Goal: Task Accomplishment & Management: Use online tool/utility

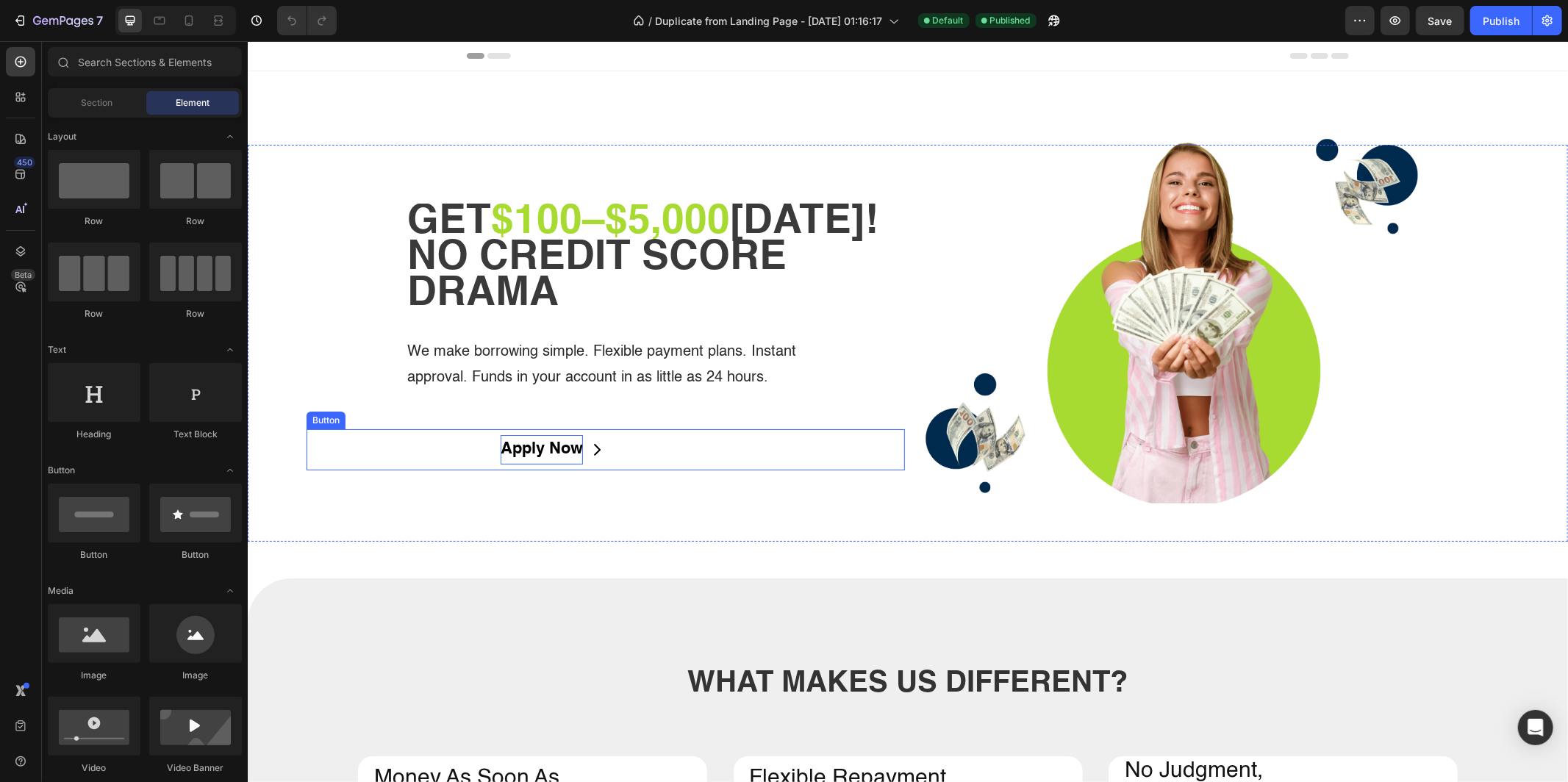
click at [565, 454] on p "Apply Now" at bounding box center [541, 449] width 82 height 30
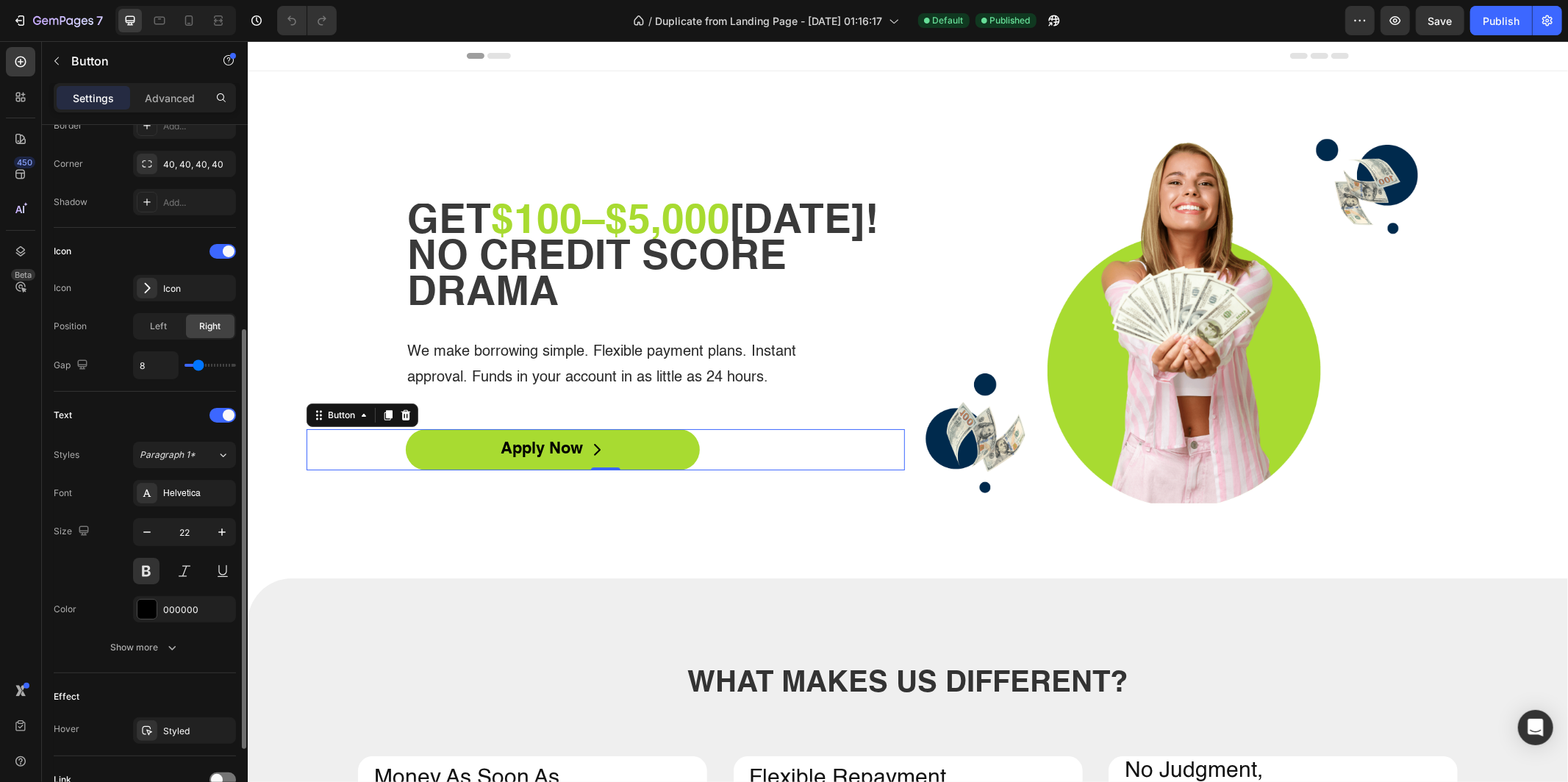
scroll to position [465, 0]
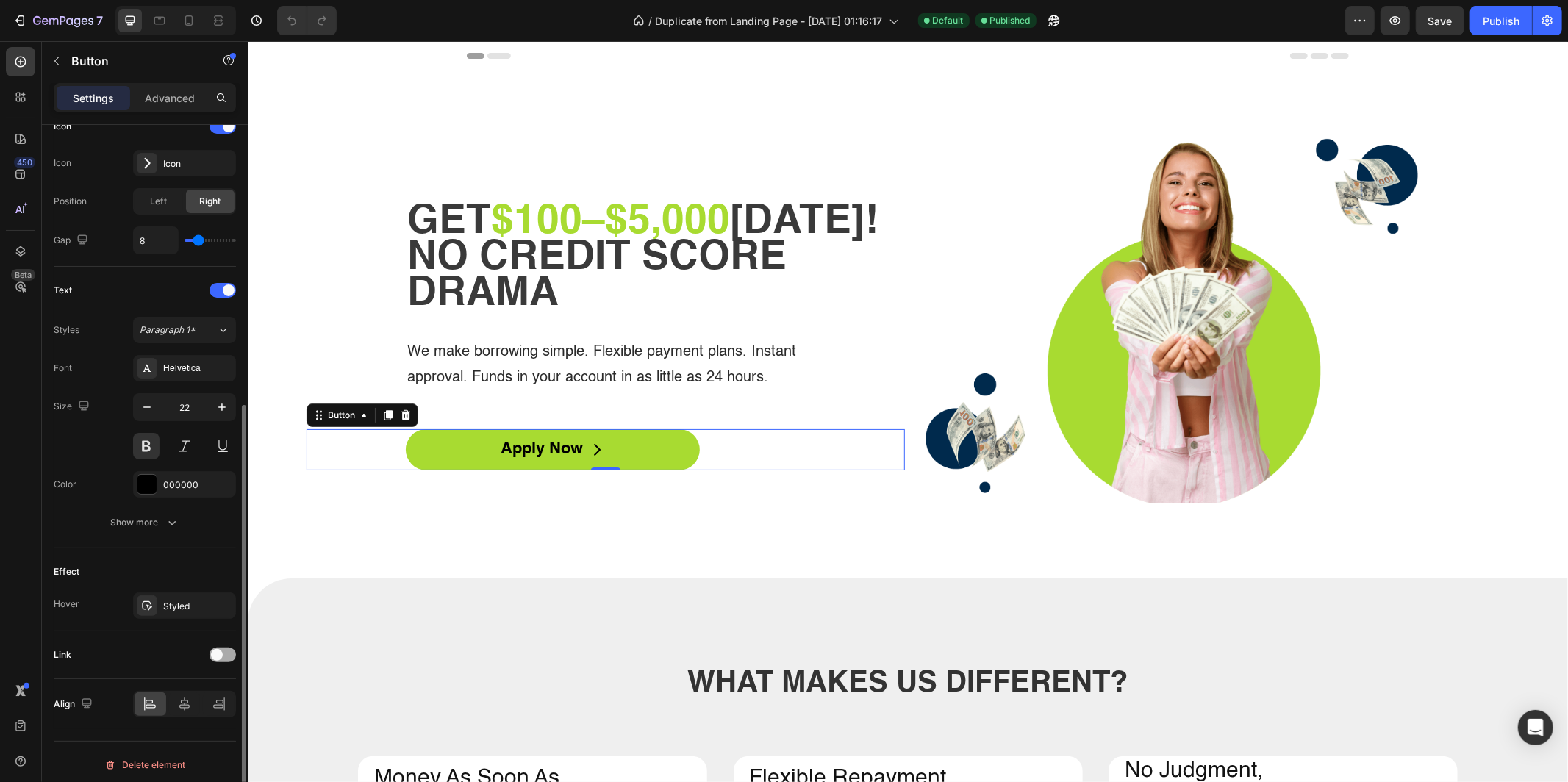
click at [213, 650] on span at bounding box center [216, 655] width 12 height 12
click at [199, 685] on div "Open page" at bounding box center [177, 692] width 75 height 14
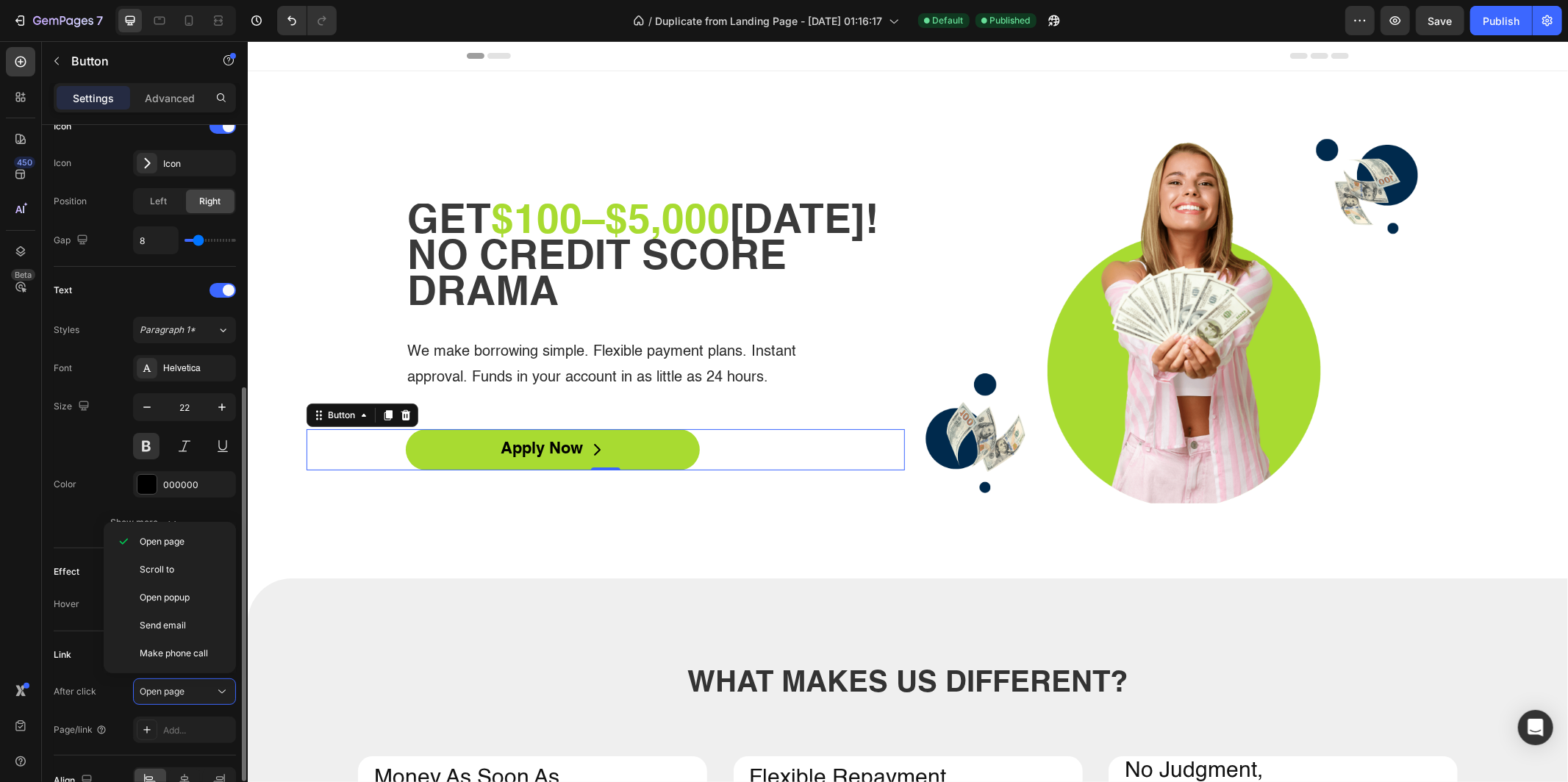
click at [62, 650] on div "Link" at bounding box center [62, 655] width 18 height 14
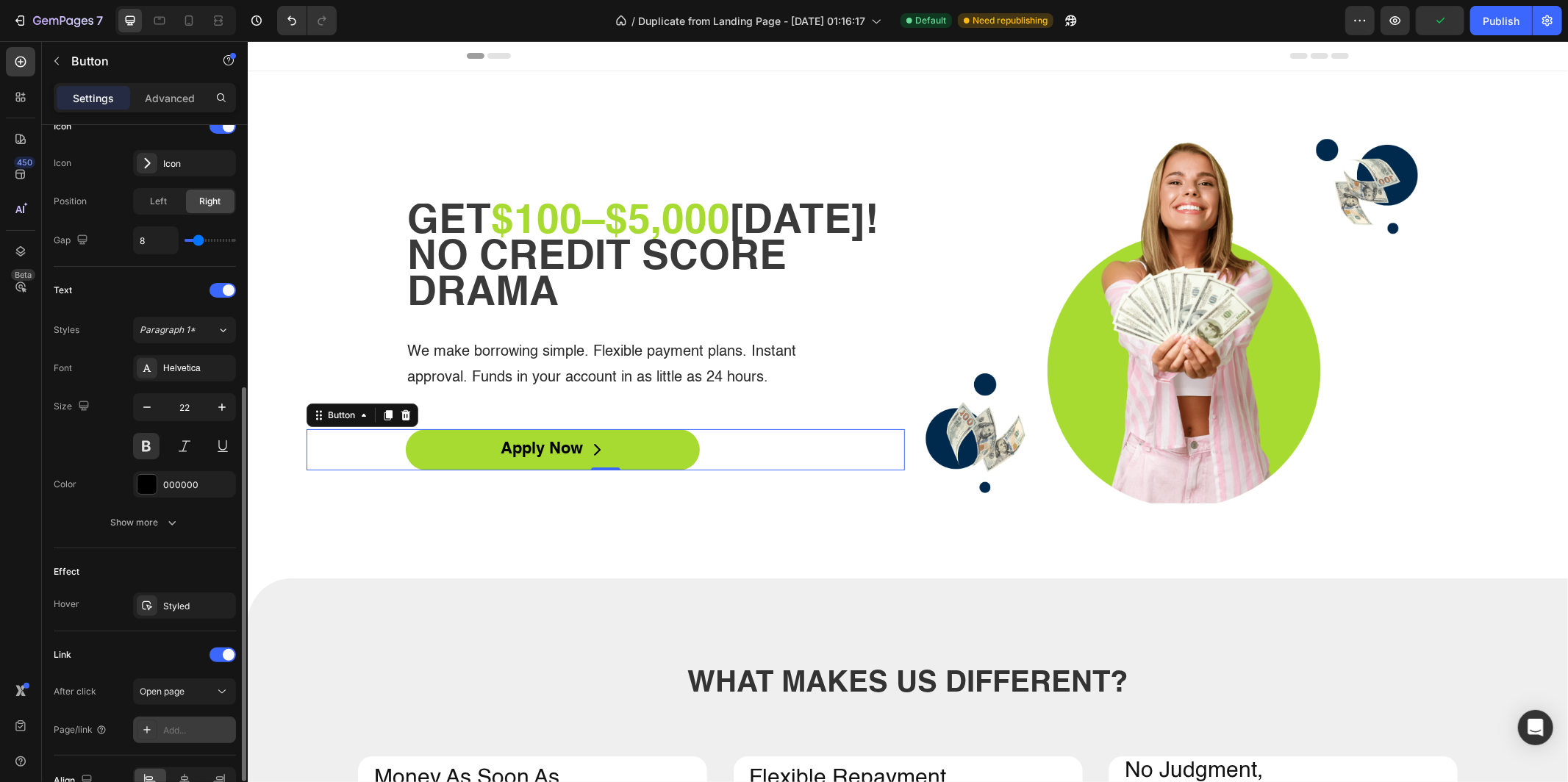
click at [171, 725] on div "Add..." at bounding box center [198, 731] width 69 height 14
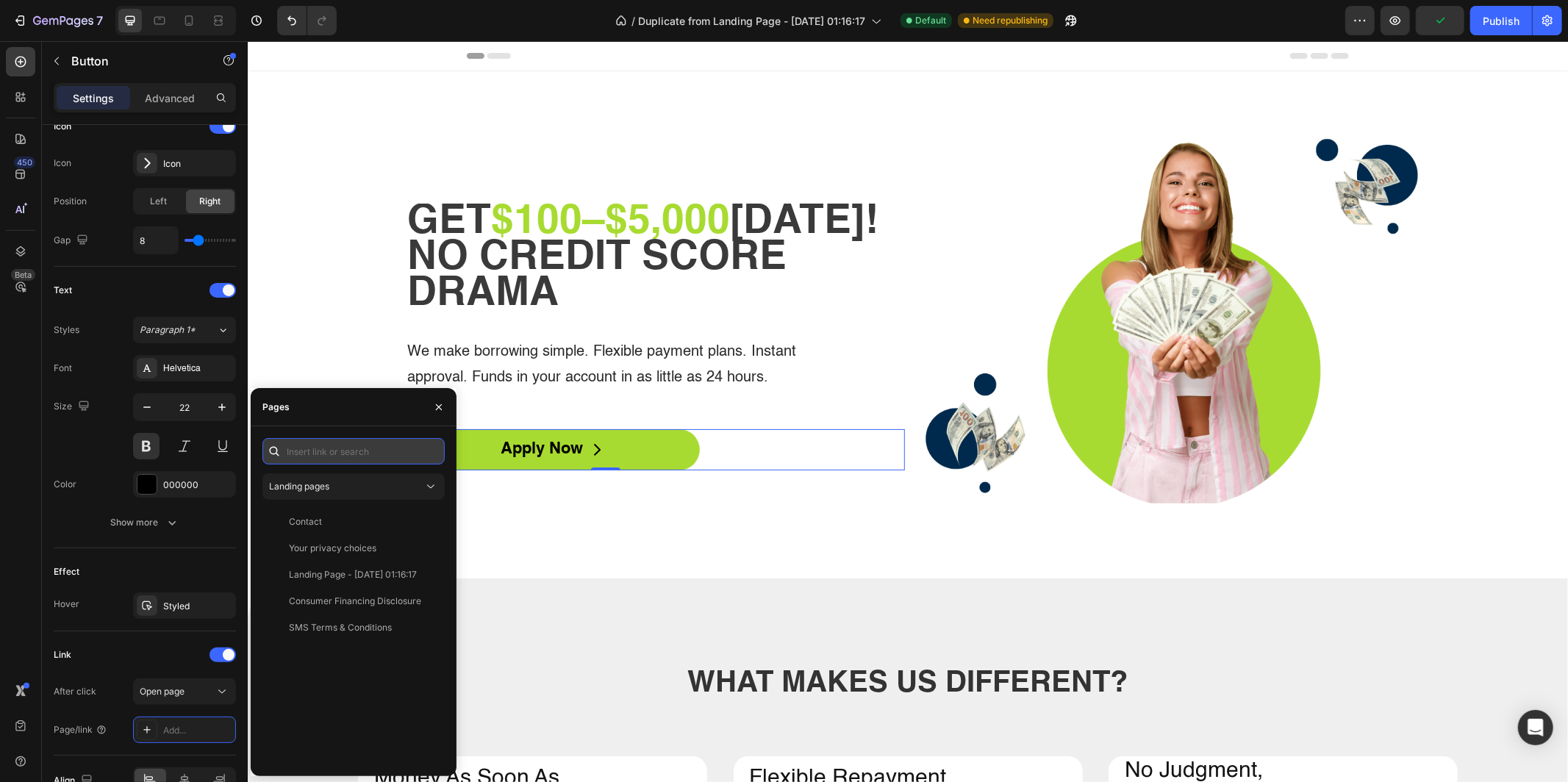
click at [337, 455] on input "text" at bounding box center [353, 451] width 182 height 26
paste input "[URL][DOMAIN_NAME]"
type input "[URL][DOMAIN_NAME]"
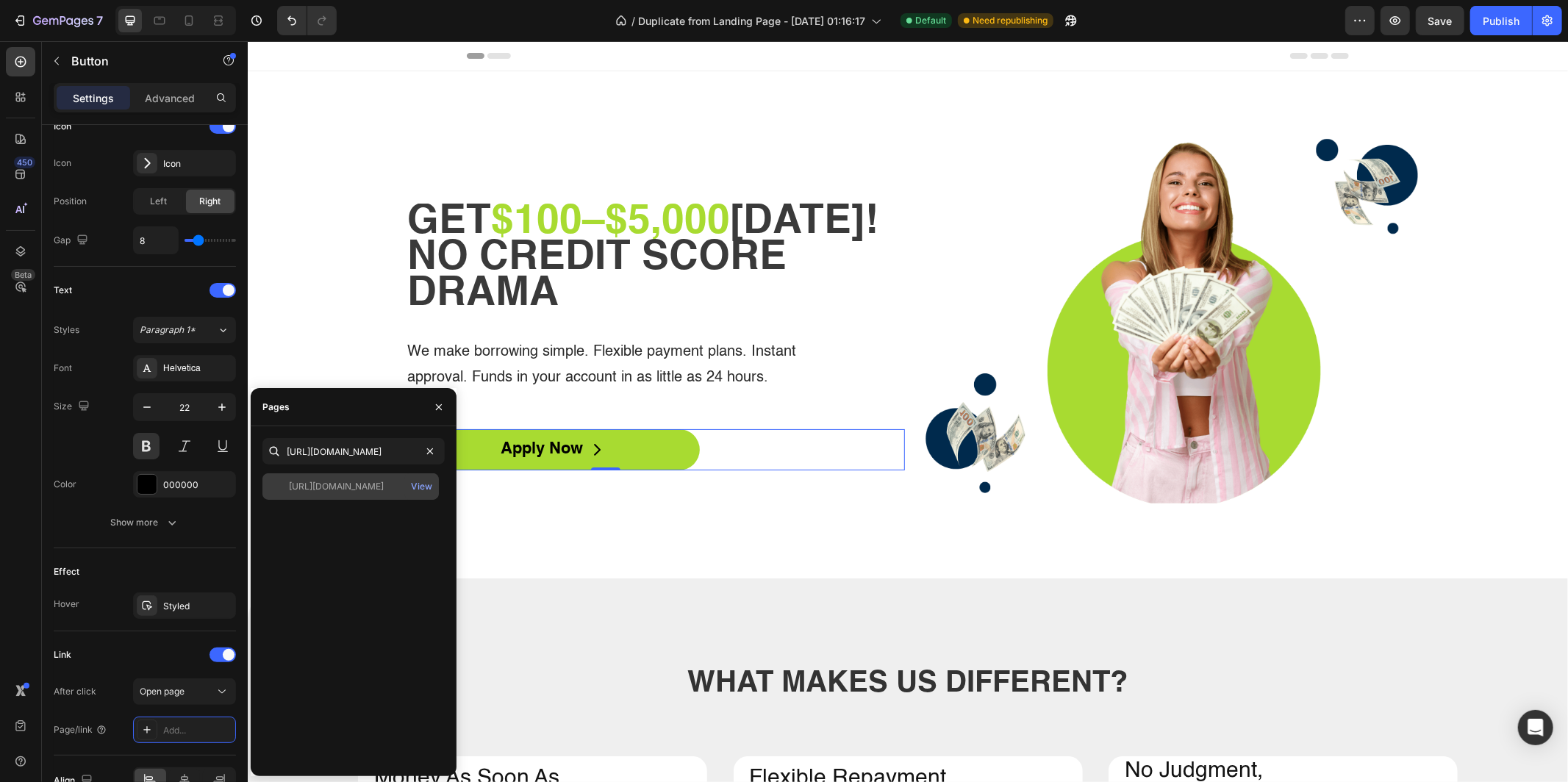
click at [348, 482] on div "[URL][DOMAIN_NAME]" at bounding box center [336, 487] width 95 height 14
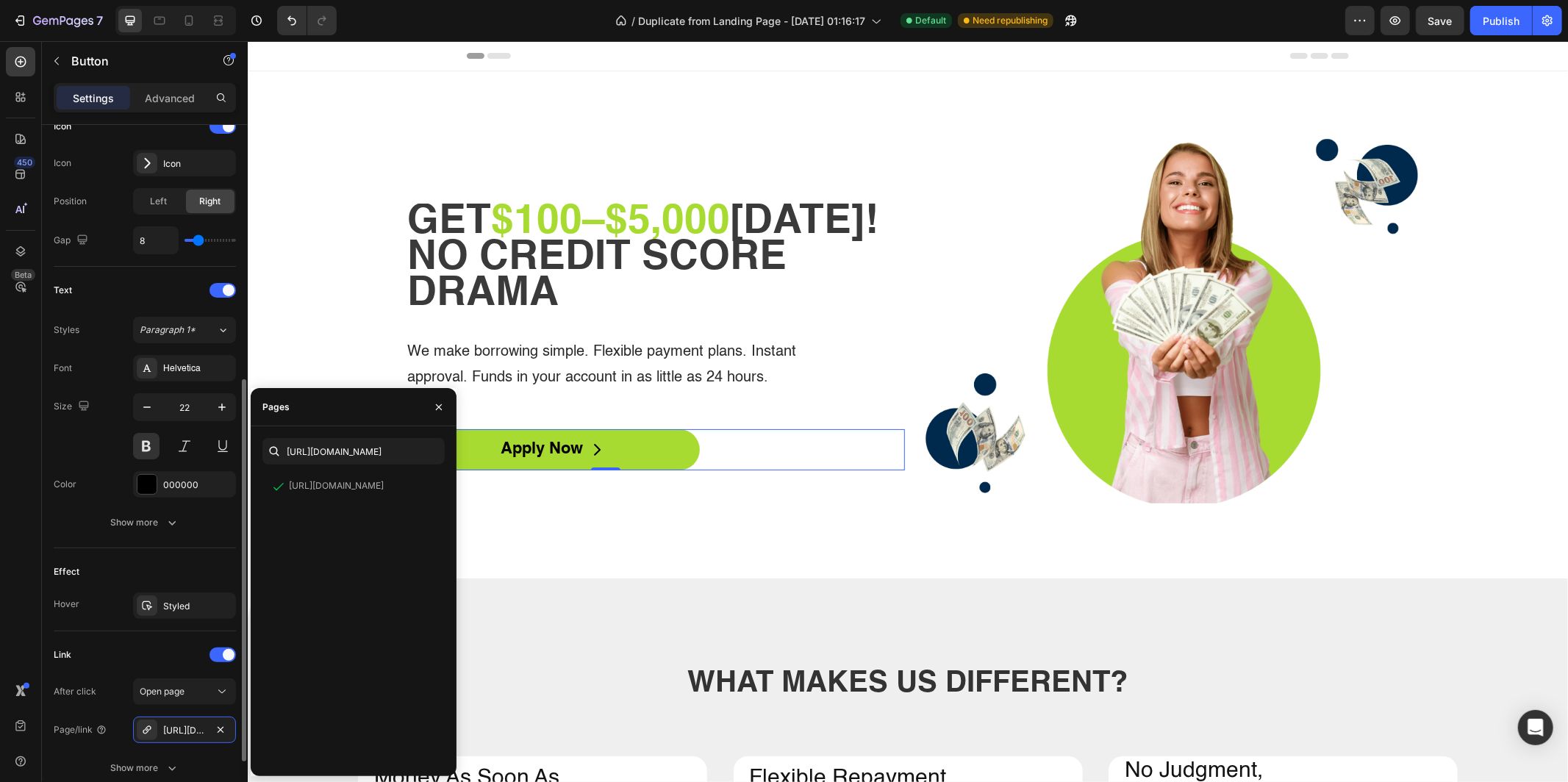
click at [107, 633] on div "Link After click Open page Page/link [URL][DOMAIN_NAME] Show more" at bounding box center [144, 713] width 182 height 163
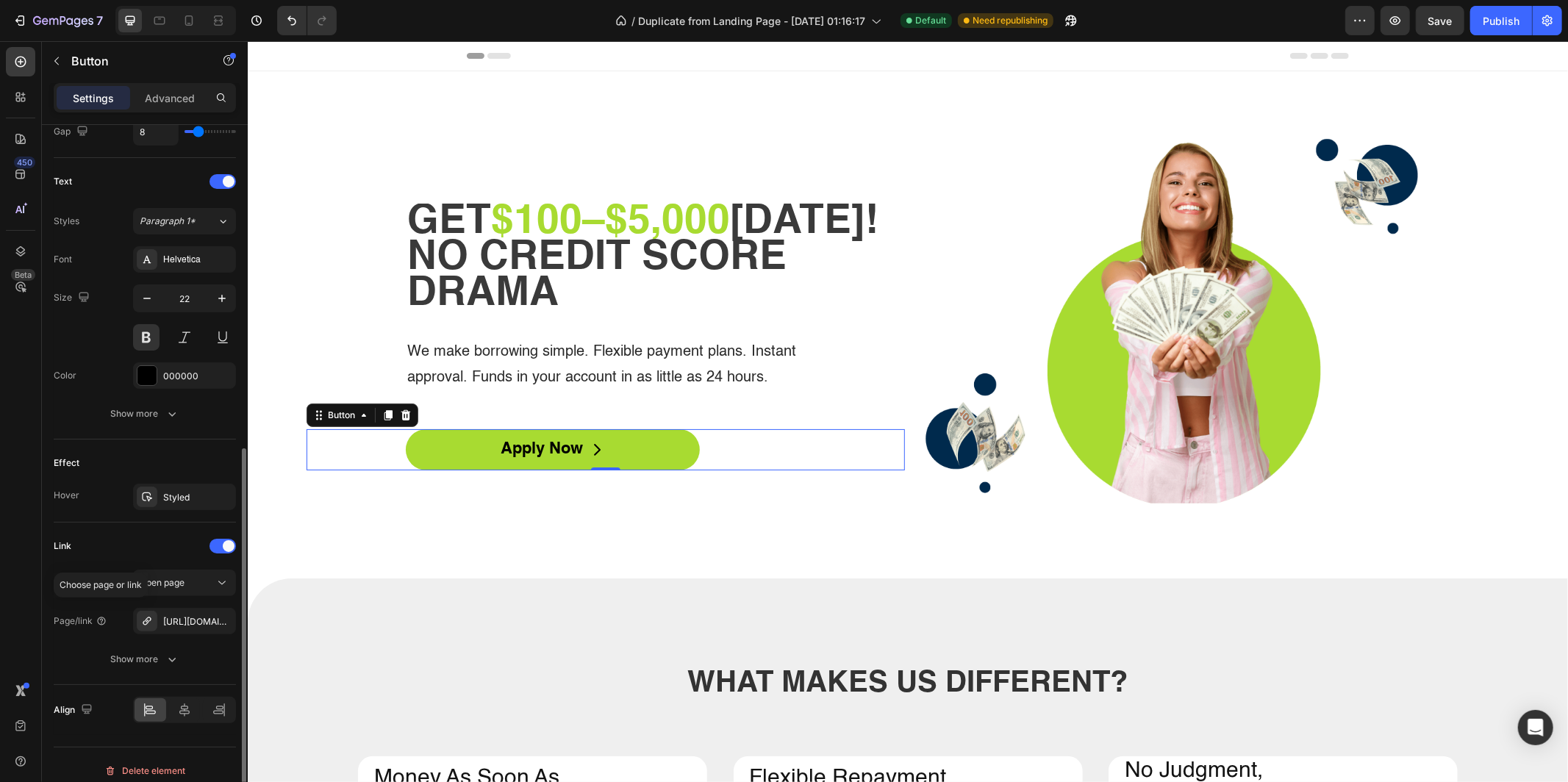
scroll to position [580, 0]
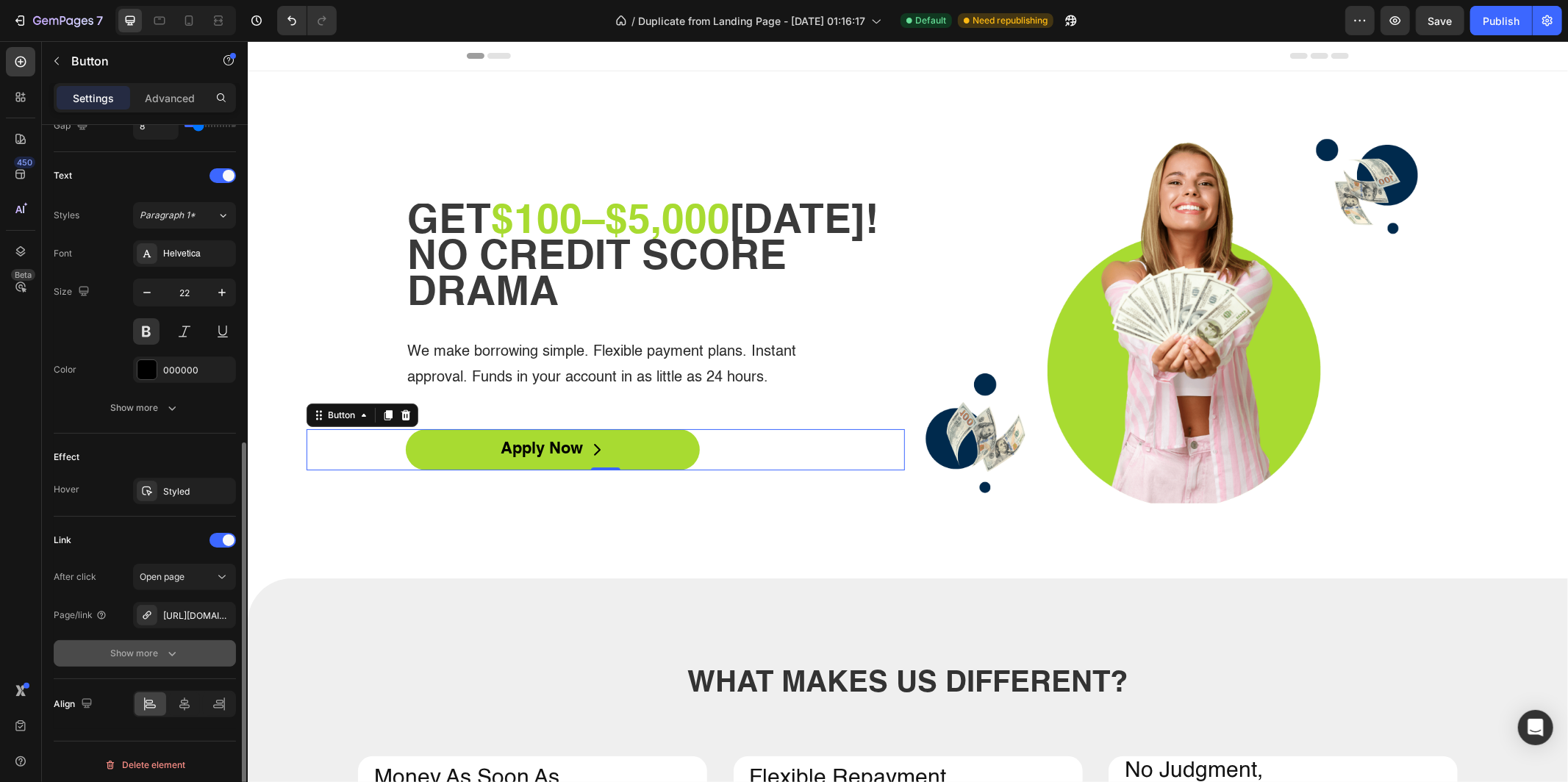
click at [133, 652] on div "Show more" at bounding box center [145, 654] width 69 height 14
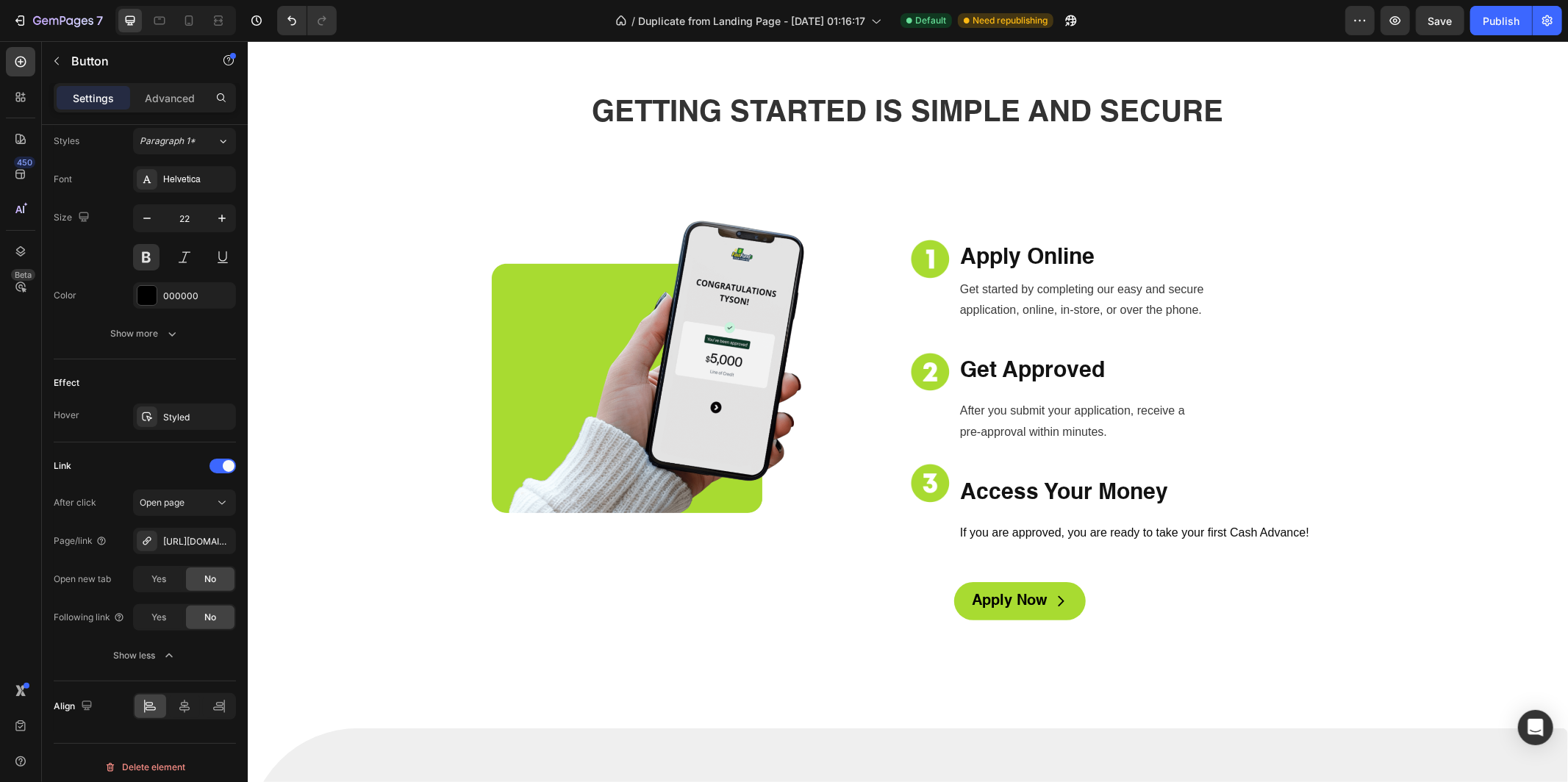
scroll to position [1442, 0]
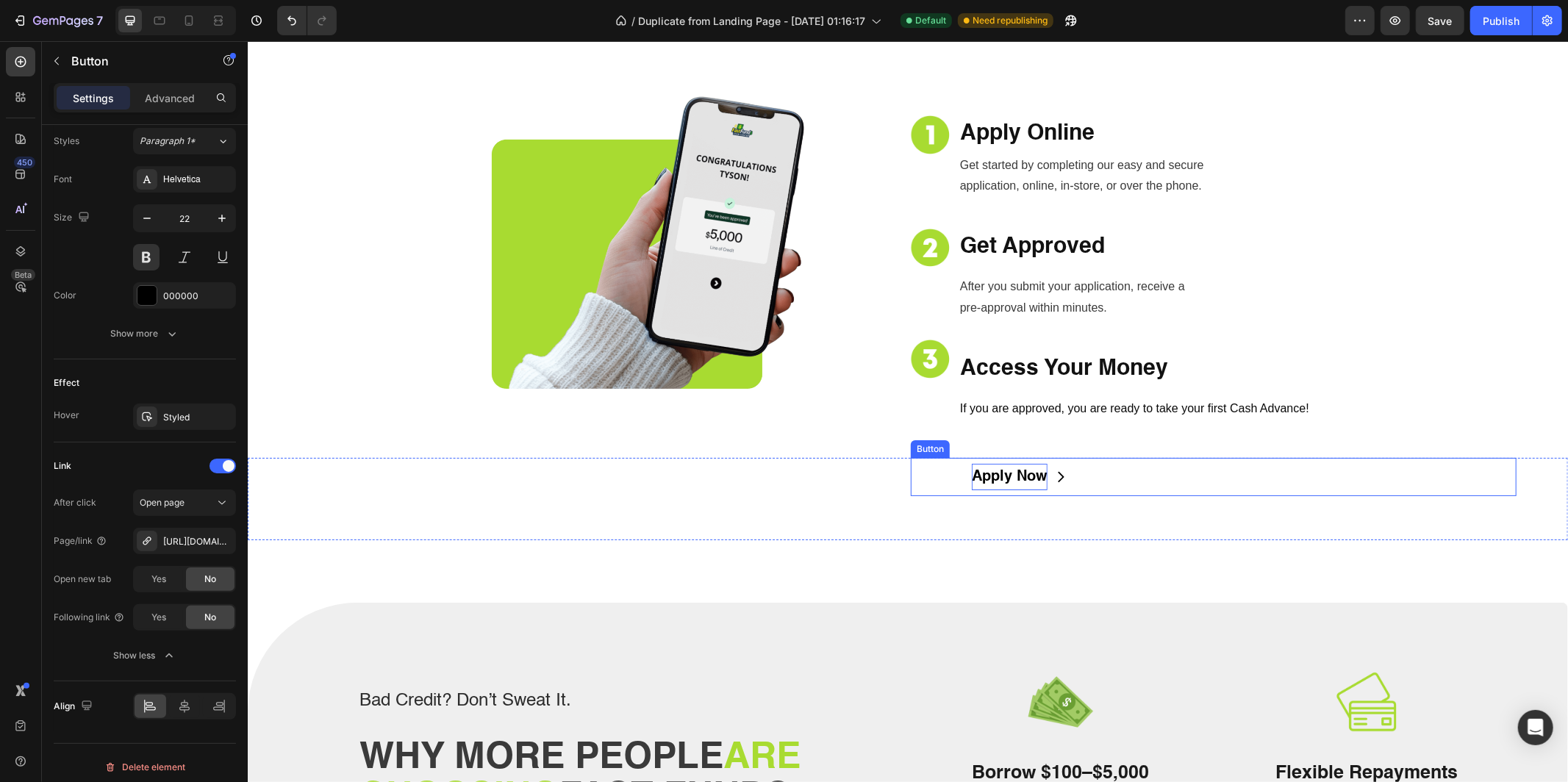
click at [1029, 479] on p "Apply Now" at bounding box center [1009, 476] width 76 height 26
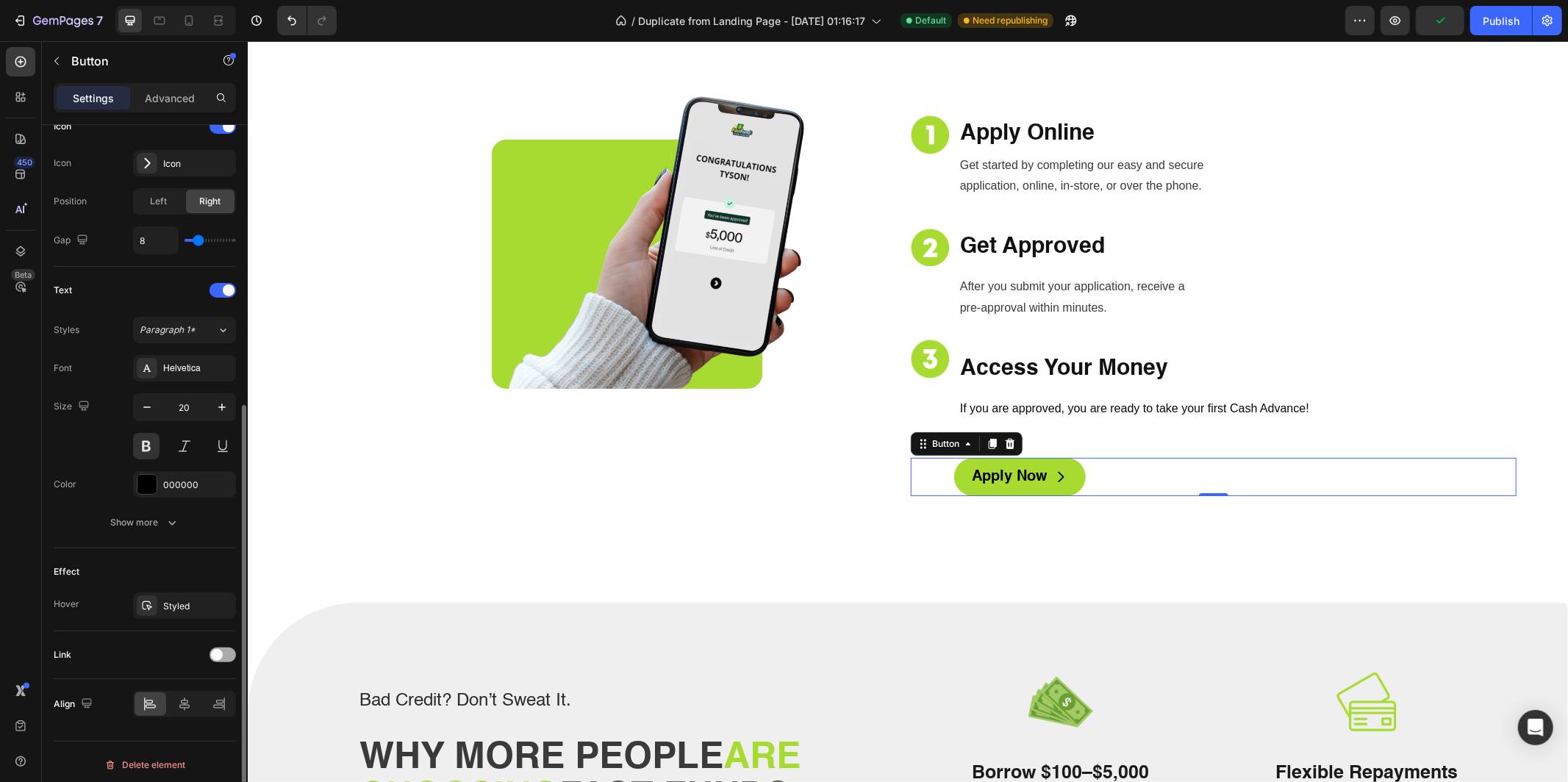
click at [222, 653] on div at bounding box center [223, 655] width 26 height 14
click at [180, 725] on div "Add..." at bounding box center [198, 731] width 69 height 14
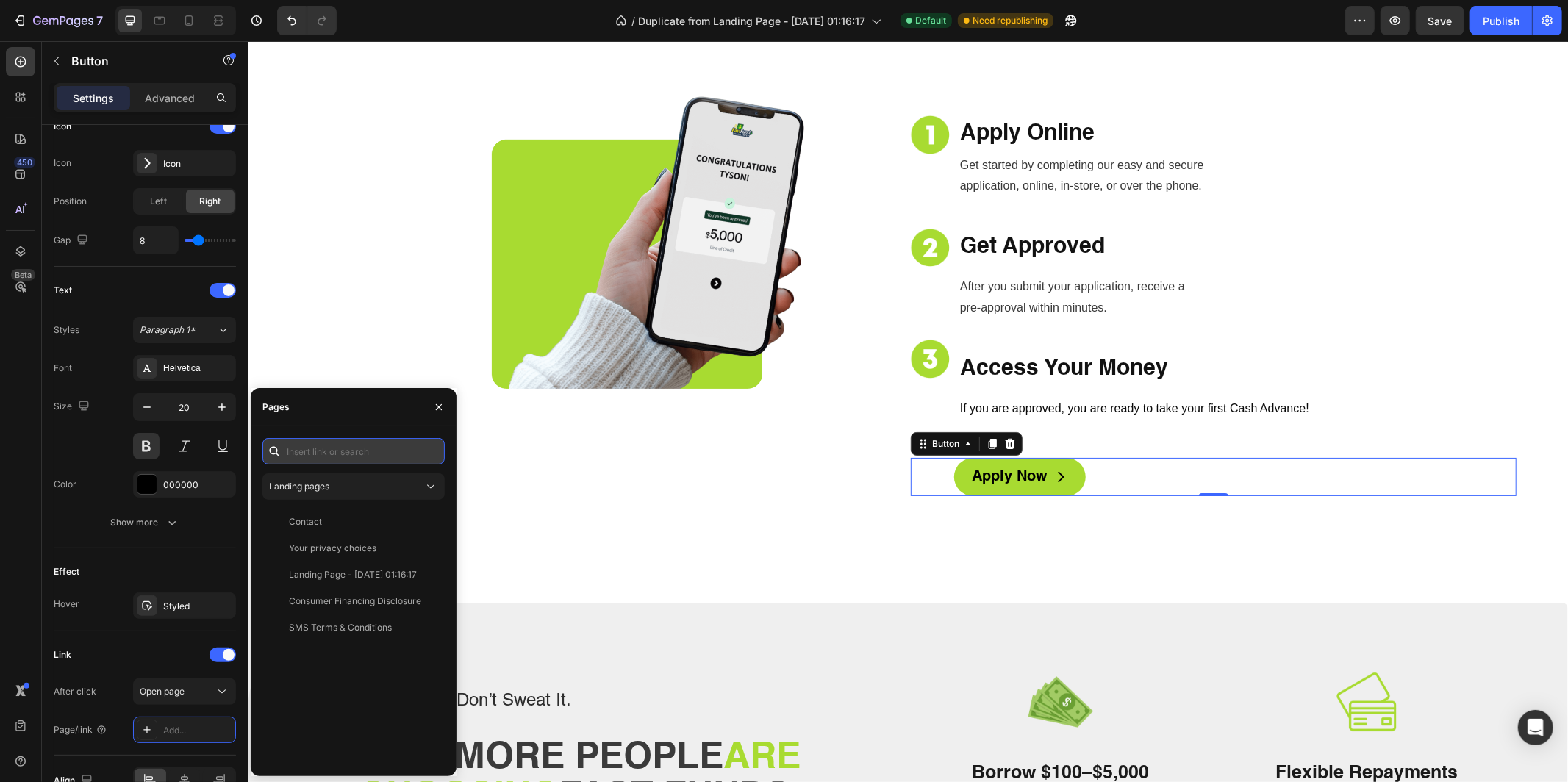
click at [351, 457] on input "text" at bounding box center [353, 451] width 182 height 26
paste input "[URL][DOMAIN_NAME]"
type input "[URL][DOMAIN_NAME]"
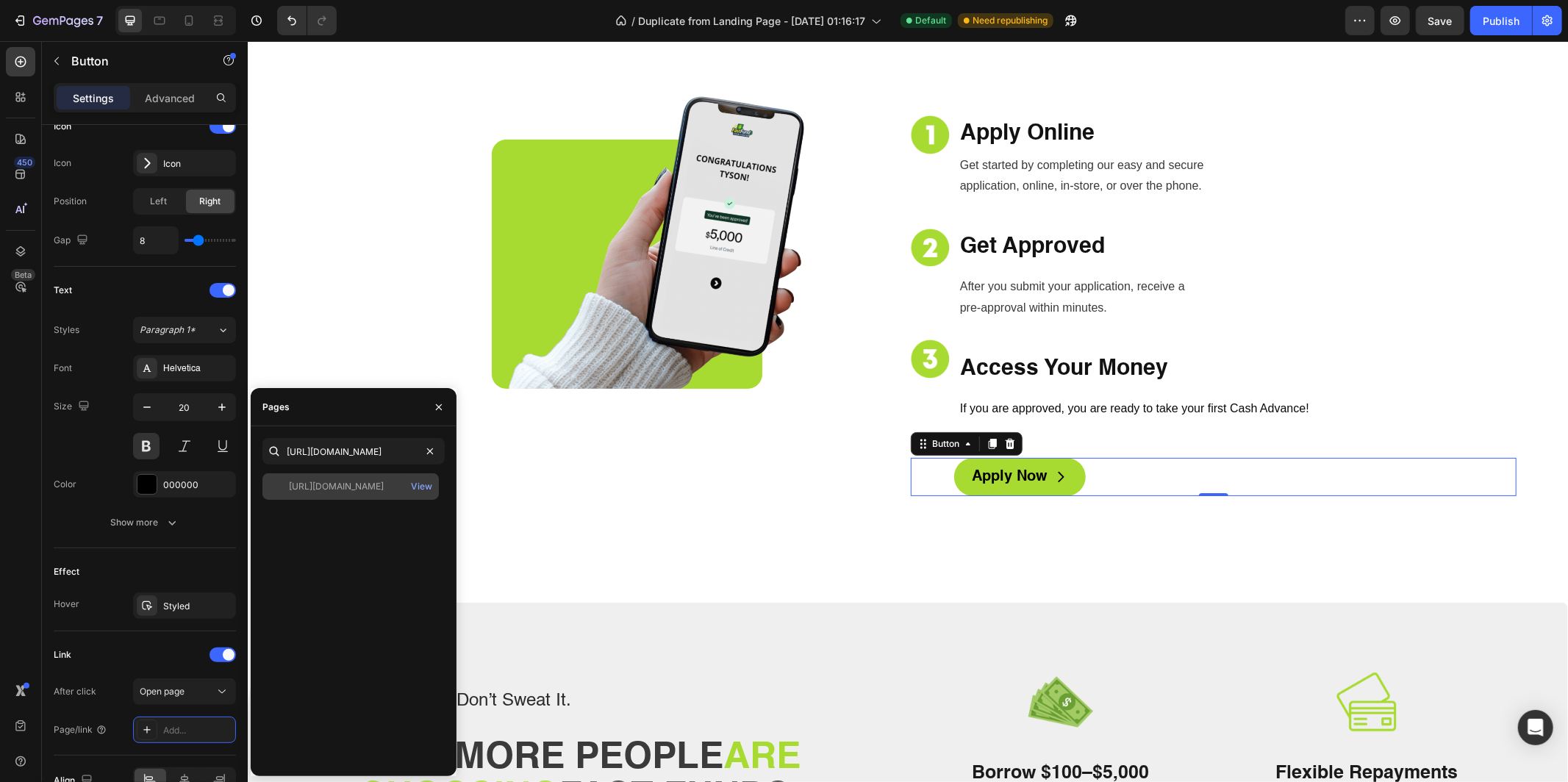
click at [343, 477] on div "[URL][DOMAIN_NAME] View" at bounding box center [350, 486] width 176 height 26
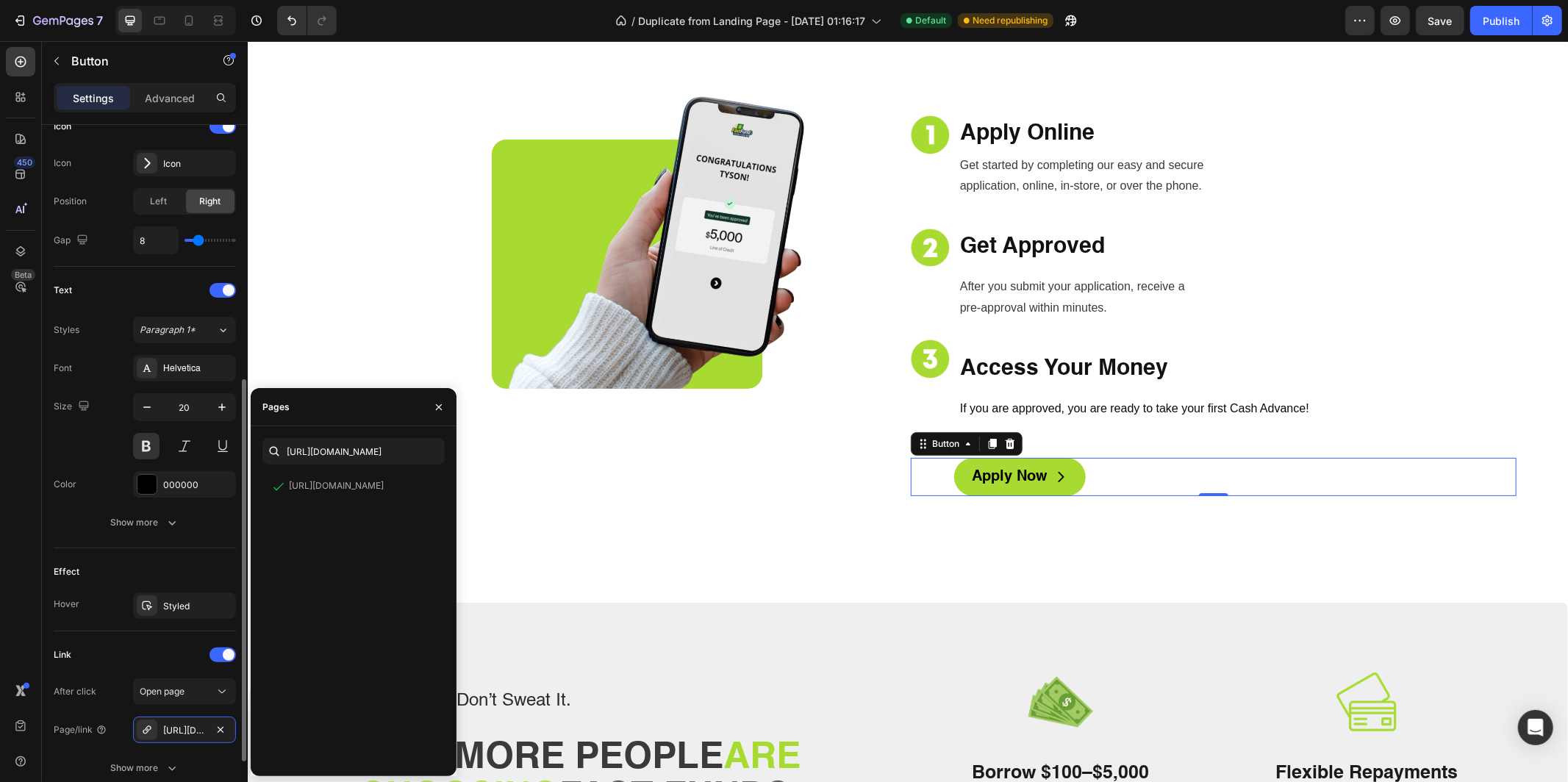
scroll to position [580, 0]
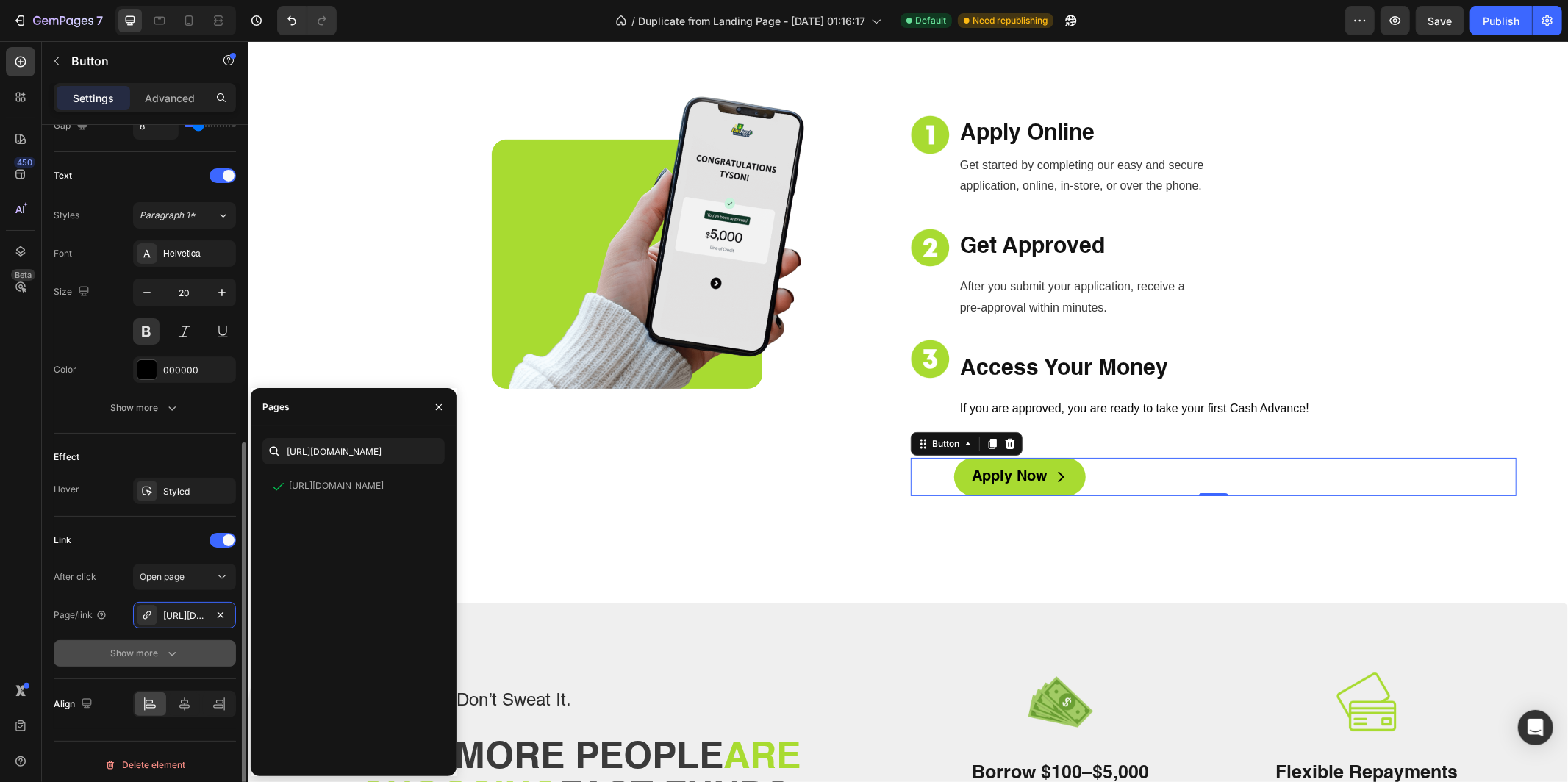
click at [174, 646] on icon "button" at bounding box center [172, 654] width 14 height 14
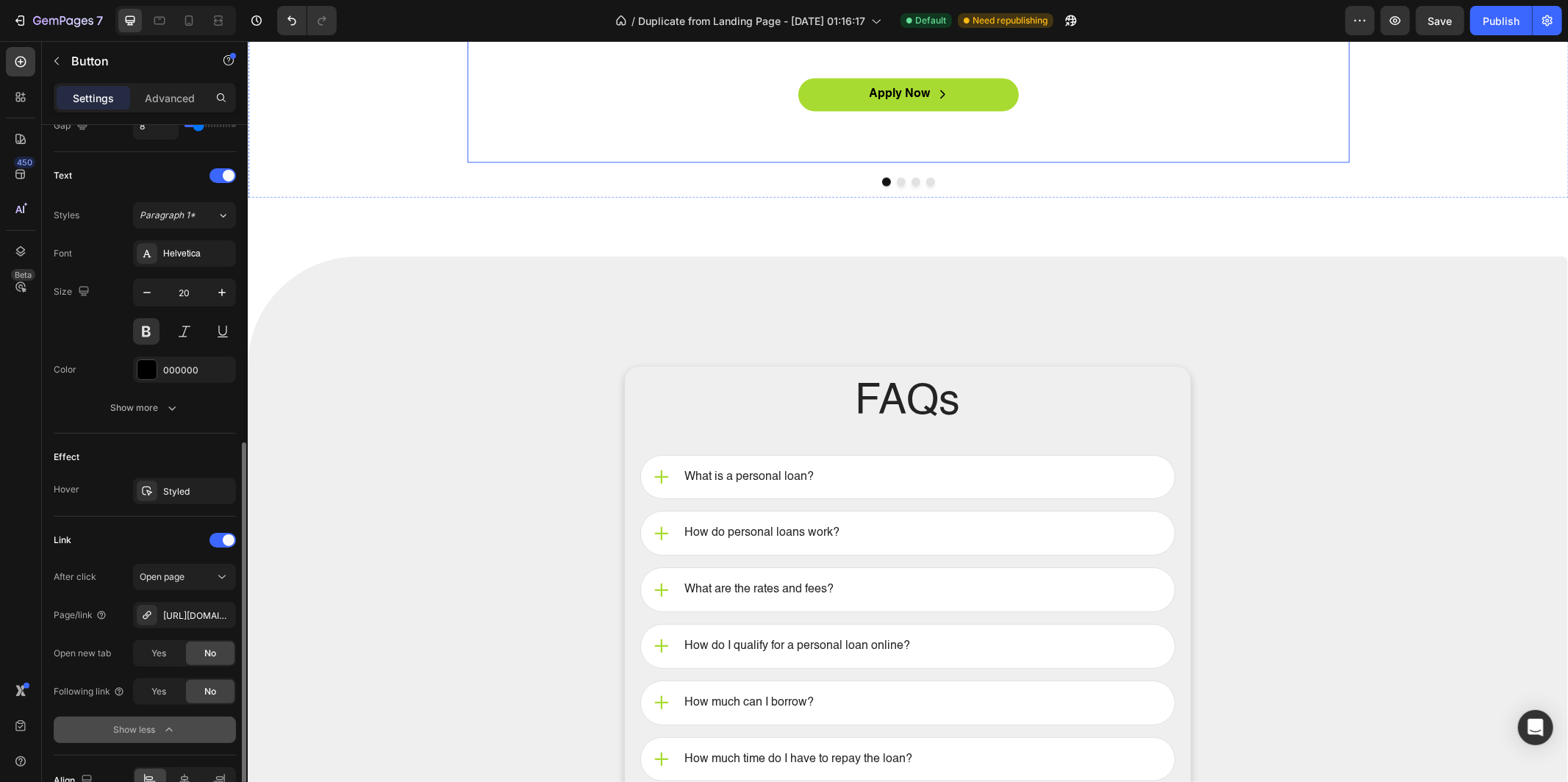
scroll to position [2825, 0]
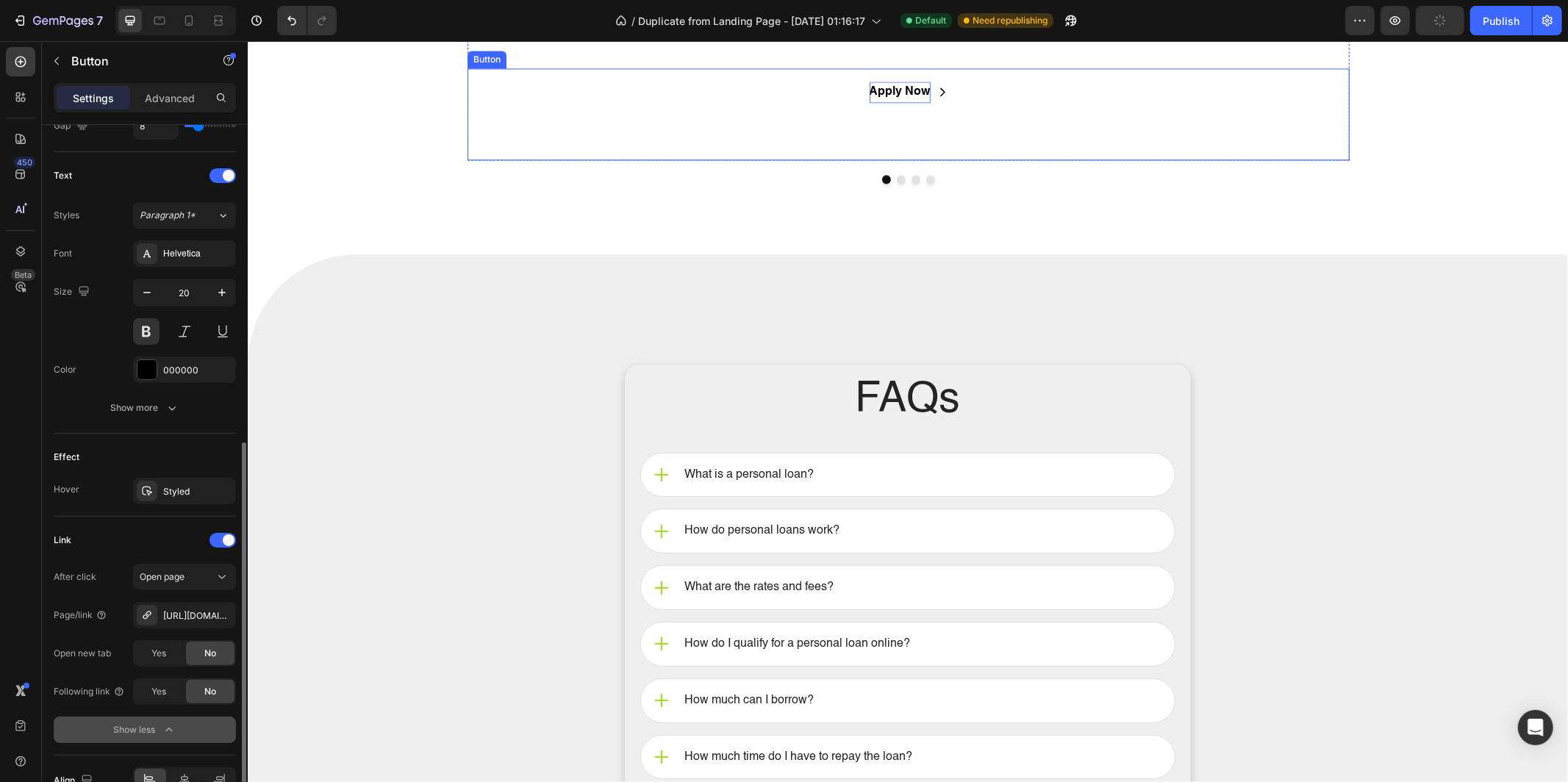
click at [913, 102] on p "Apply Now" at bounding box center [899, 91] width 61 height 22
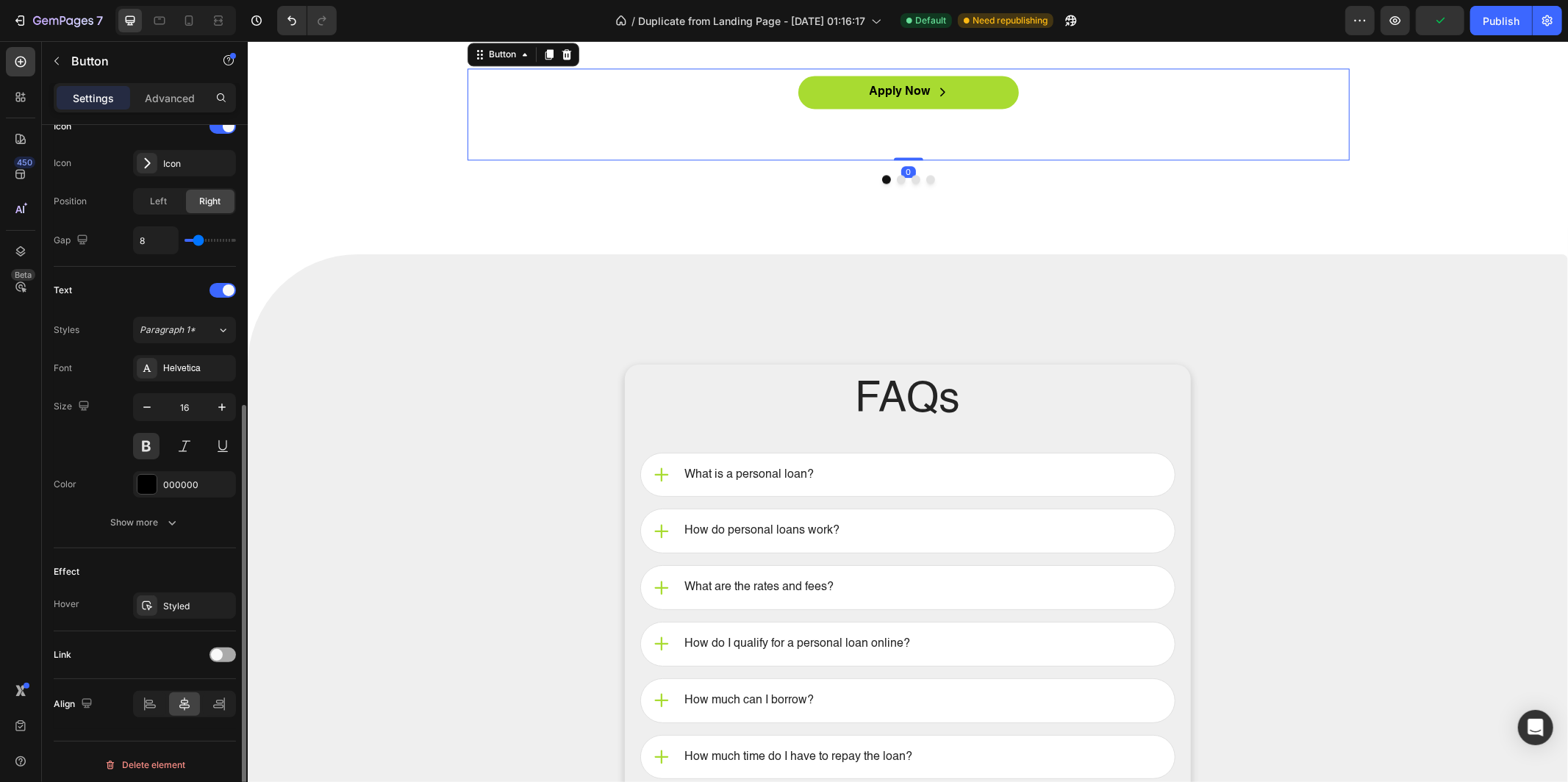
drag, startPoint x: 221, startPoint y: 642, endPoint x: 230, endPoint y: 651, distance: 12.7
click at [220, 648] on div at bounding box center [223, 655] width 26 height 14
click at [177, 725] on div "Add..." at bounding box center [198, 731] width 69 height 14
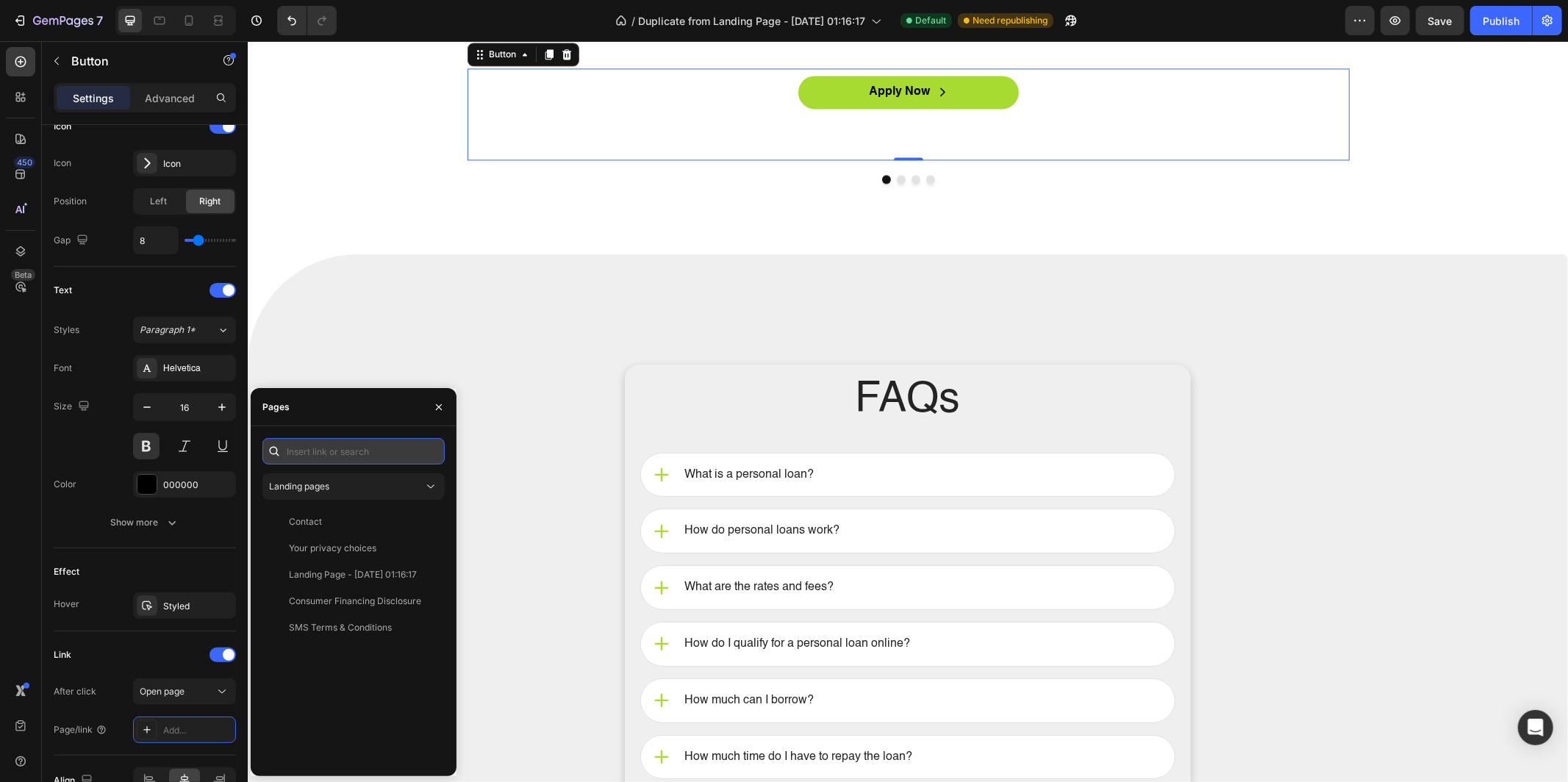
click at [325, 456] on input "text" at bounding box center [353, 451] width 182 height 26
paste input "[URL][DOMAIN_NAME]"
type input "[URL][DOMAIN_NAME]"
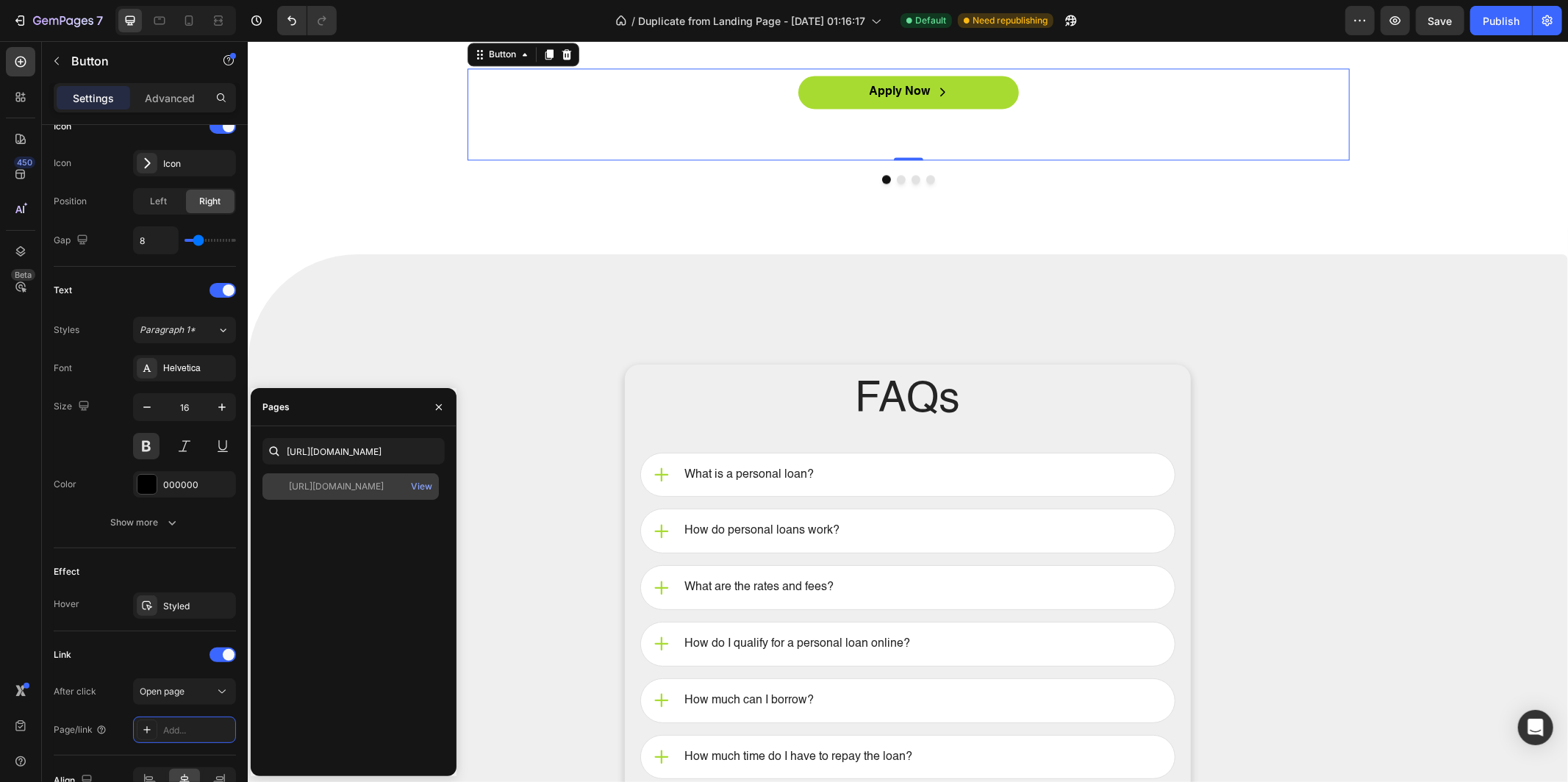
click at [327, 481] on div "[URL][DOMAIN_NAME]" at bounding box center [336, 487] width 95 height 14
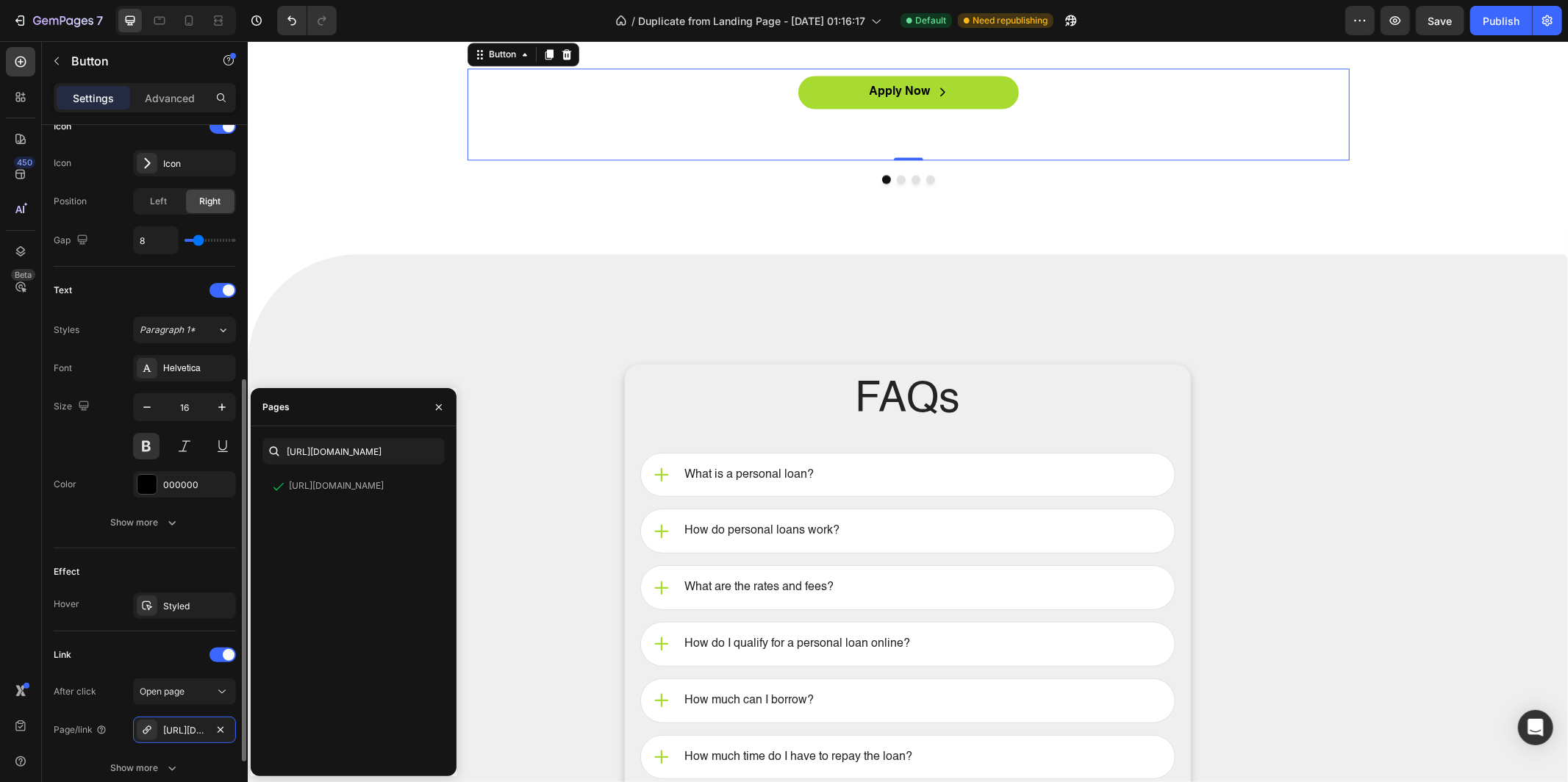
scroll to position [580, 0]
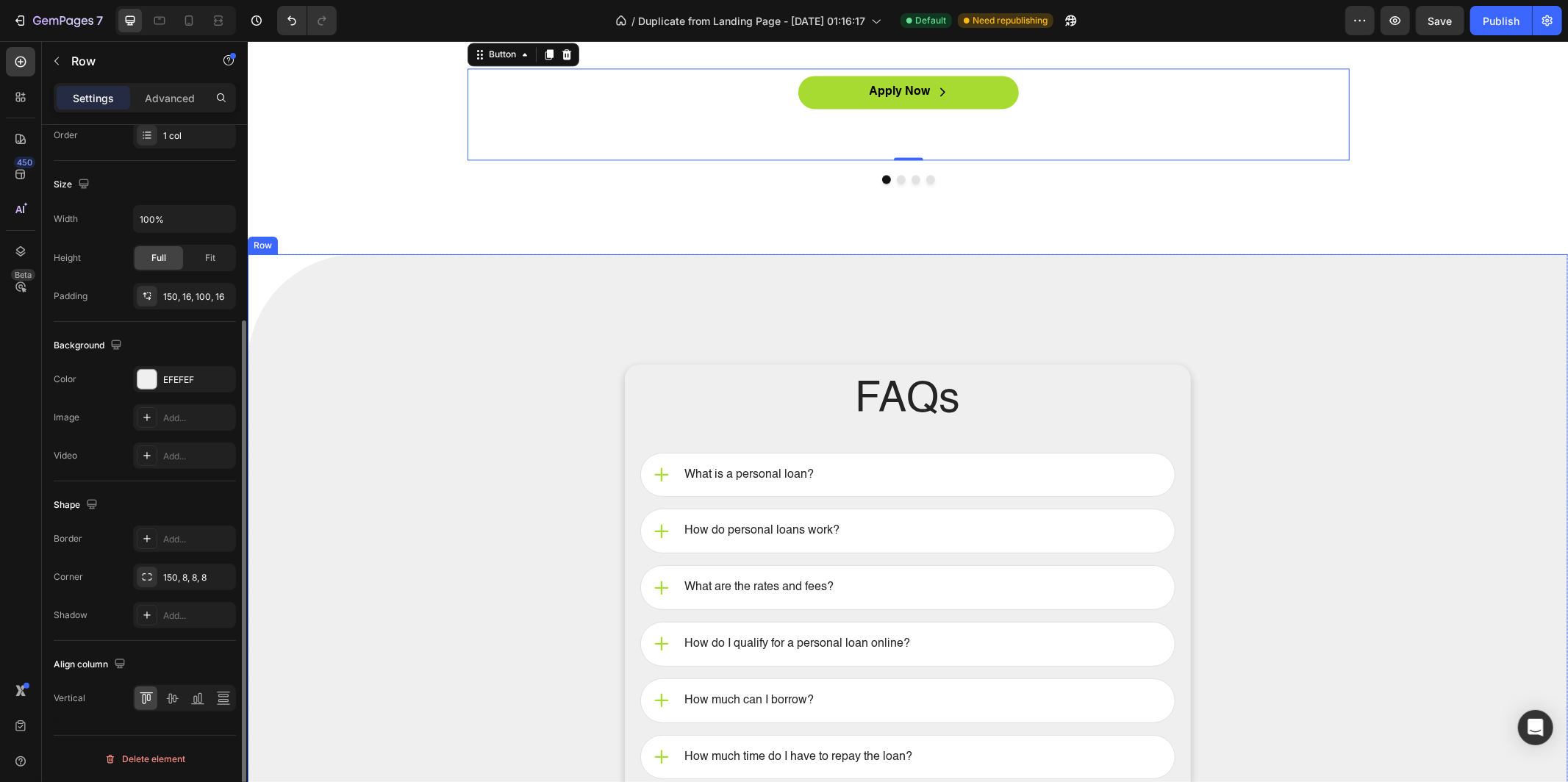
click at [634, 561] on div "FAQs Heading What is a personal loan? How do personal loans work? What are the …" at bounding box center [907, 733] width 1321 height 958
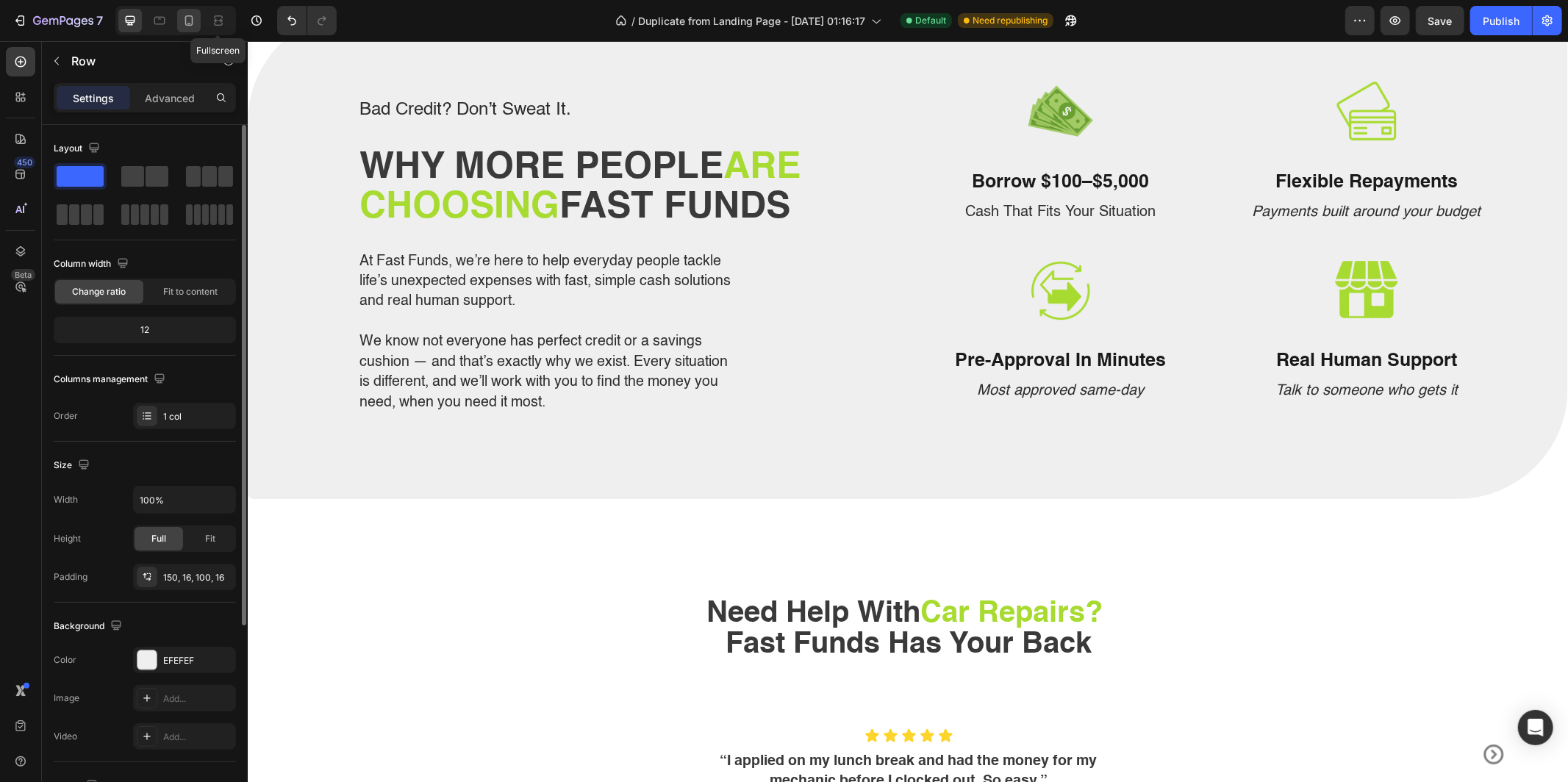
scroll to position [1994, 0]
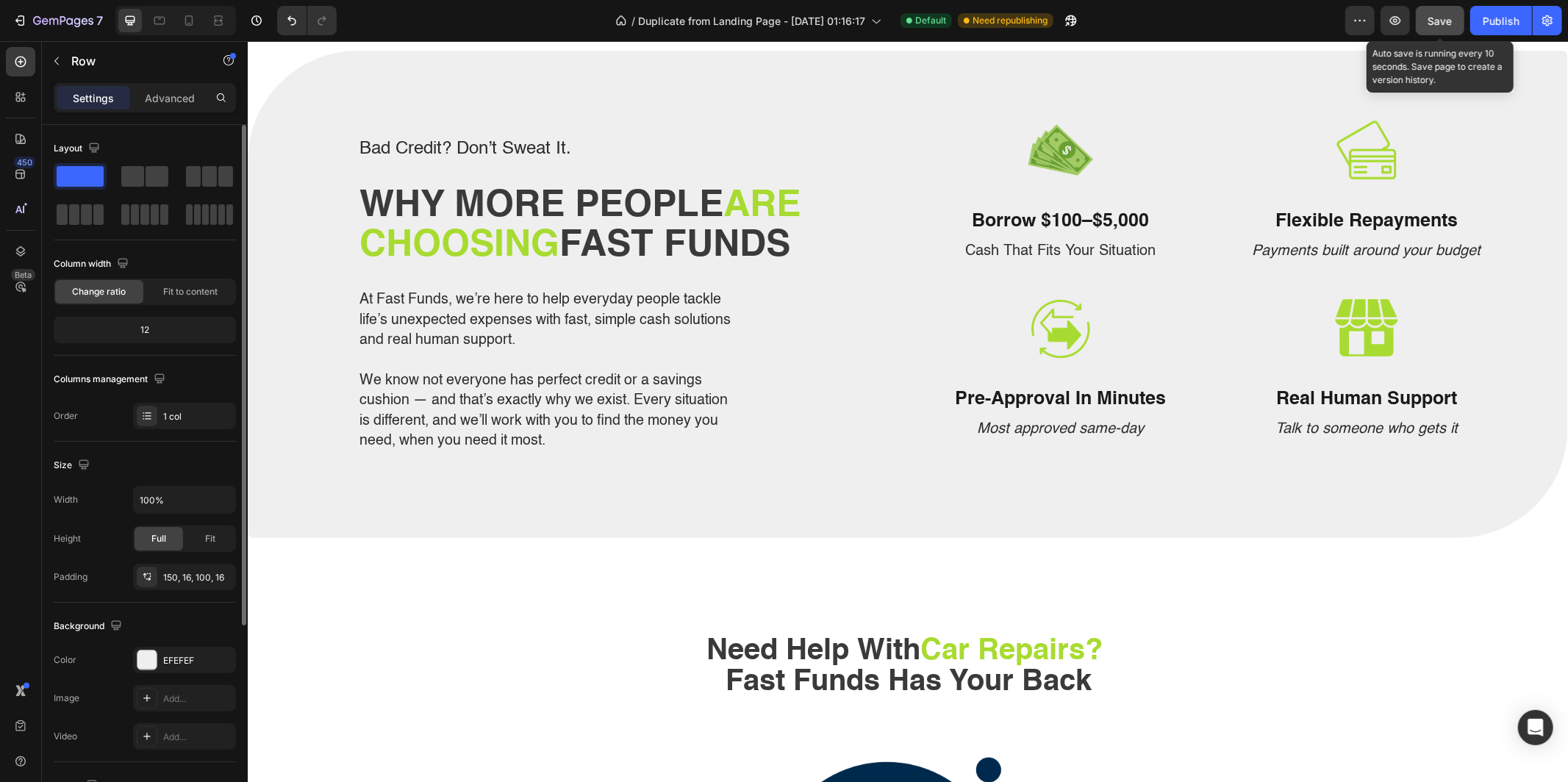
click at [1437, 21] on span "Save" at bounding box center [1440, 21] width 24 height 13
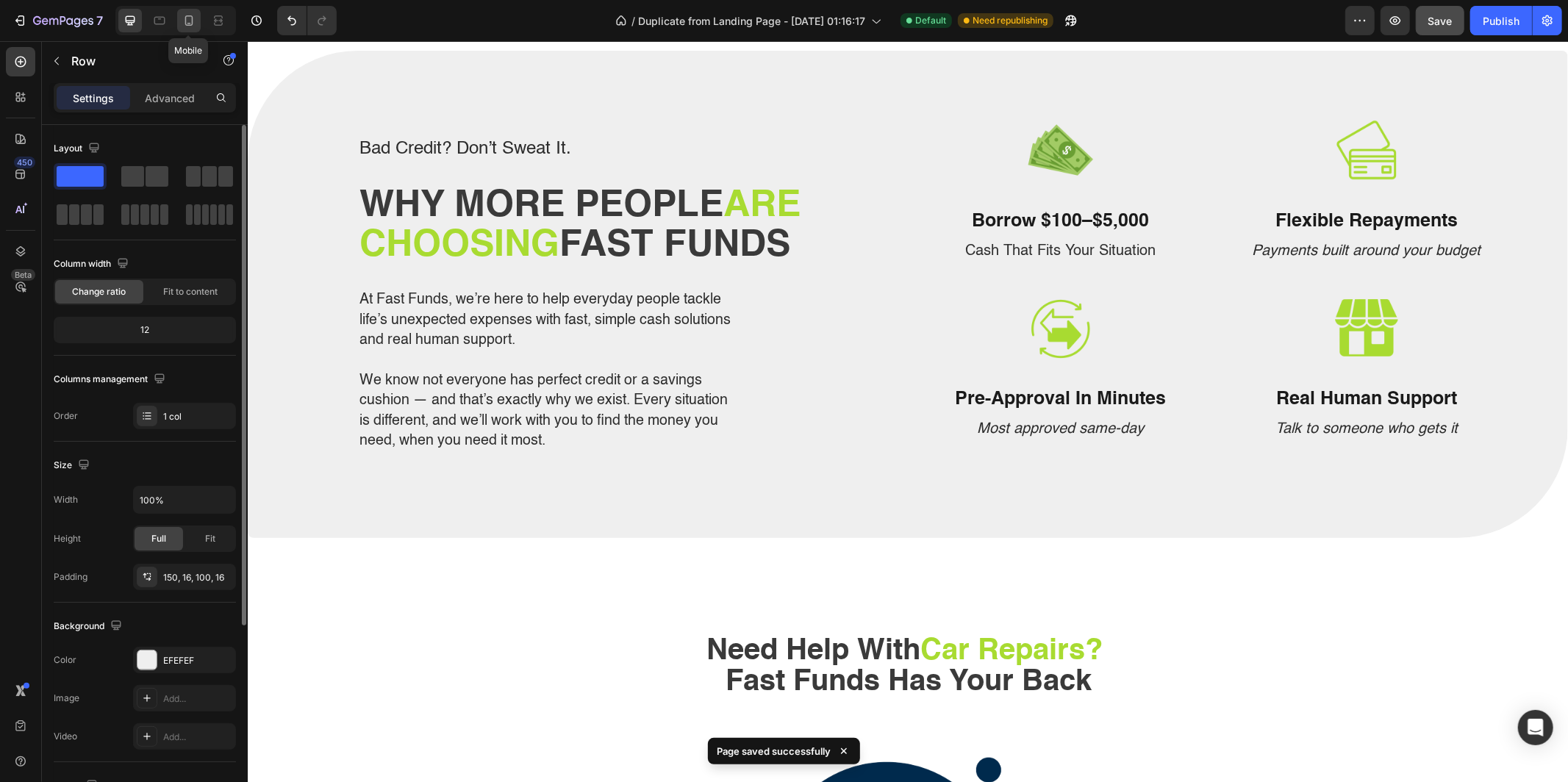
click at [192, 18] on icon at bounding box center [189, 20] width 8 height 10
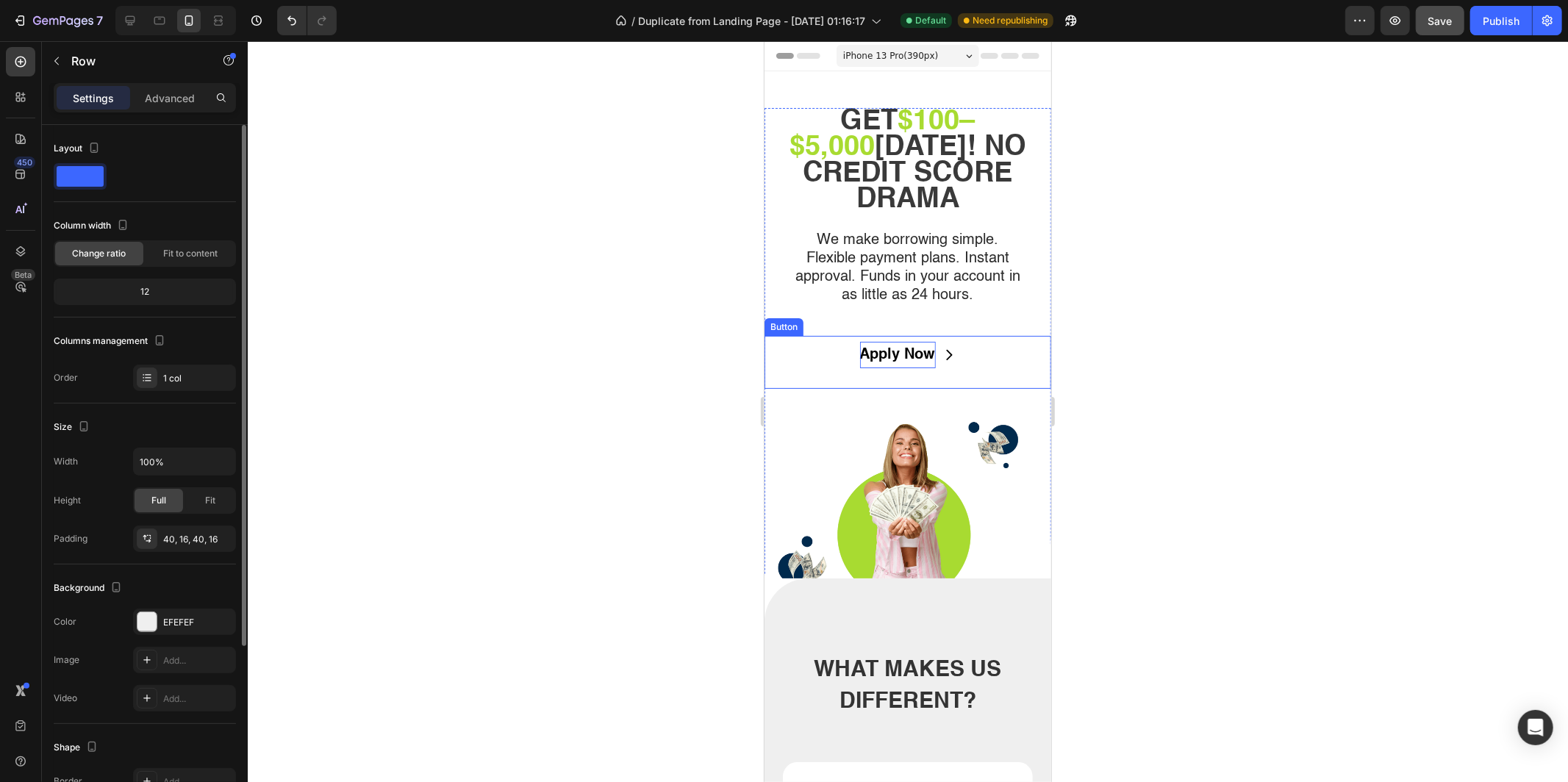
click at [918, 341] on p "Apply Now" at bounding box center [897, 353] width 76 height 26
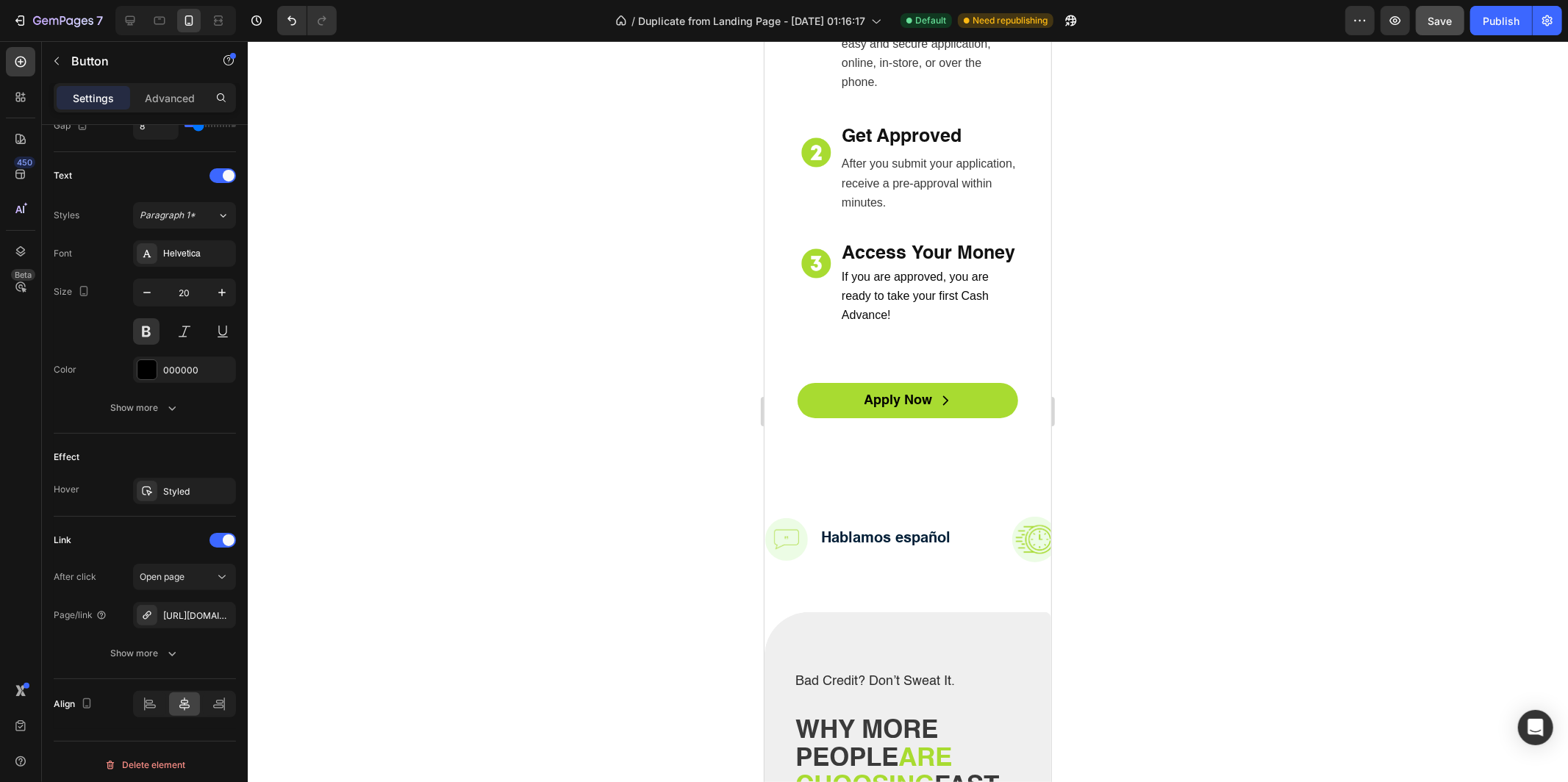
scroll to position [2268, 0]
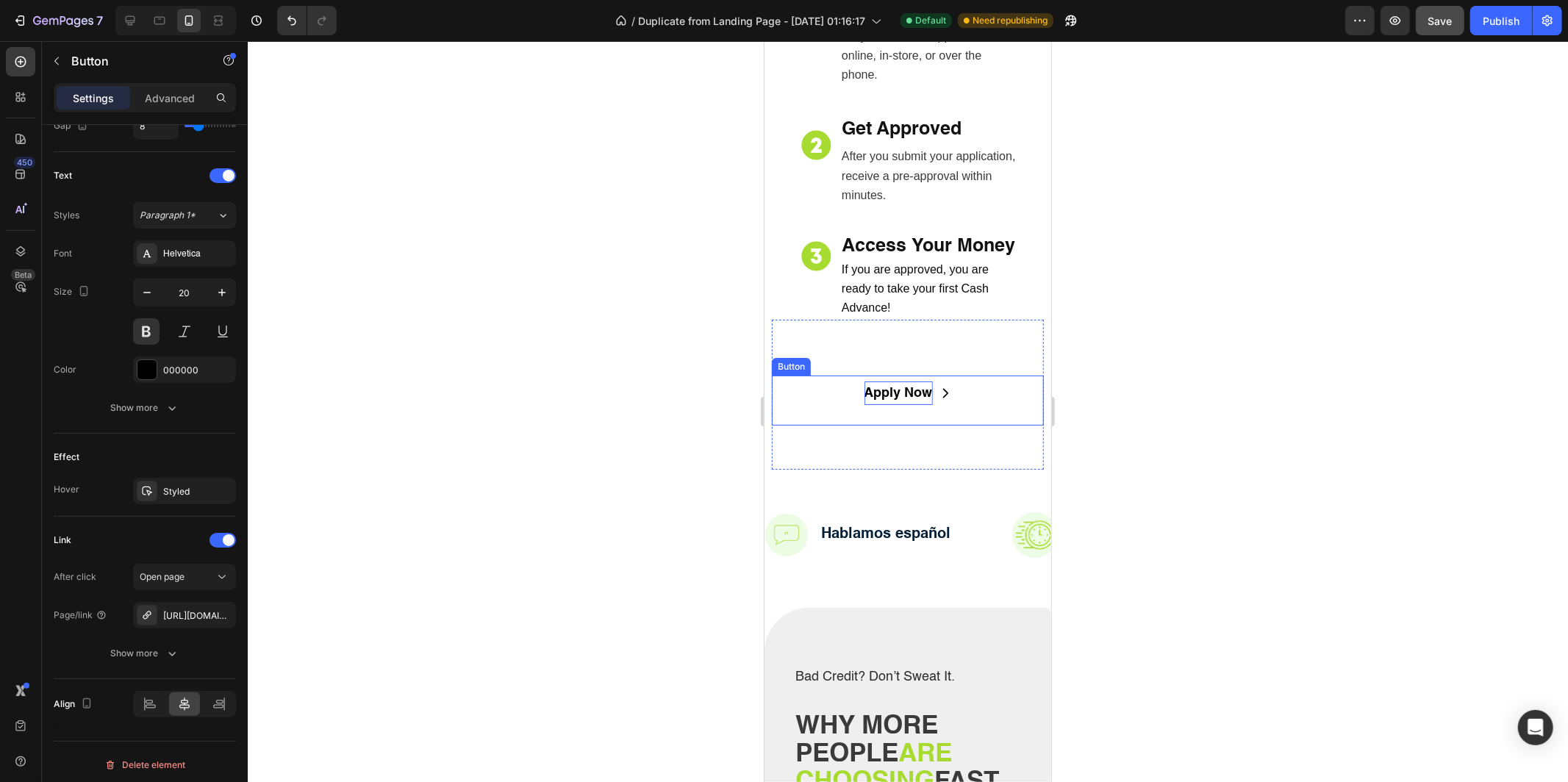
click at [904, 396] on p "Apply Now" at bounding box center [899, 392] width 69 height 23
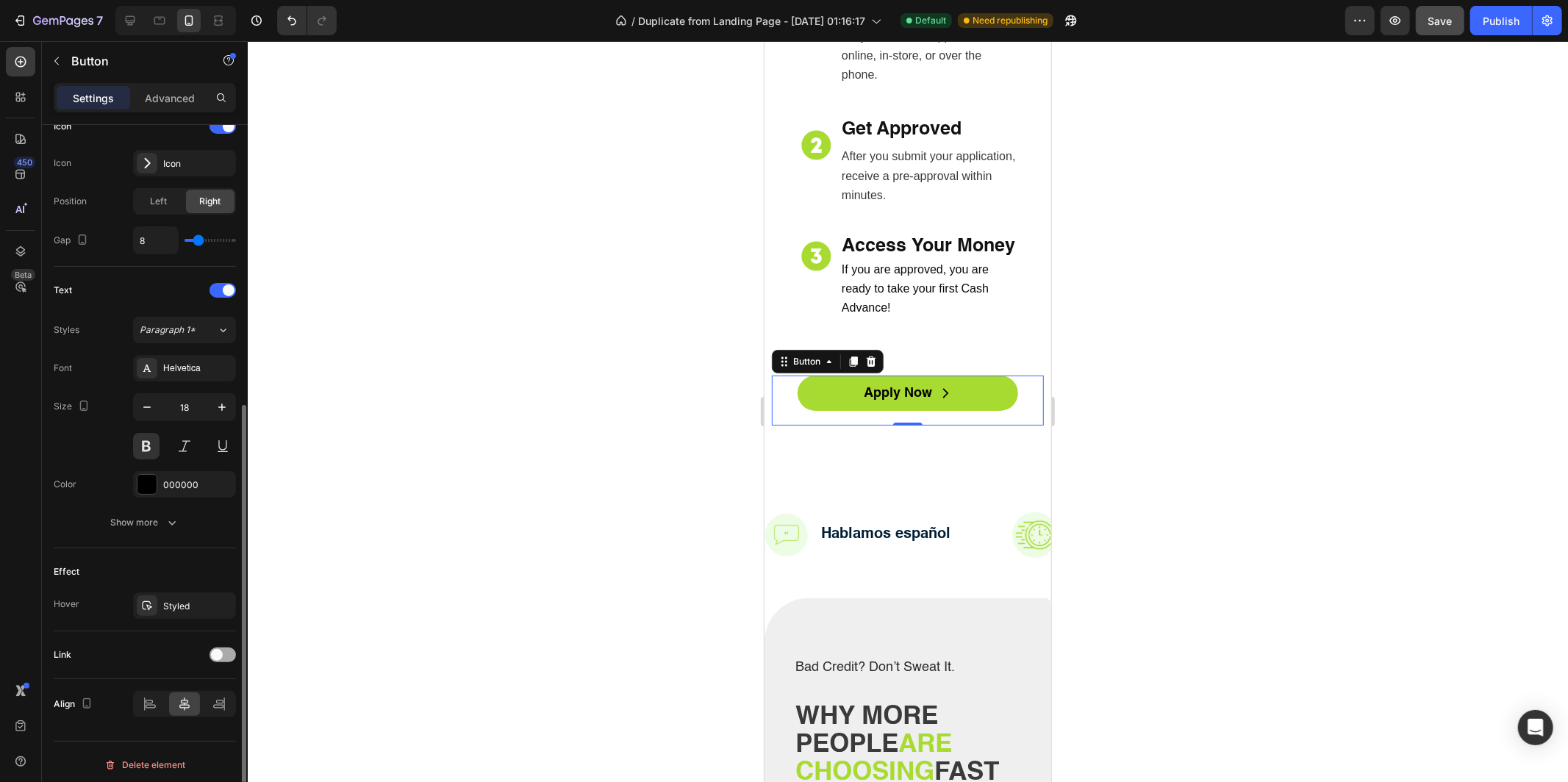
click at [213, 650] on span at bounding box center [216, 655] width 12 height 12
click at [184, 730] on div "Add..." at bounding box center [198, 731] width 69 height 14
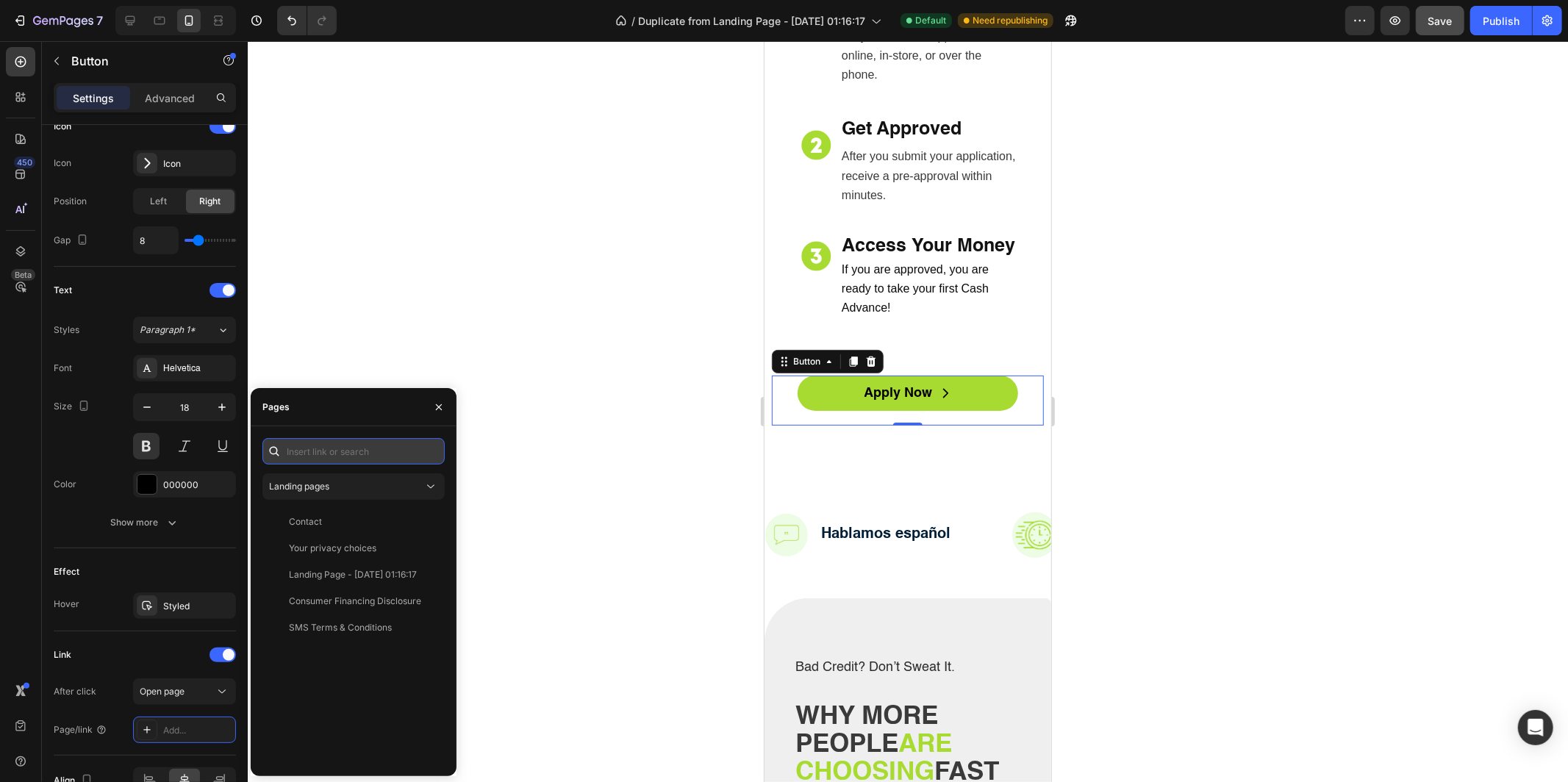
click at [344, 448] on input "text" at bounding box center [353, 451] width 182 height 26
paste input "[URL][DOMAIN_NAME]"
type input "[URL][DOMAIN_NAME]"
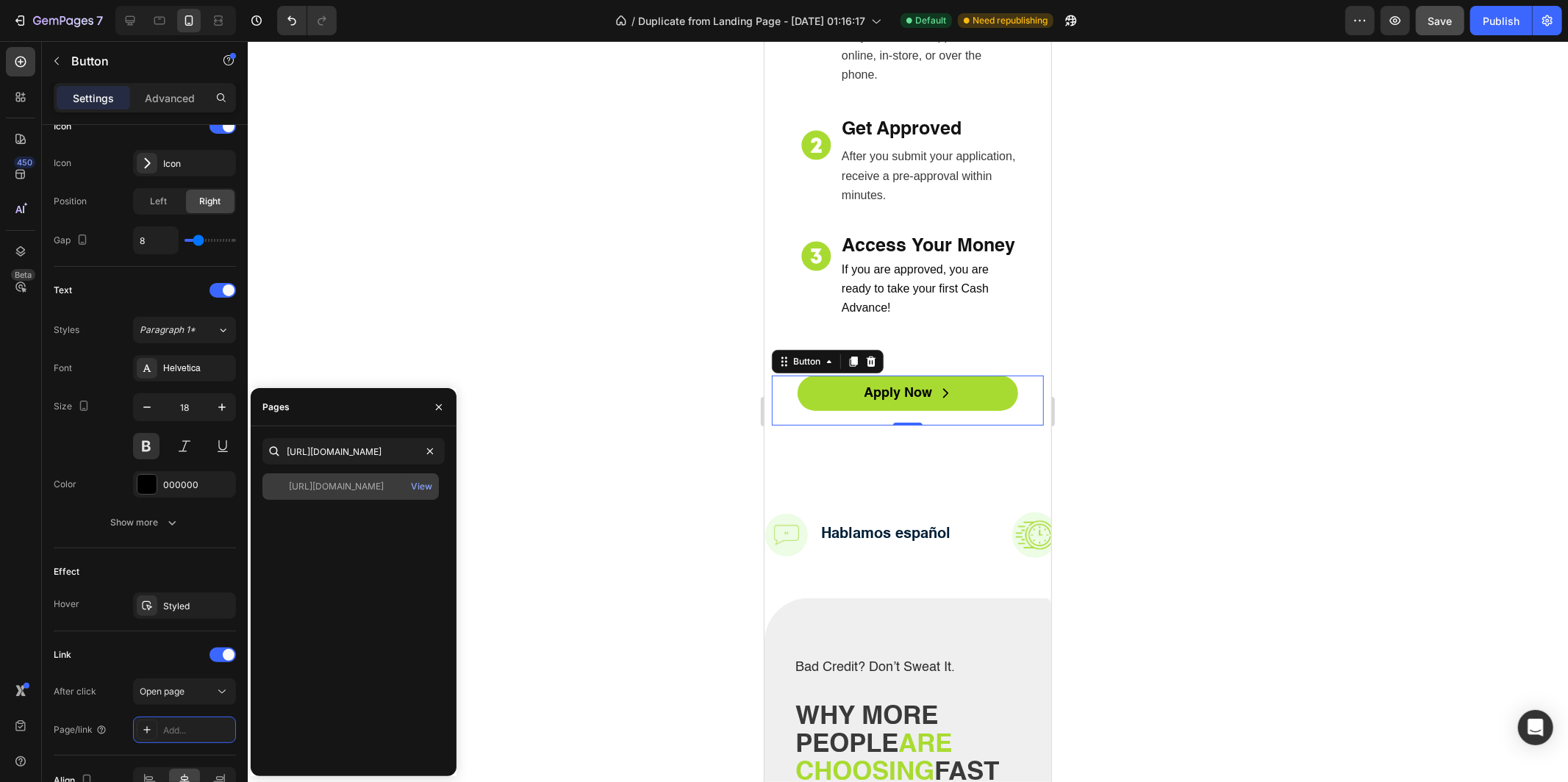
click at [338, 483] on div "[URL][DOMAIN_NAME]" at bounding box center [336, 487] width 95 height 14
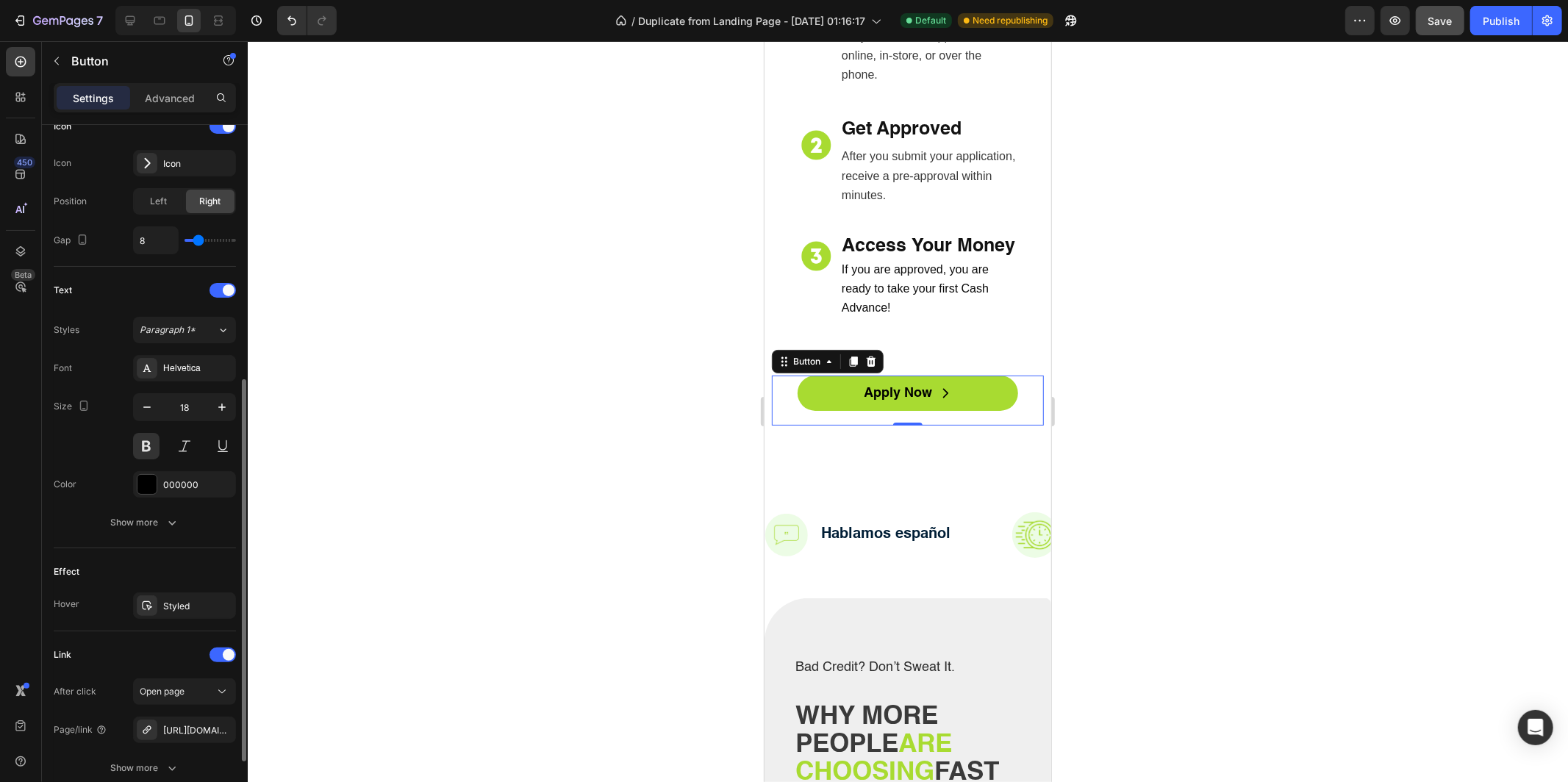
click at [117, 650] on div "Link" at bounding box center [144, 654] width 182 height 23
drag, startPoint x: 141, startPoint y: 765, endPoint x: 140, endPoint y: 701, distance: 64.0
click at [141, 765] on div "Show more" at bounding box center [145, 768] width 69 height 14
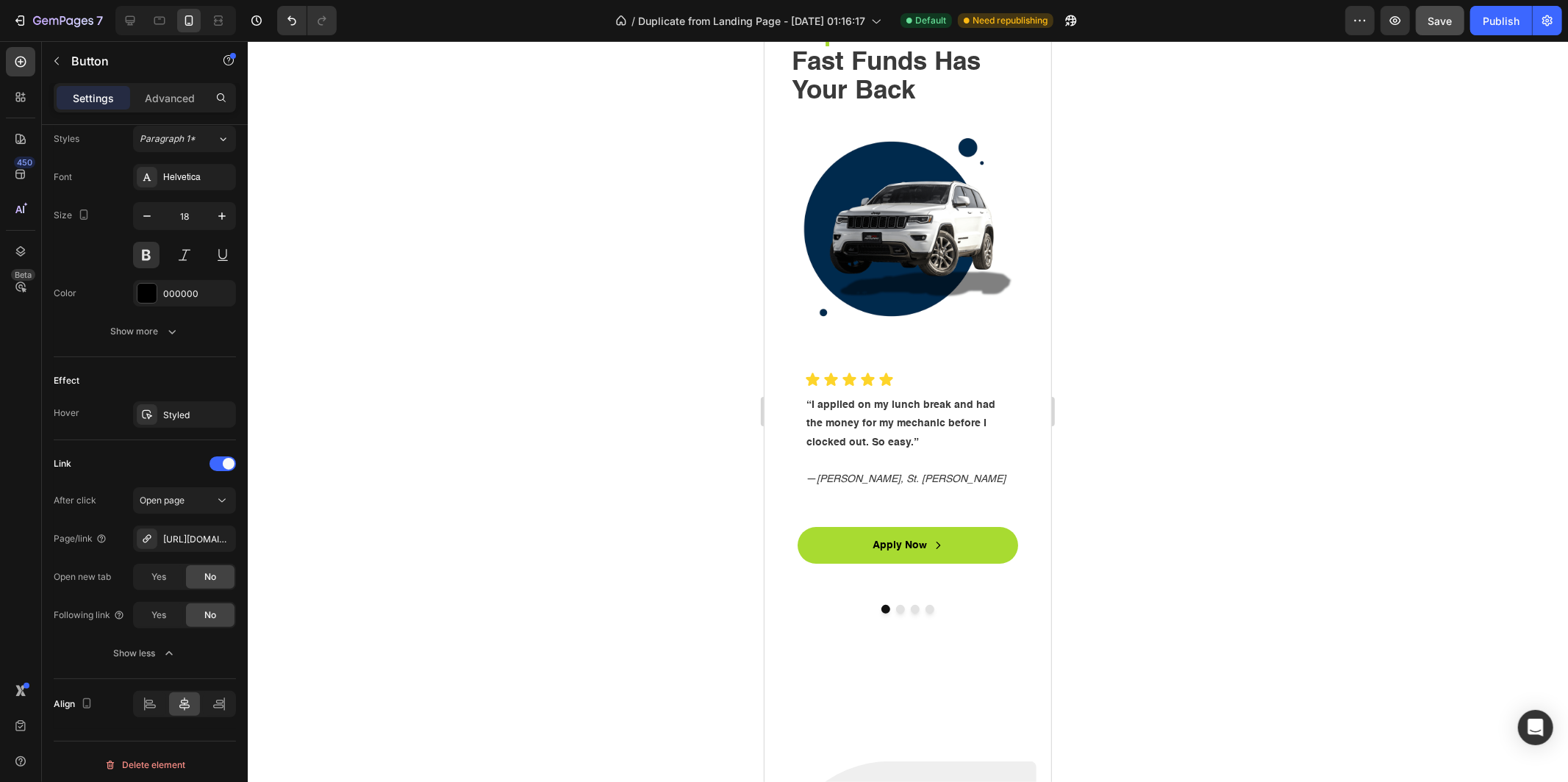
scroll to position [4180, 0]
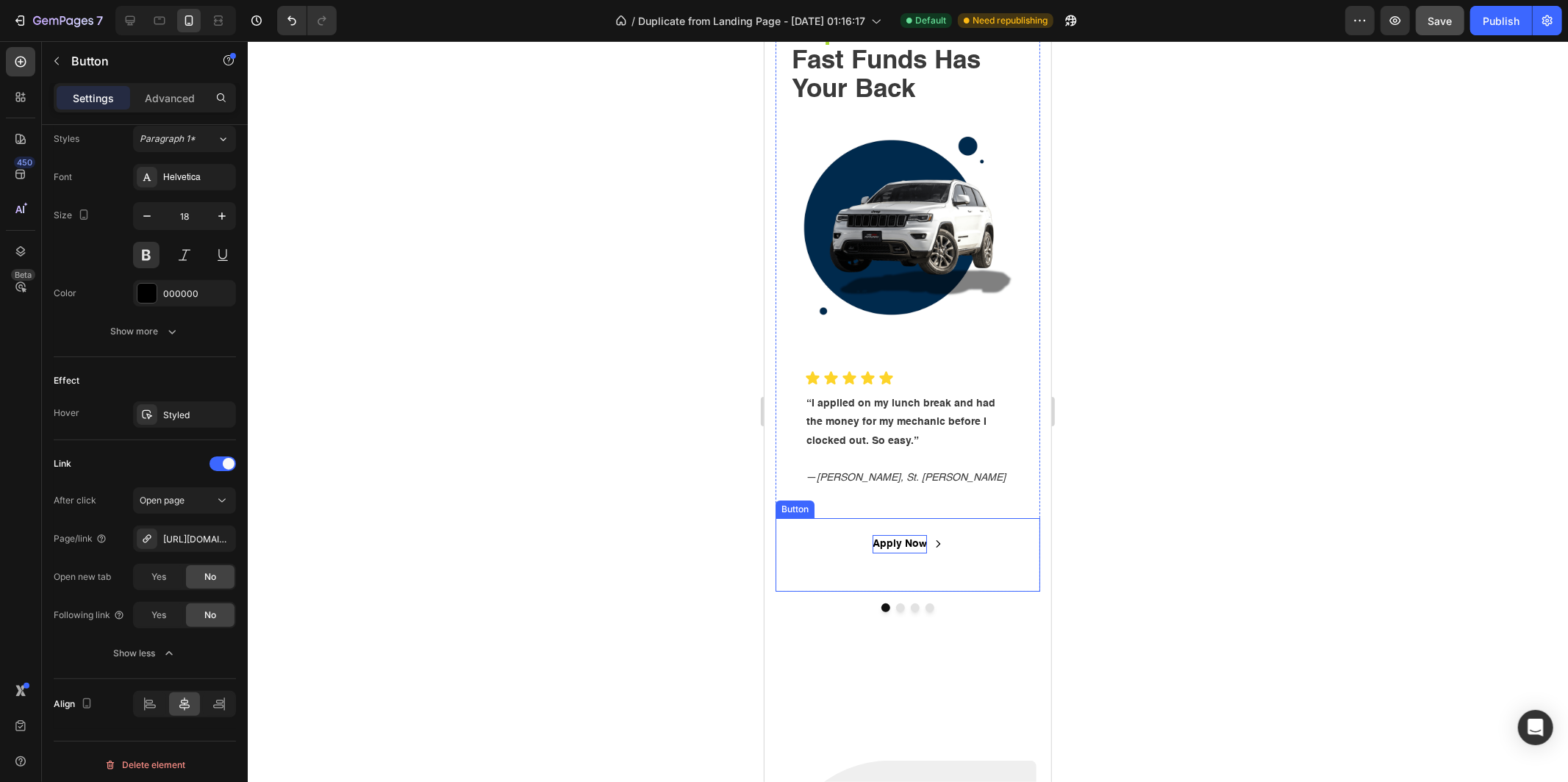
click at [912, 538] on p "Apply Now" at bounding box center [899, 543] width 54 height 18
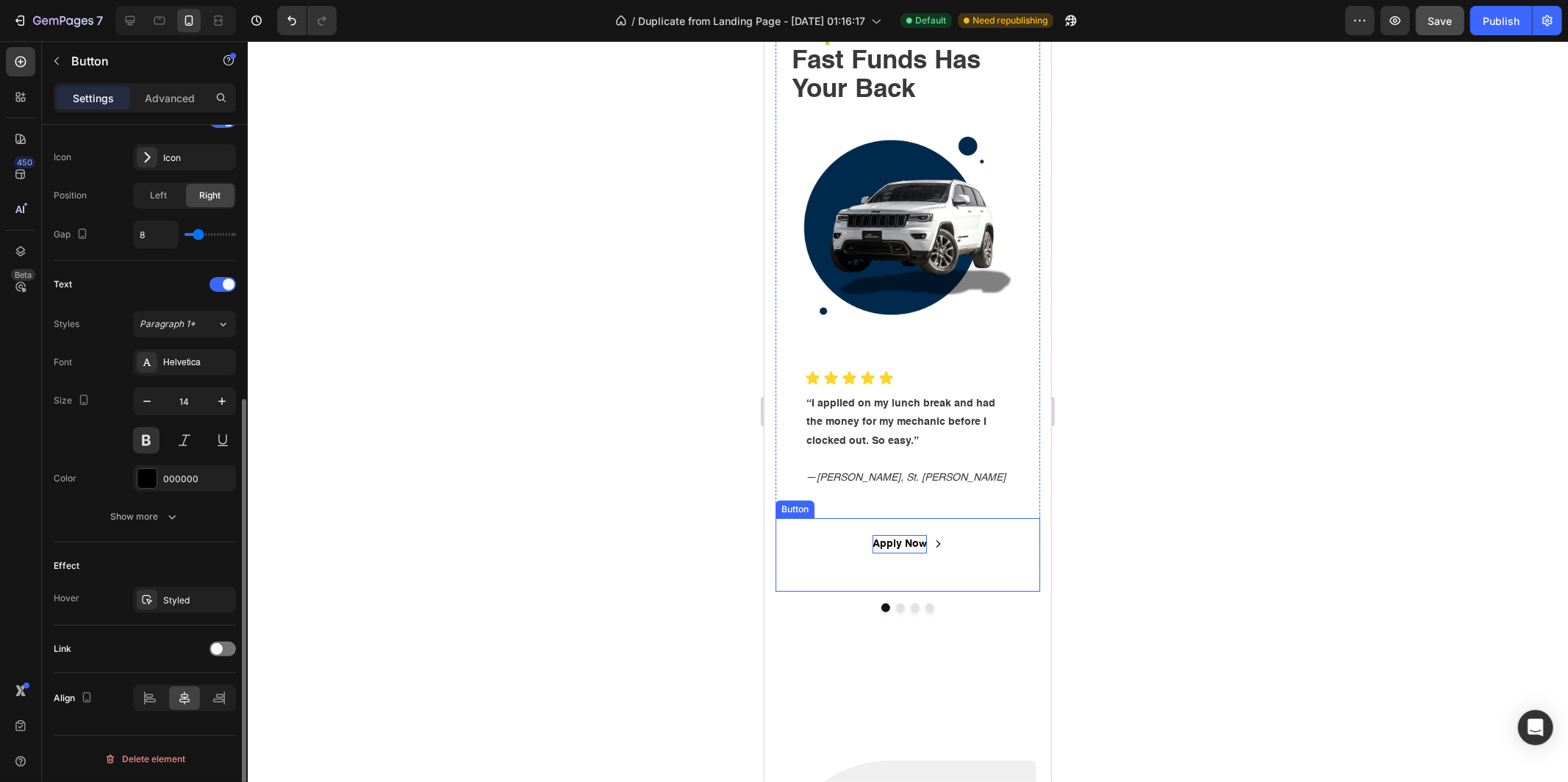
scroll to position [465, 0]
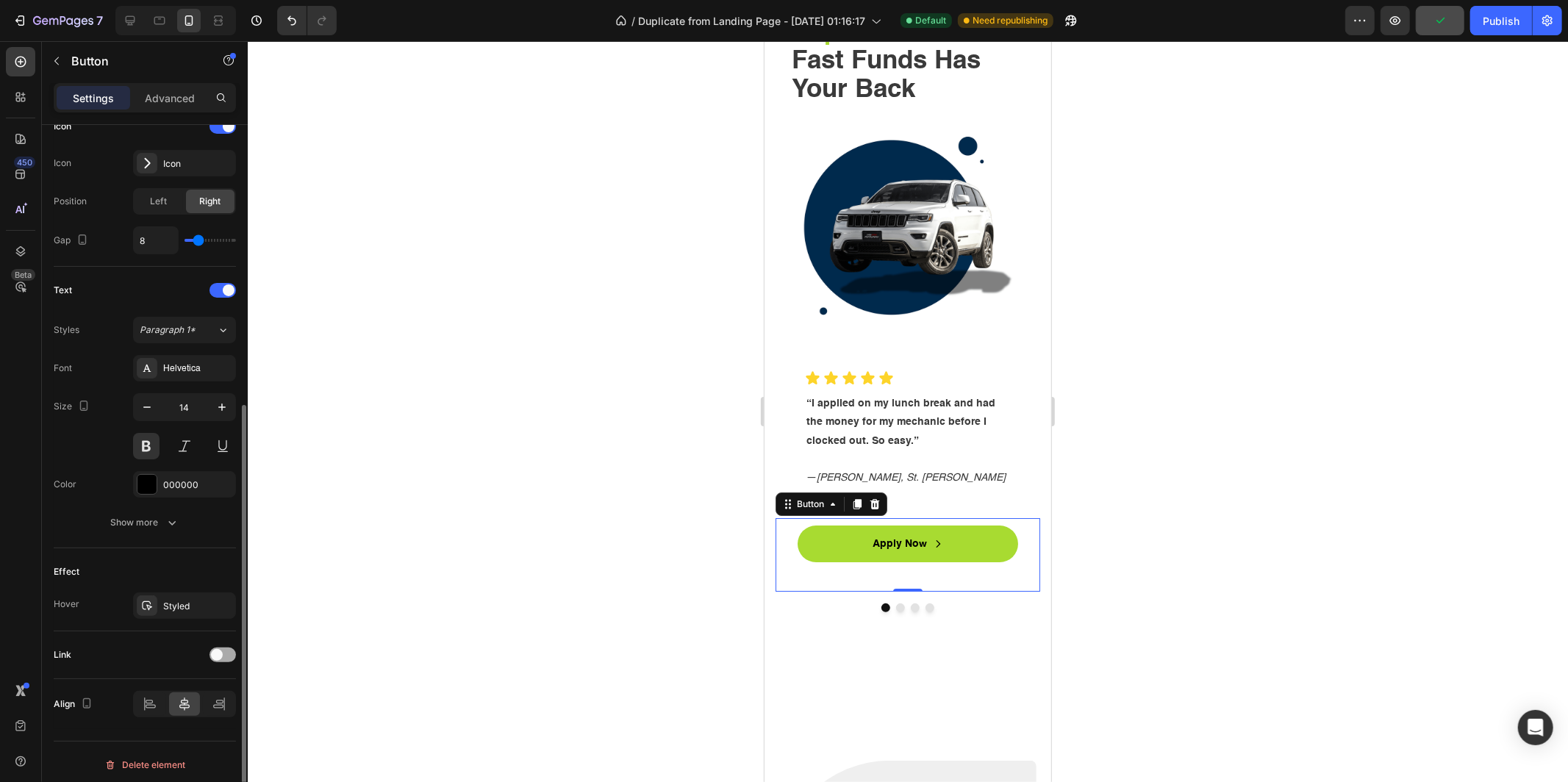
click at [221, 650] on span at bounding box center [216, 655] width 12 height 12
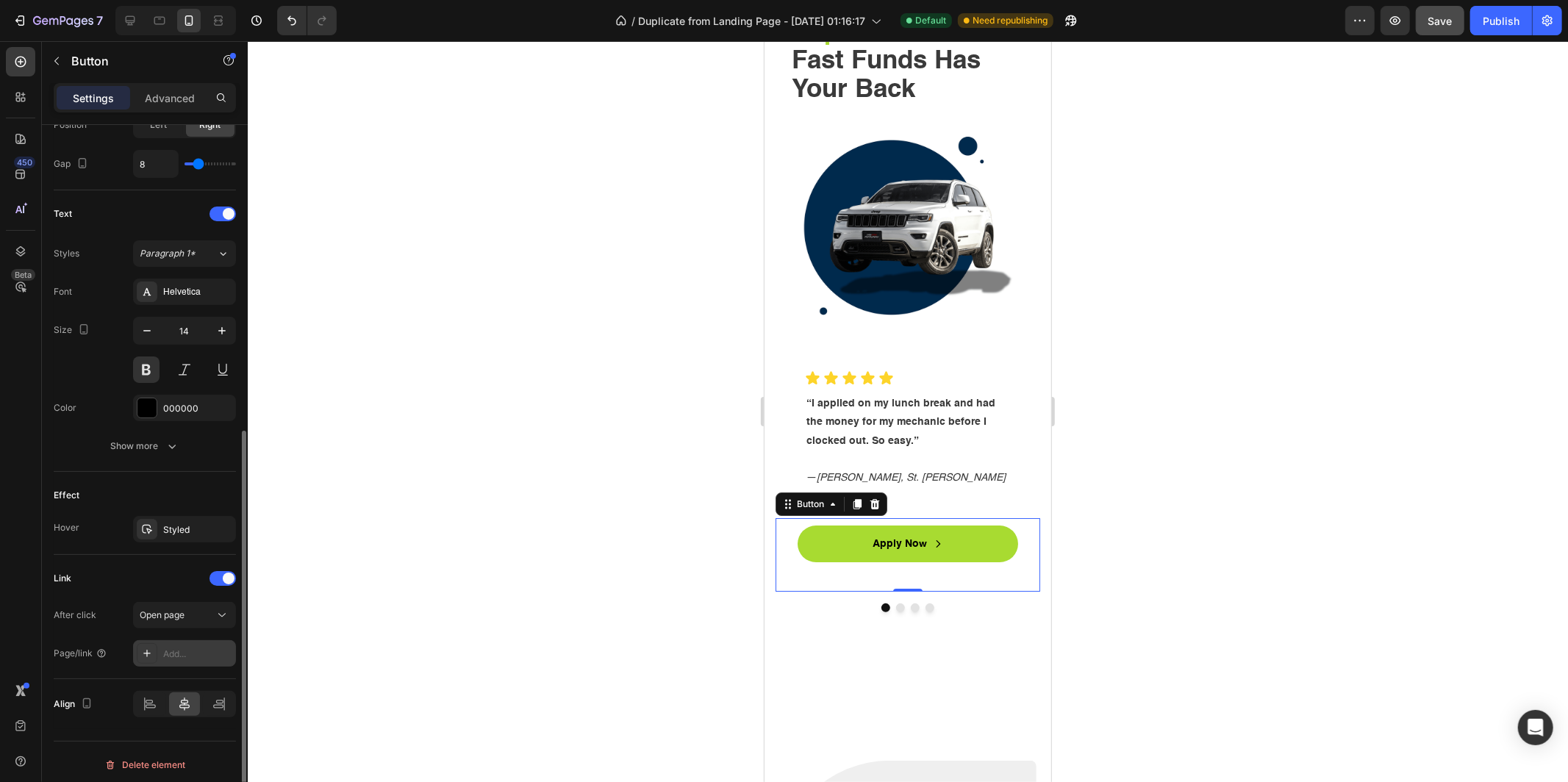
click at [166, 648] on div "Add..." at bounding box center [198, 654] width 69 height 14
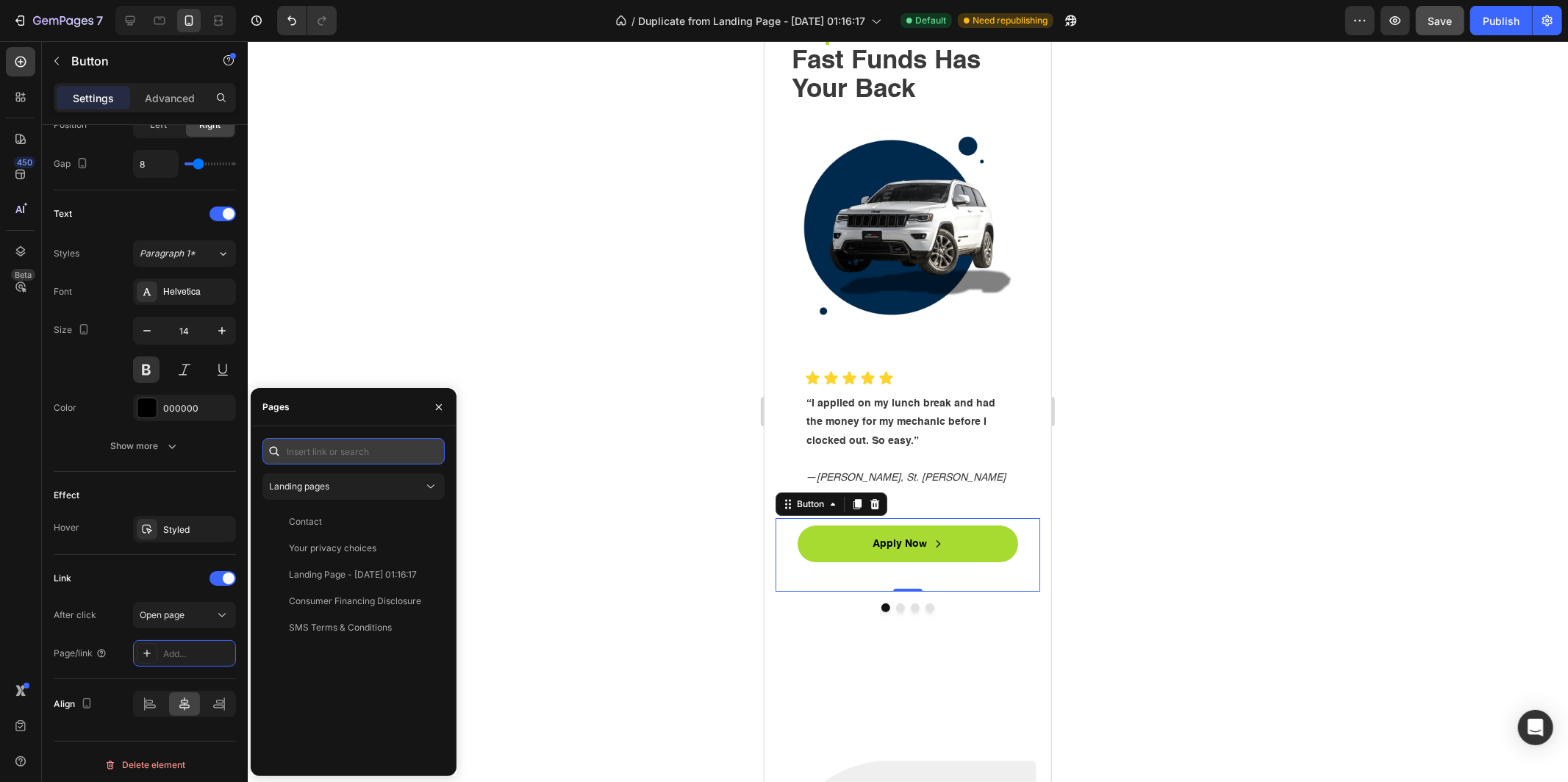
click at [310, 457] on input "text" at bounding box center [353, 451] width 182 height 26
paste input "[URL][DOMAIN_NAME]"
type input "[URL][DOMAIN_NAME]"
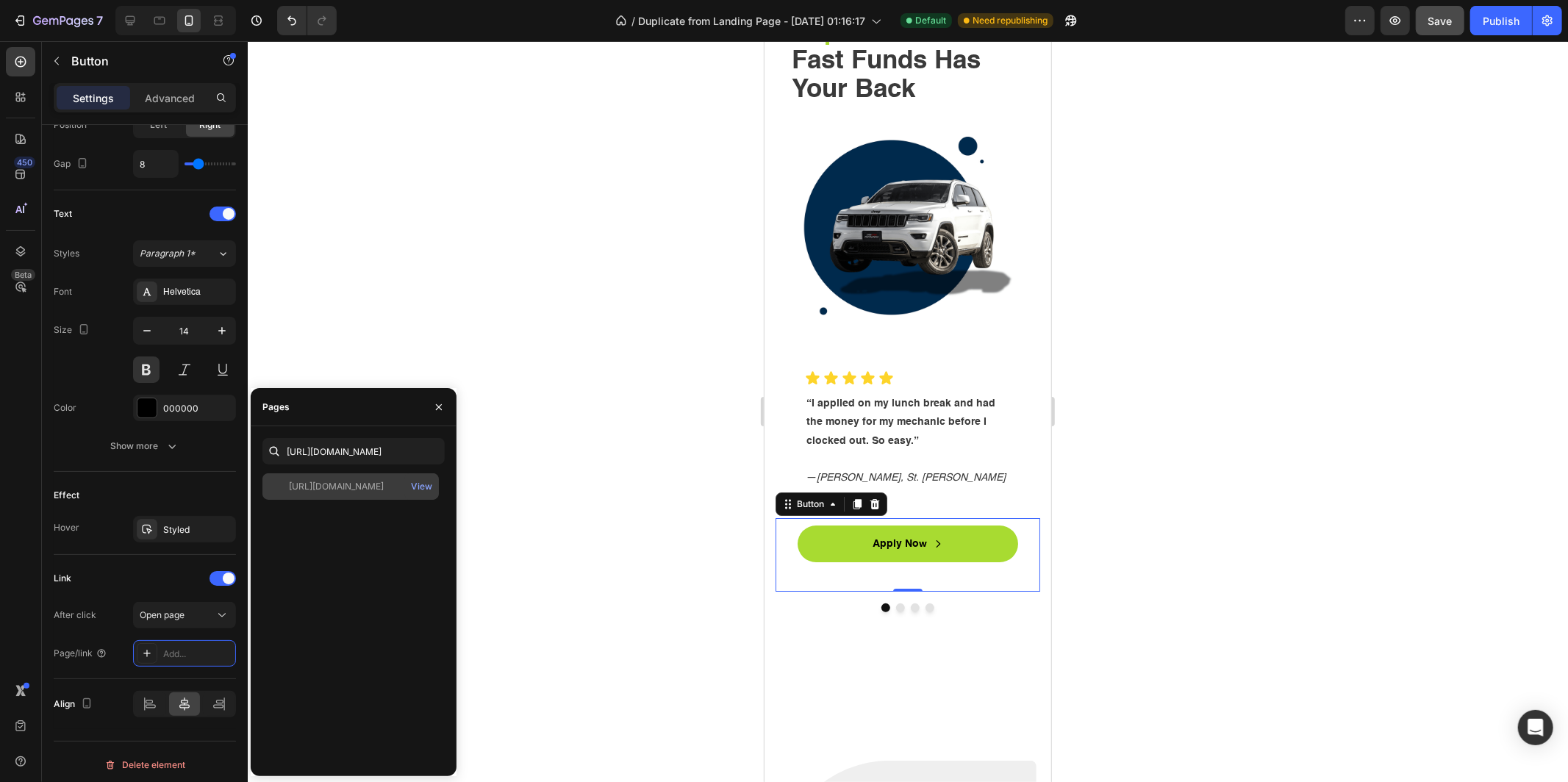
click at [313, 488] on div "[URL][DOMAIN_NAME]" at bounding box center [336, 487] width 95 height 14
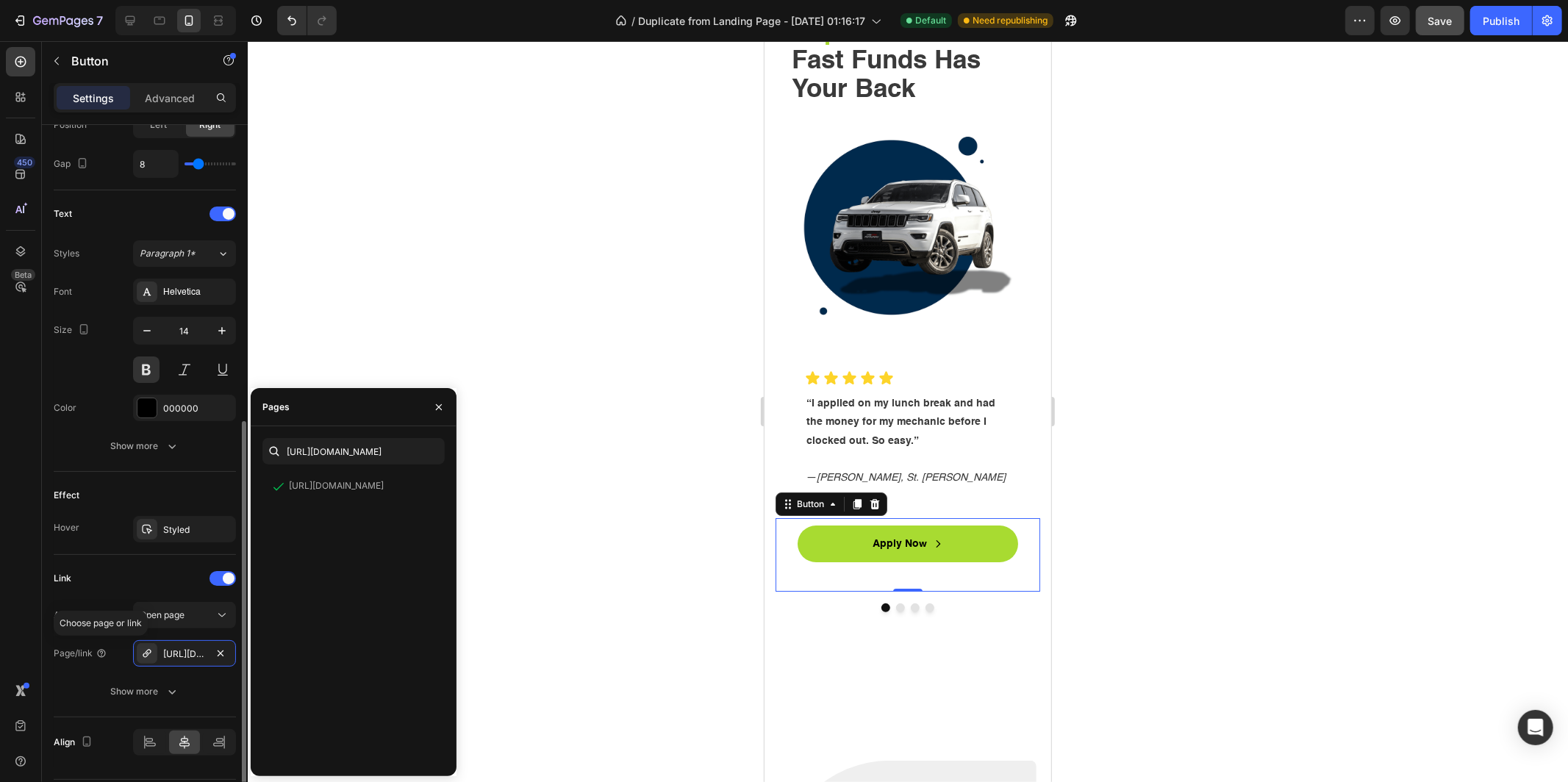
click at [117, 579] on div "Link" at bounding box center [144, 578] width 182 height 23
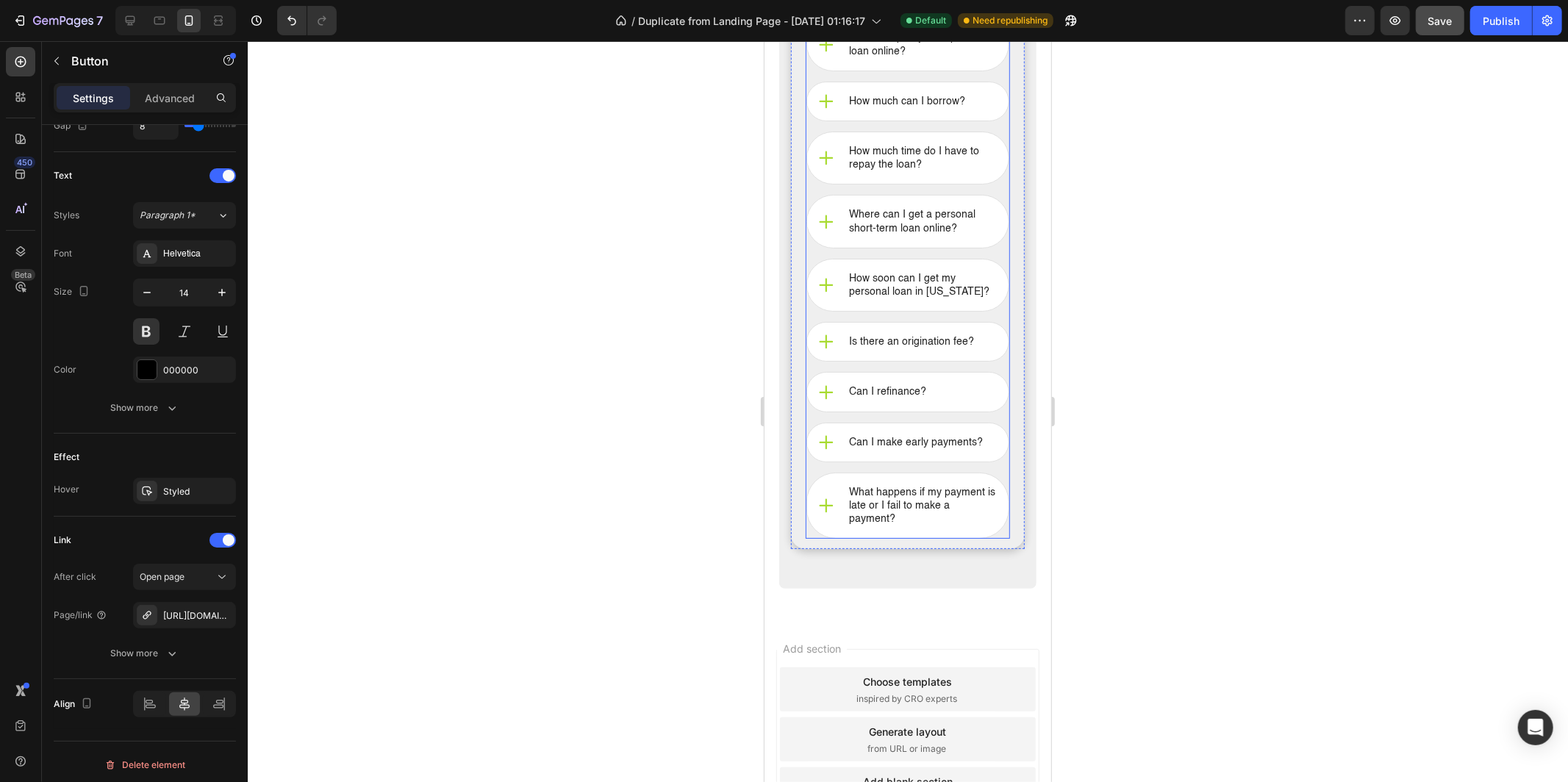
scroll to position [5302, 0]
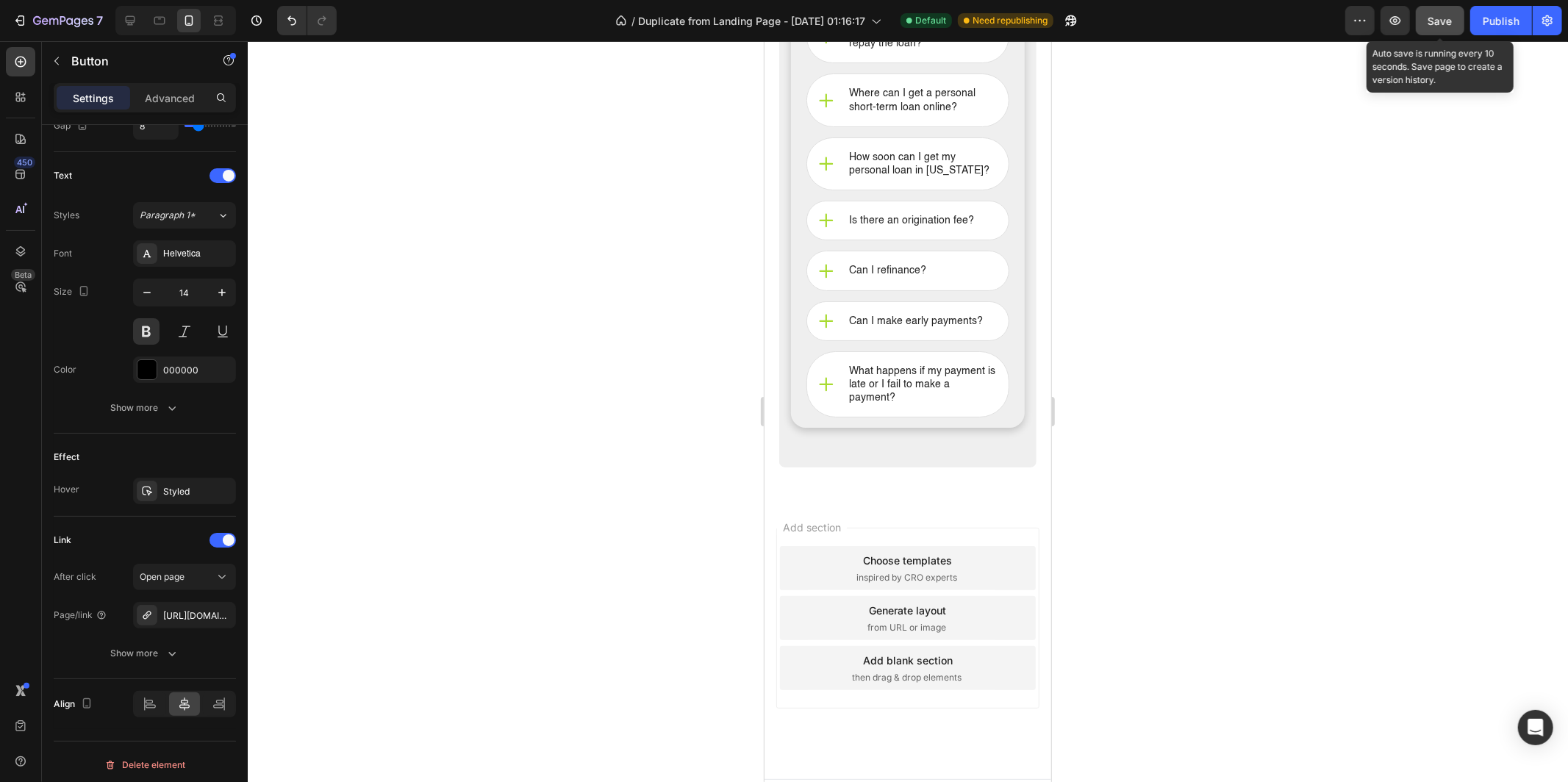
click at [1436, 15] on span "Save" at bounding box center [1440, 21] width 24 height 13
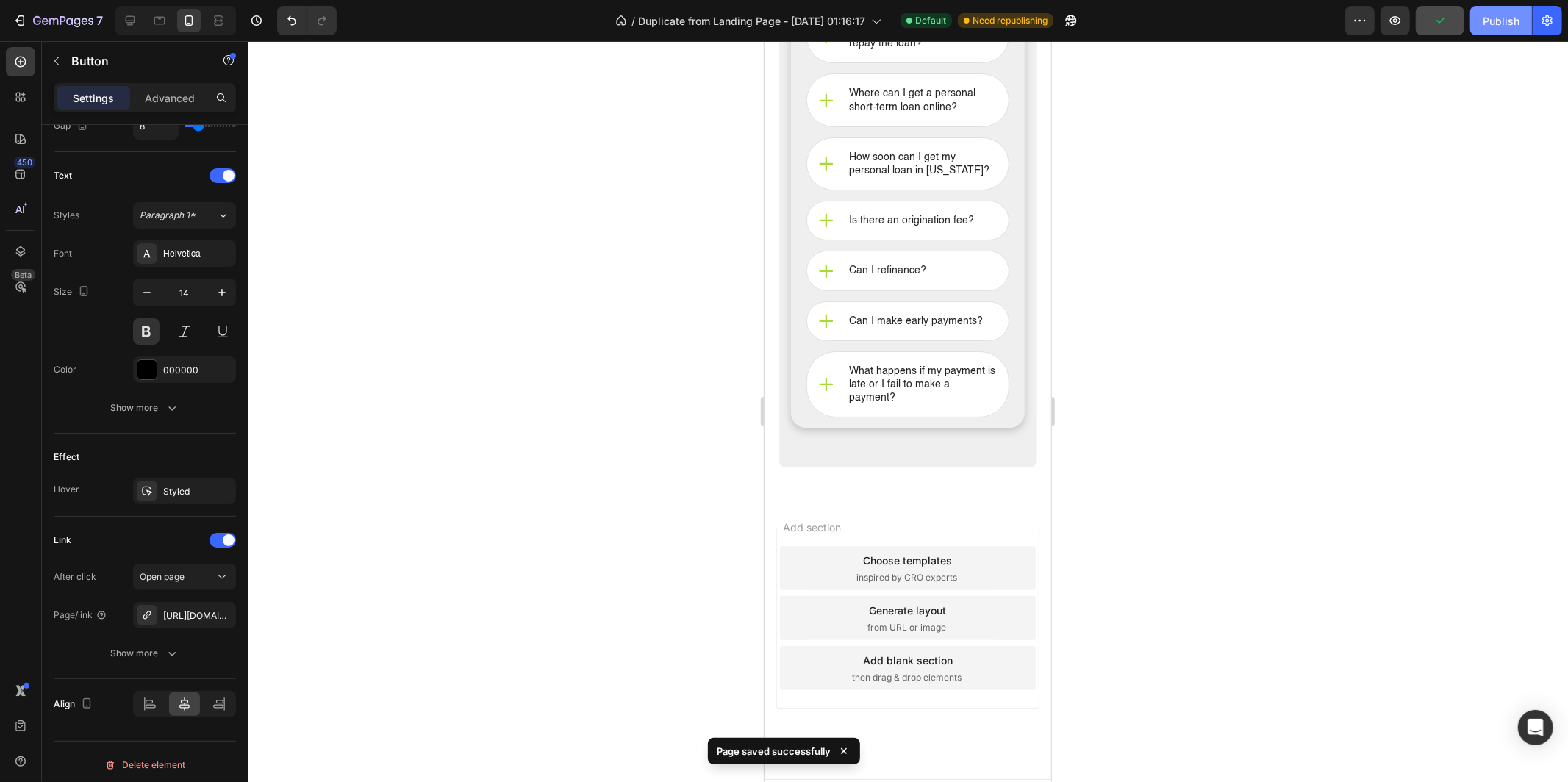
click at [1493, 24] on div "Publish" at bounding box center [1501, 21] width 37 height 15
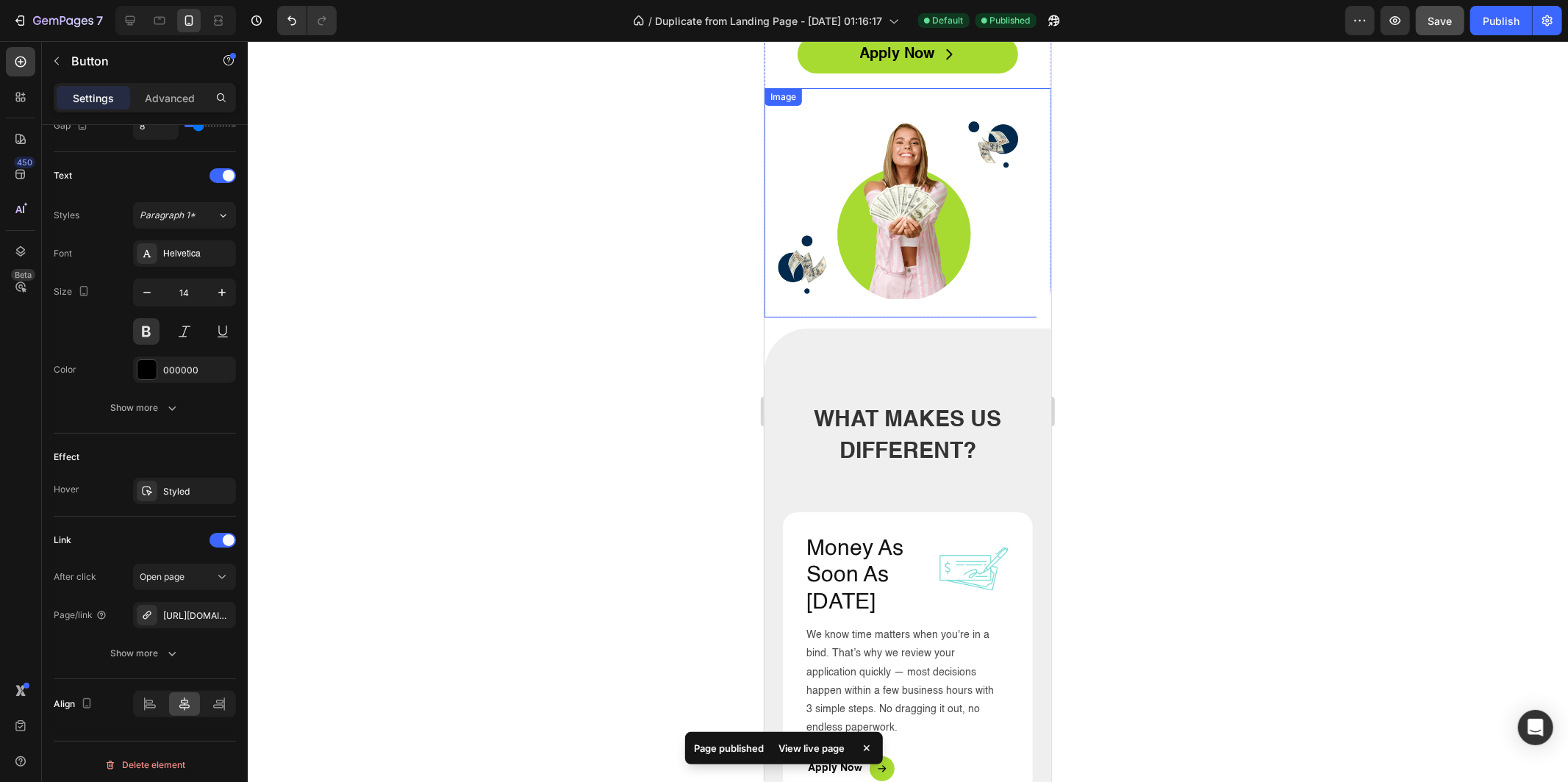
scroll to position [0, 0]
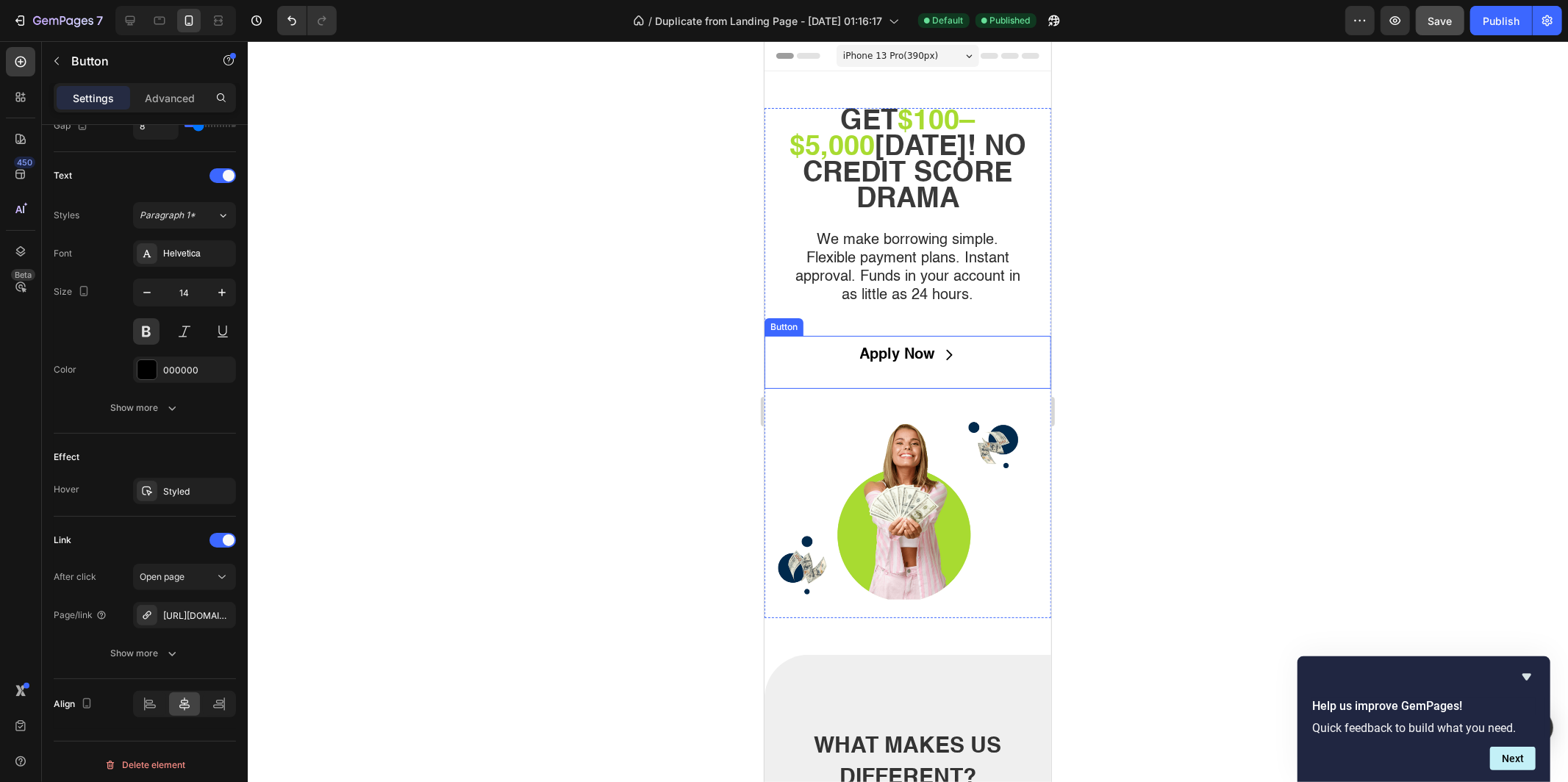
click at [809, 335] on link "Apply Now" at bounding box center [907, 354] width 220 height 38
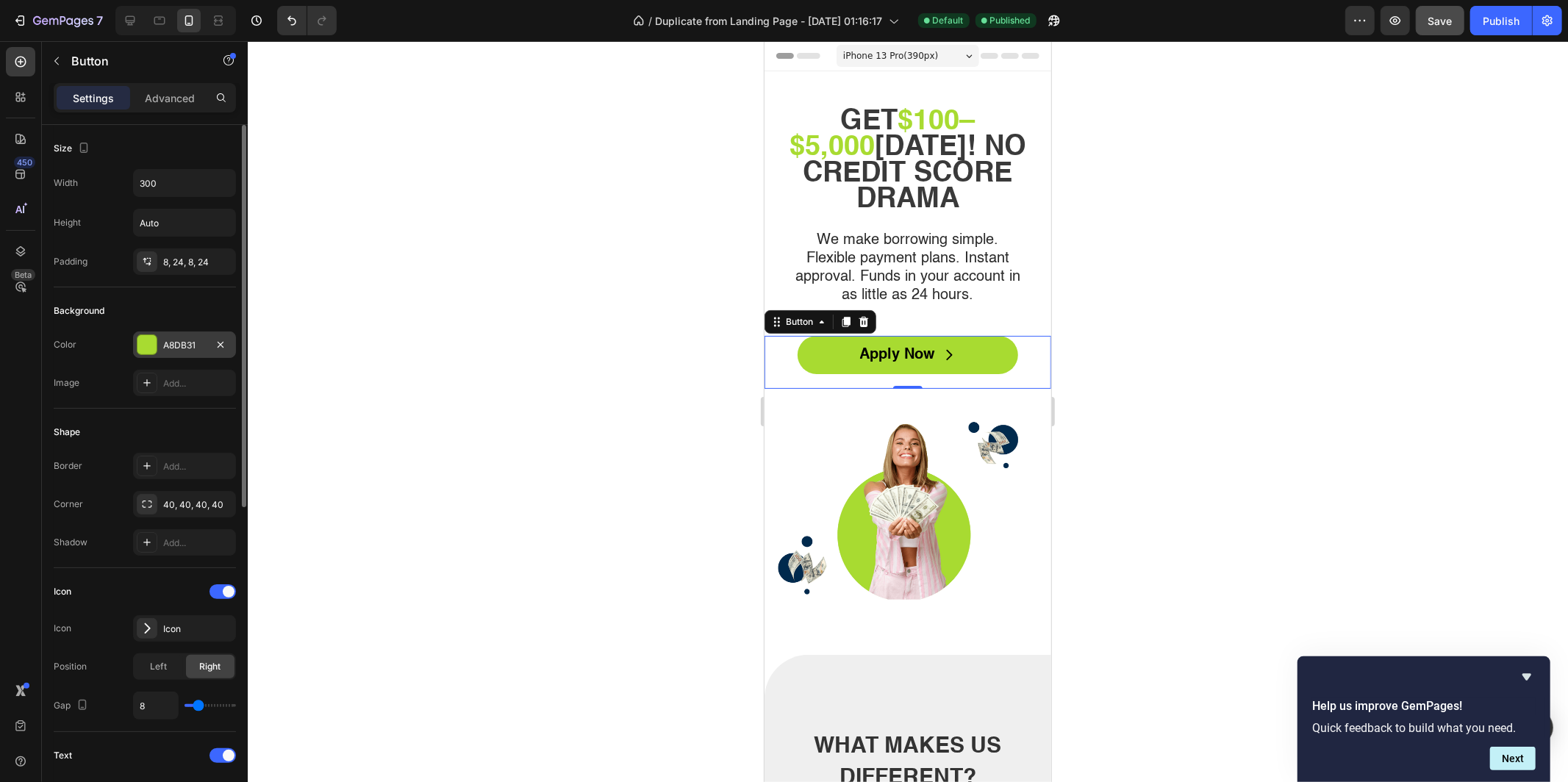
click at [180, 339] on div "A8DB31" at bounding box center [184, 346] width 42 height 14
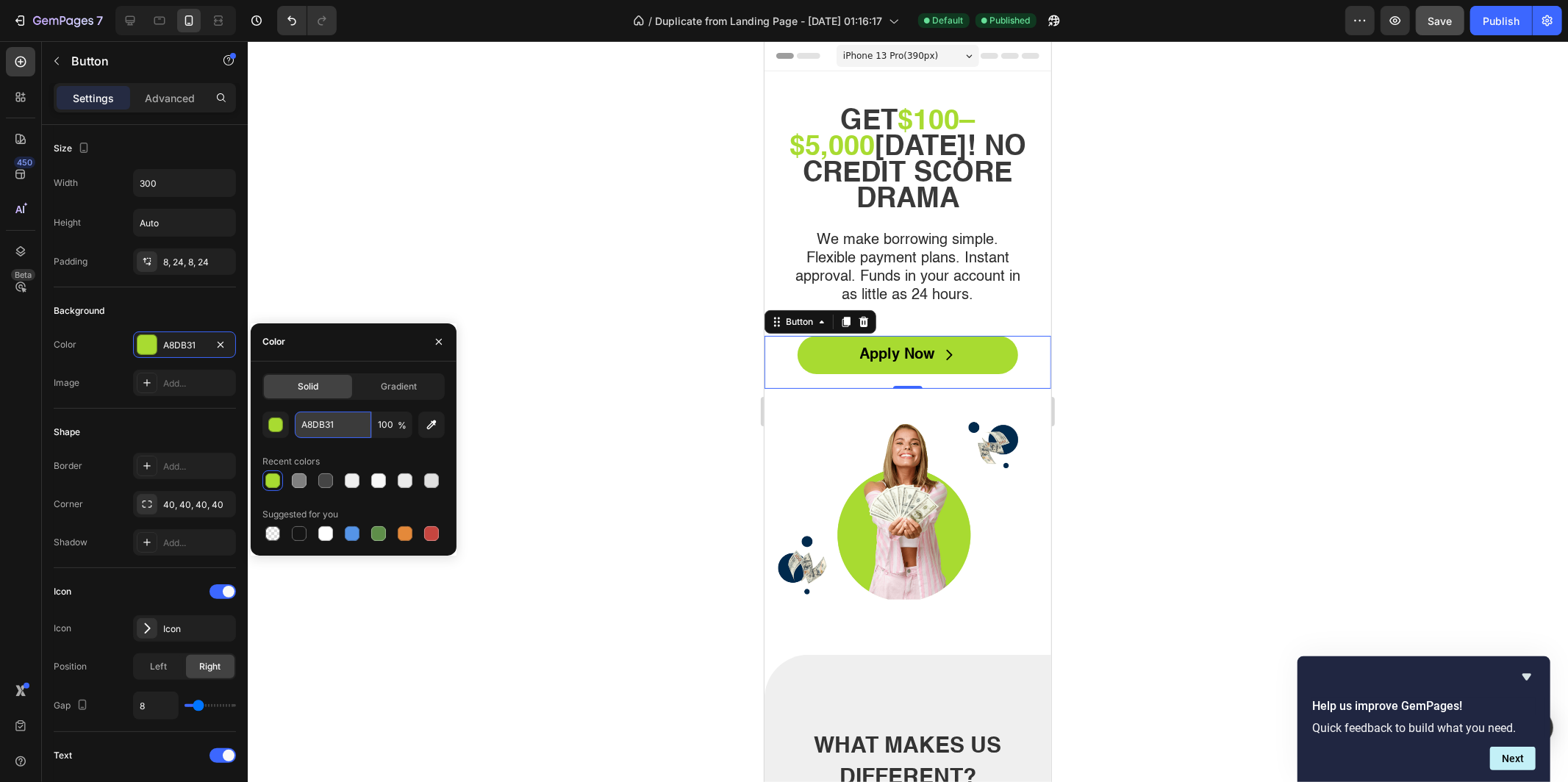
type textarea "A8DB31"
click at [334, 421] on input "A8DB31" at bounding box center [333, 425] width 77 height 26
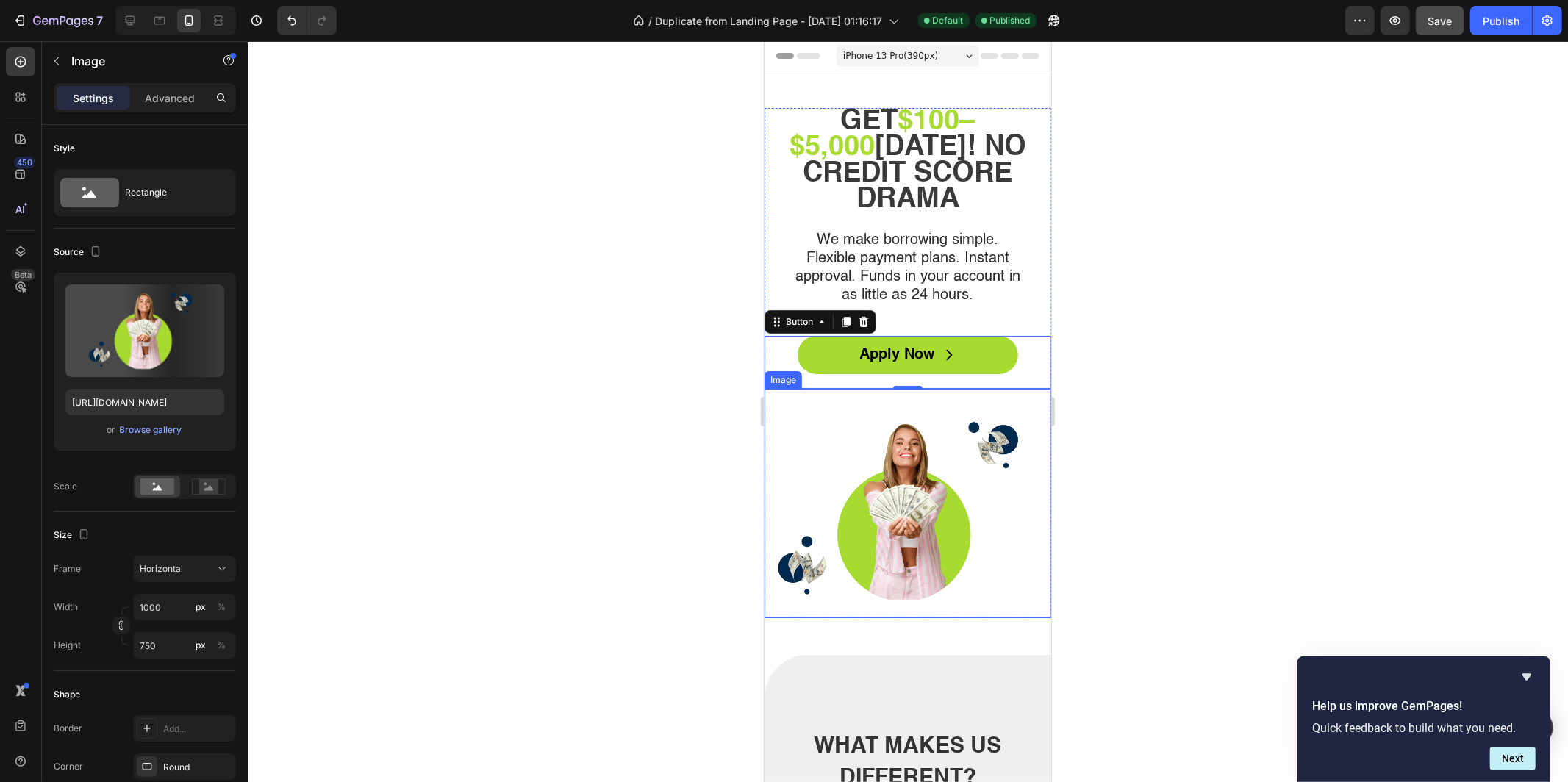
click at [887, 465] on img at bounding box center [906, 511] width 286 height 215
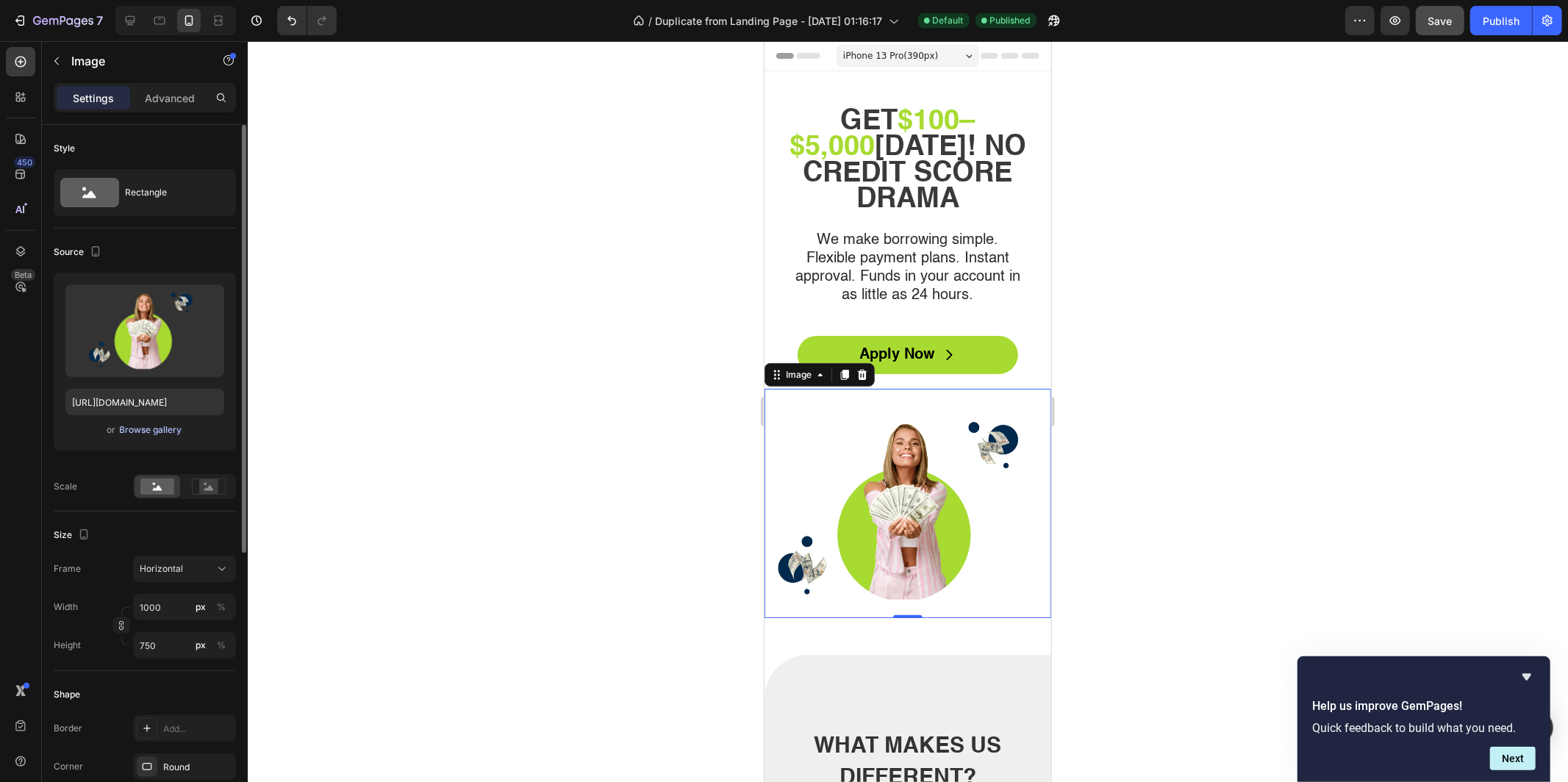
click at [145, 426] on div "Browse gallery" at bounding box center [151, 430] width 62 height 14
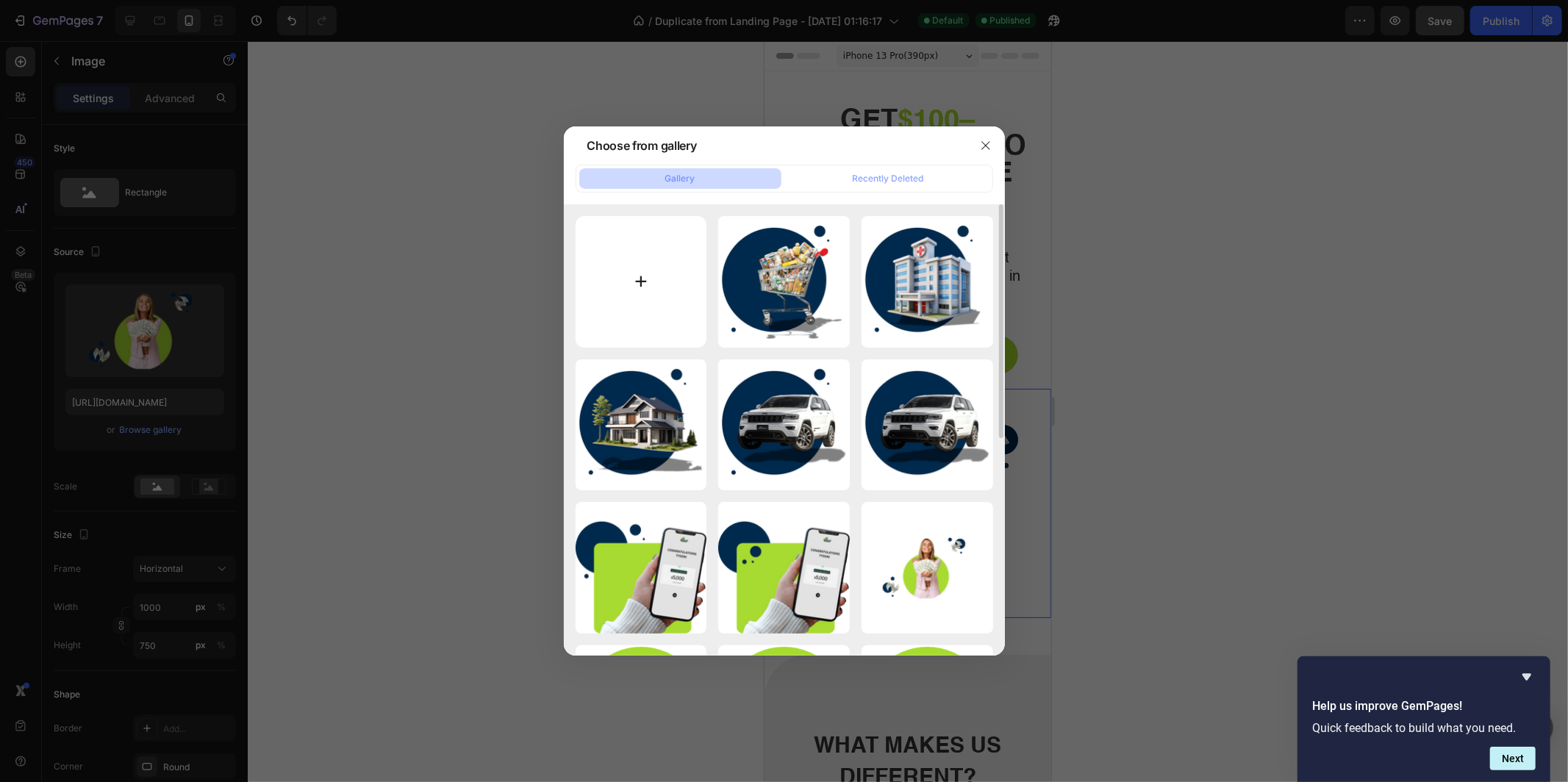
click at [602, 268] on input "file" at bounding box center [641, 282] width 132 height 132
type input "C:\fakepath\Untitled design - 2025-09-26T131247.801 (1).png"
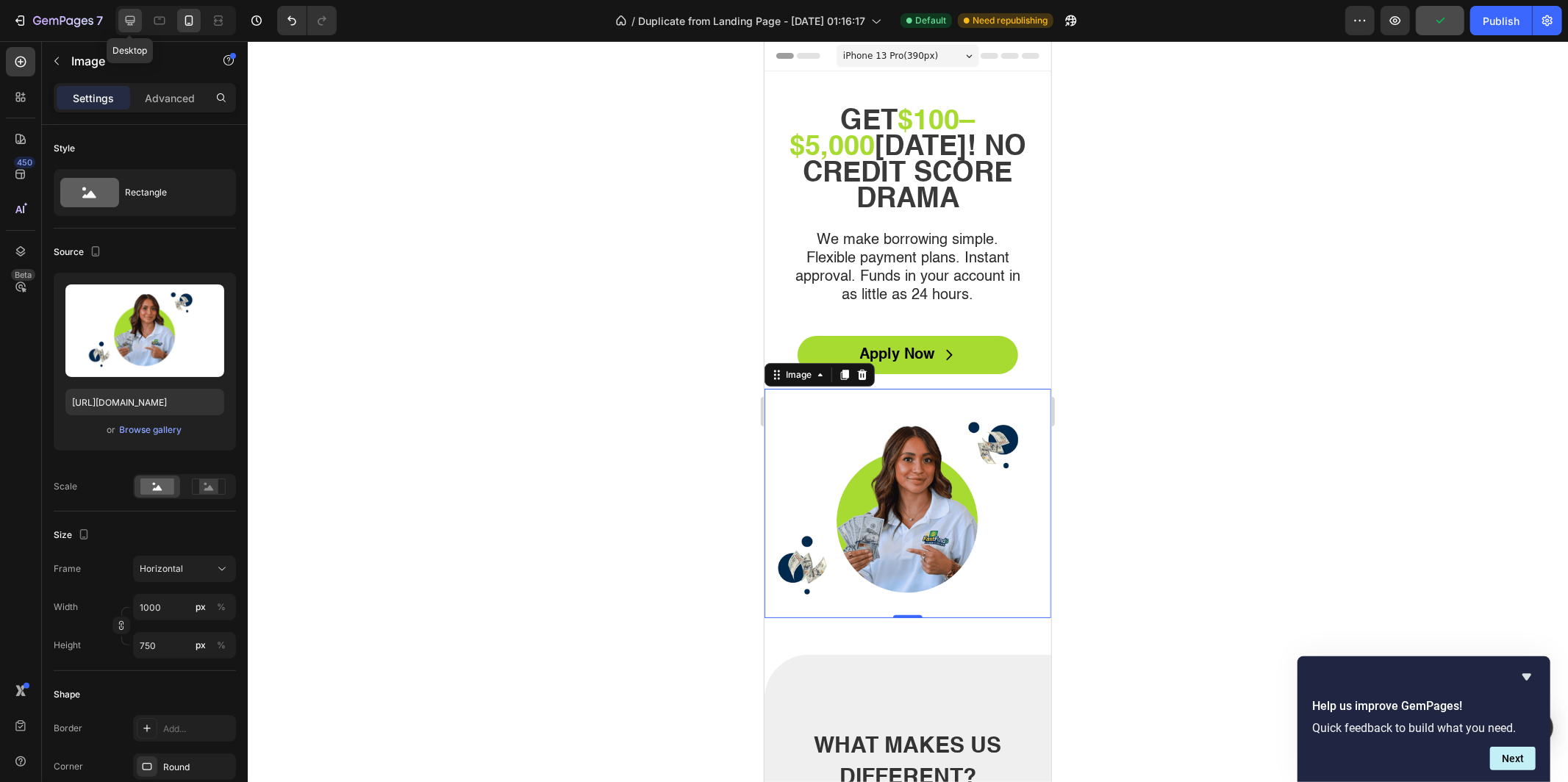
click at [134, 19] on icon at bounding box center [131, 21] width 10 height 10
type input "[URL][DOMAIN_NAME]"
type input "800"
type input "600"
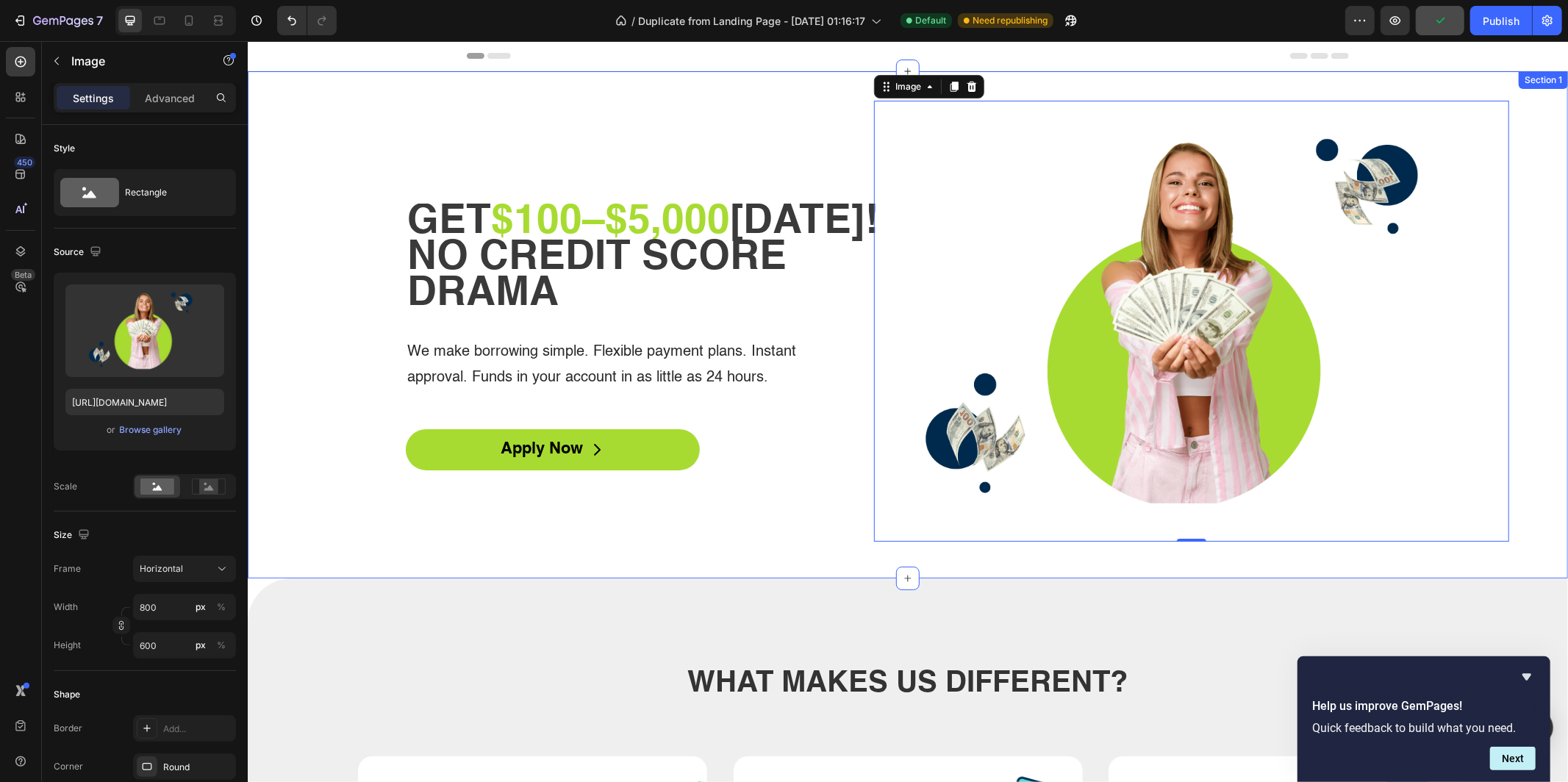
scroll to position [7, 0]
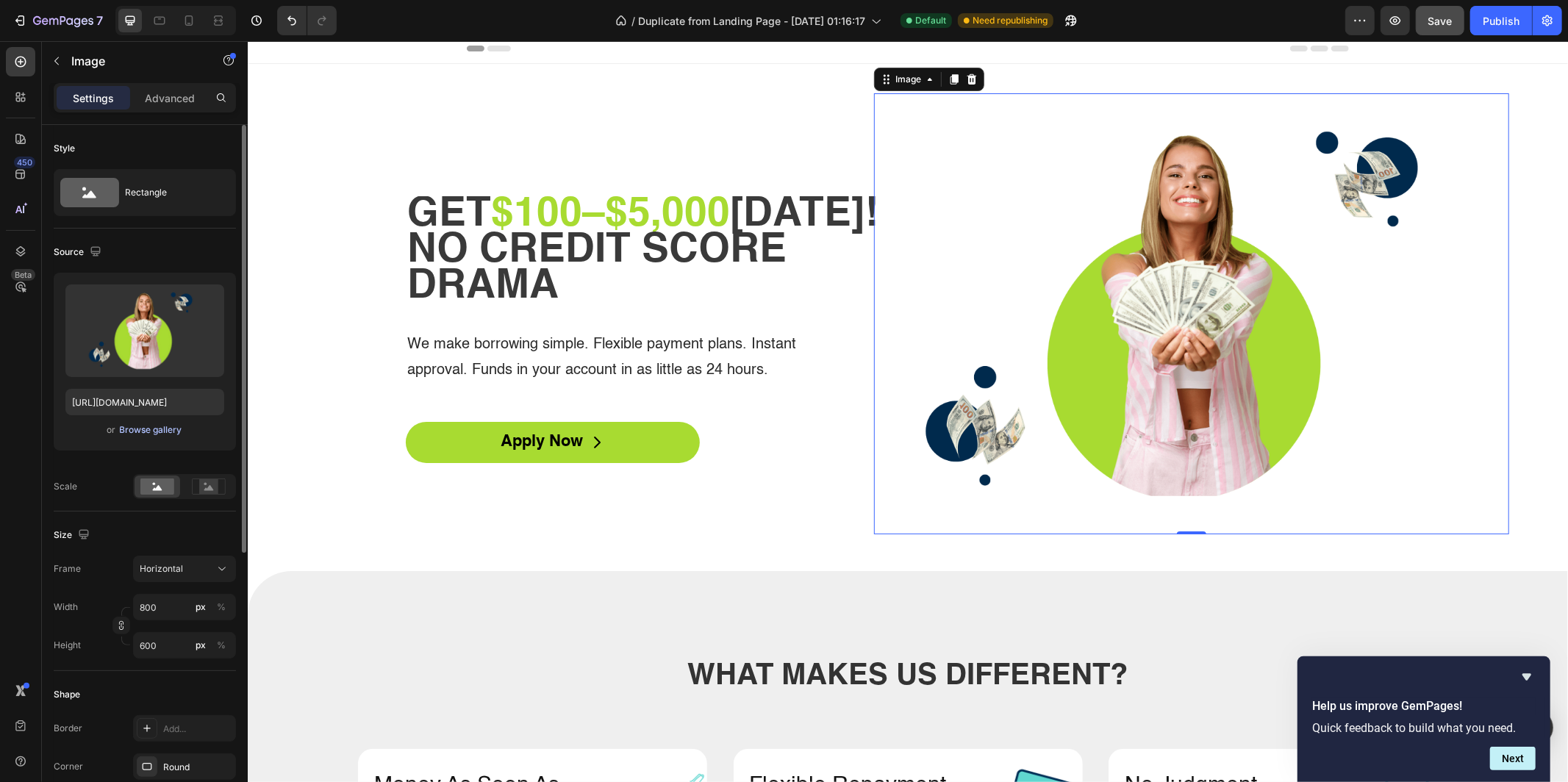
click at [144, 425] on div "Browse gallery" at bounding box center [151, 430] width 62 height 14
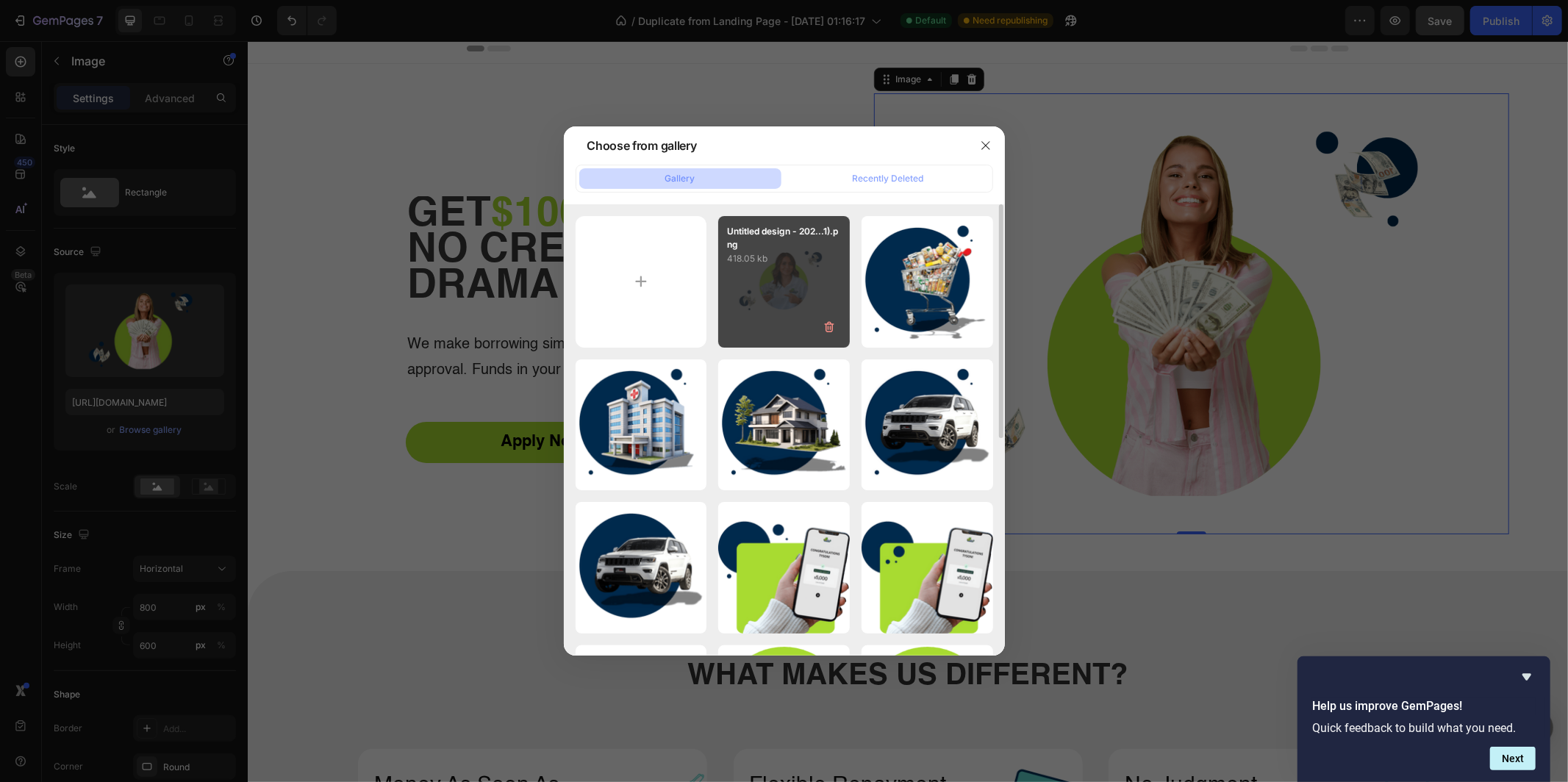
click at [745, 280] on div "Untitled design - 202...1).png 418.05 kb" at bounding box center [784, 282] width 132 height 132
type input "[URL][DOMAIN_NAME]"
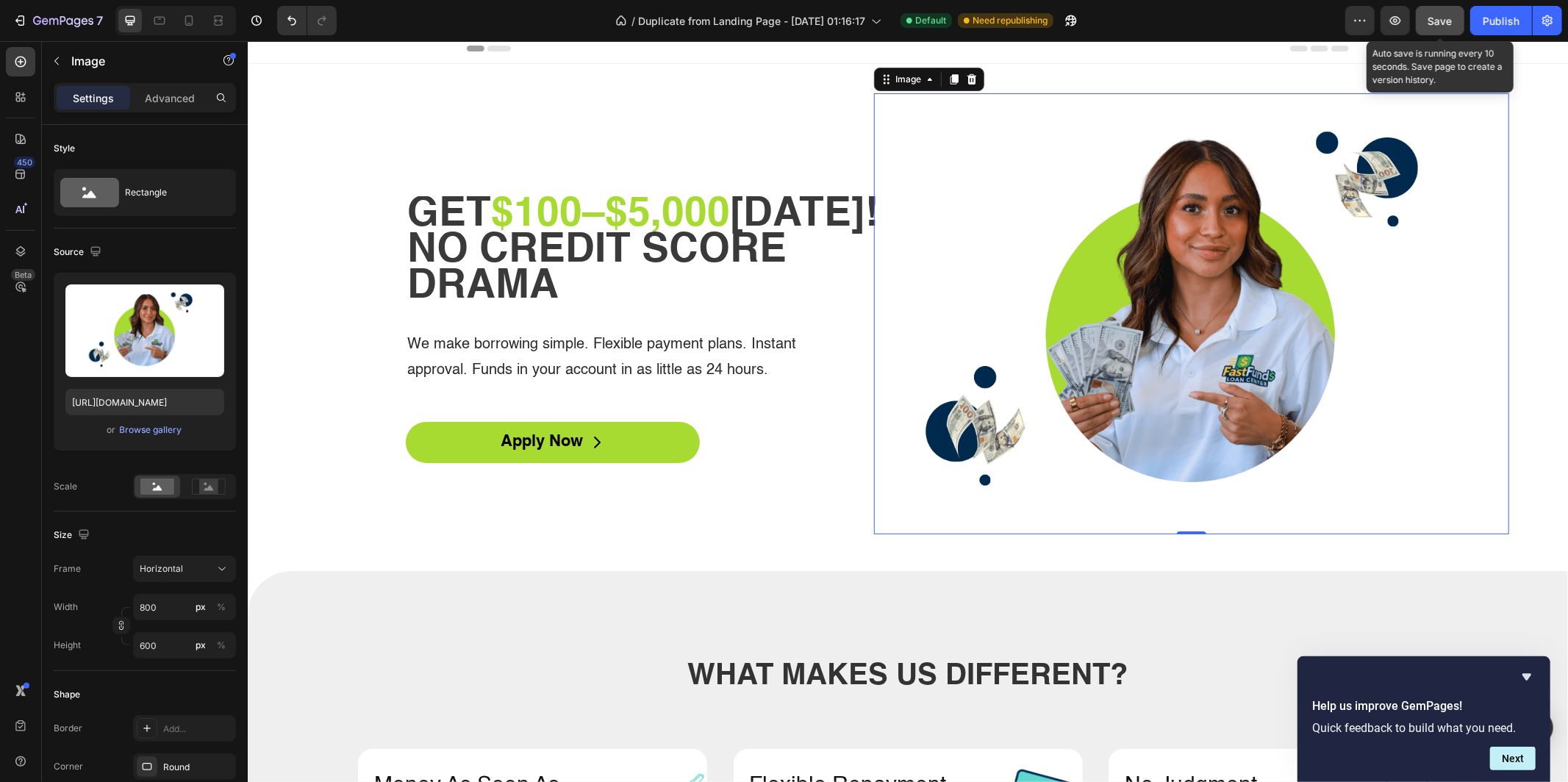
click at [1448, 22] on span "Save" at bounding box center [1440, 21] width 24 height 13
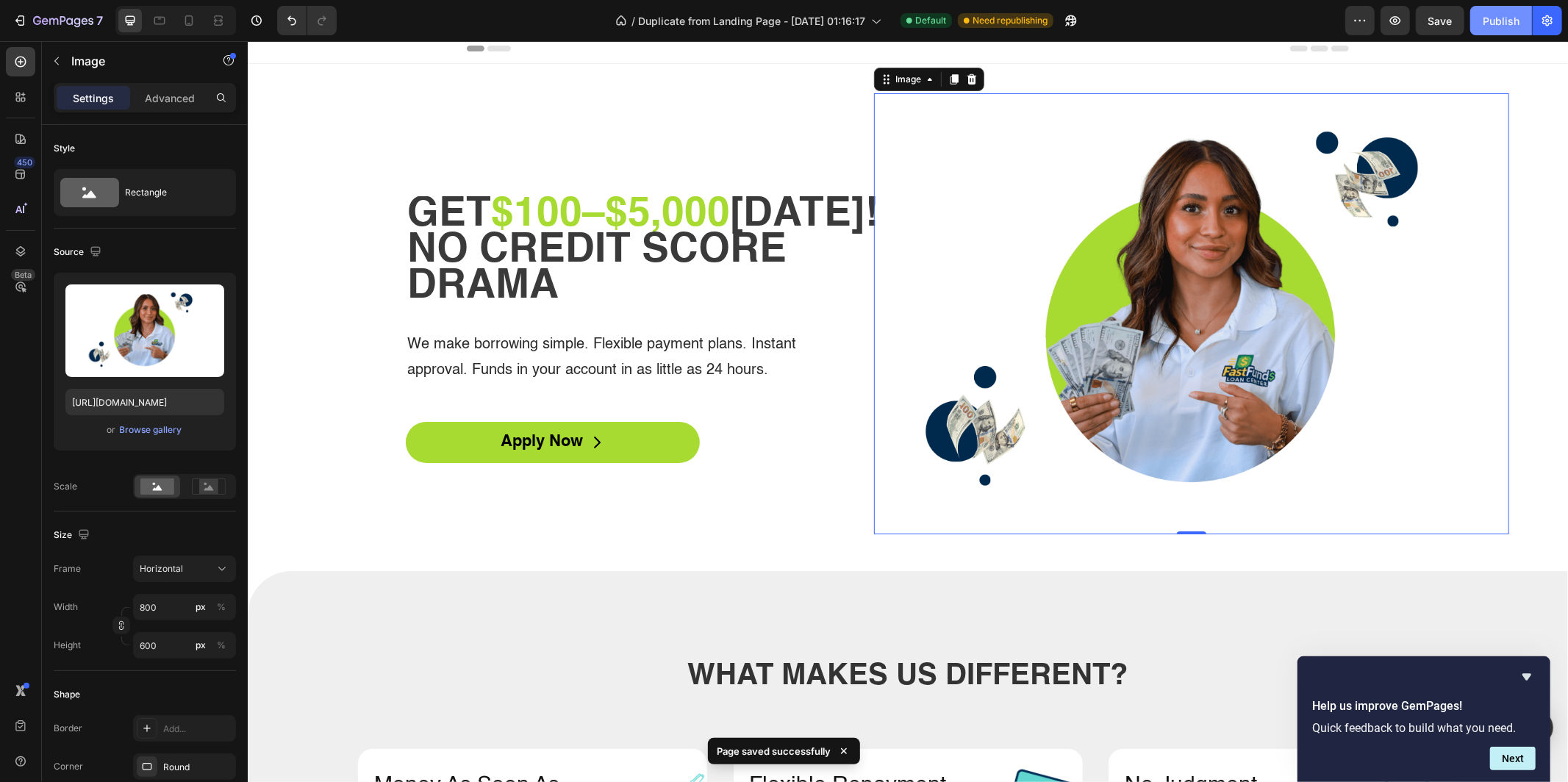
click at [1499, 20] on div "Publish" at bounding box center [1501, 21] width 37 height 15
